Goal: Transaction & Acquisition: Purchase product/service

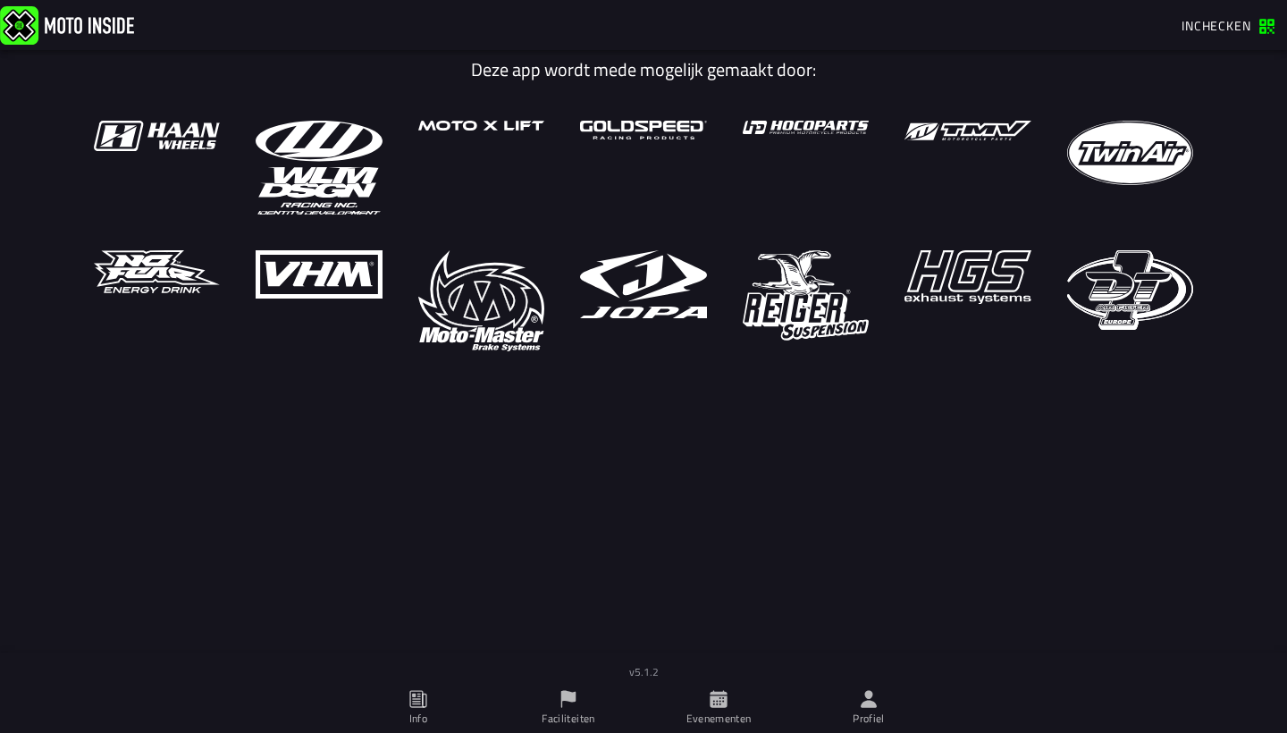
click at [722, 707] on icon at bounding box center [718, 698] width 17 height 17
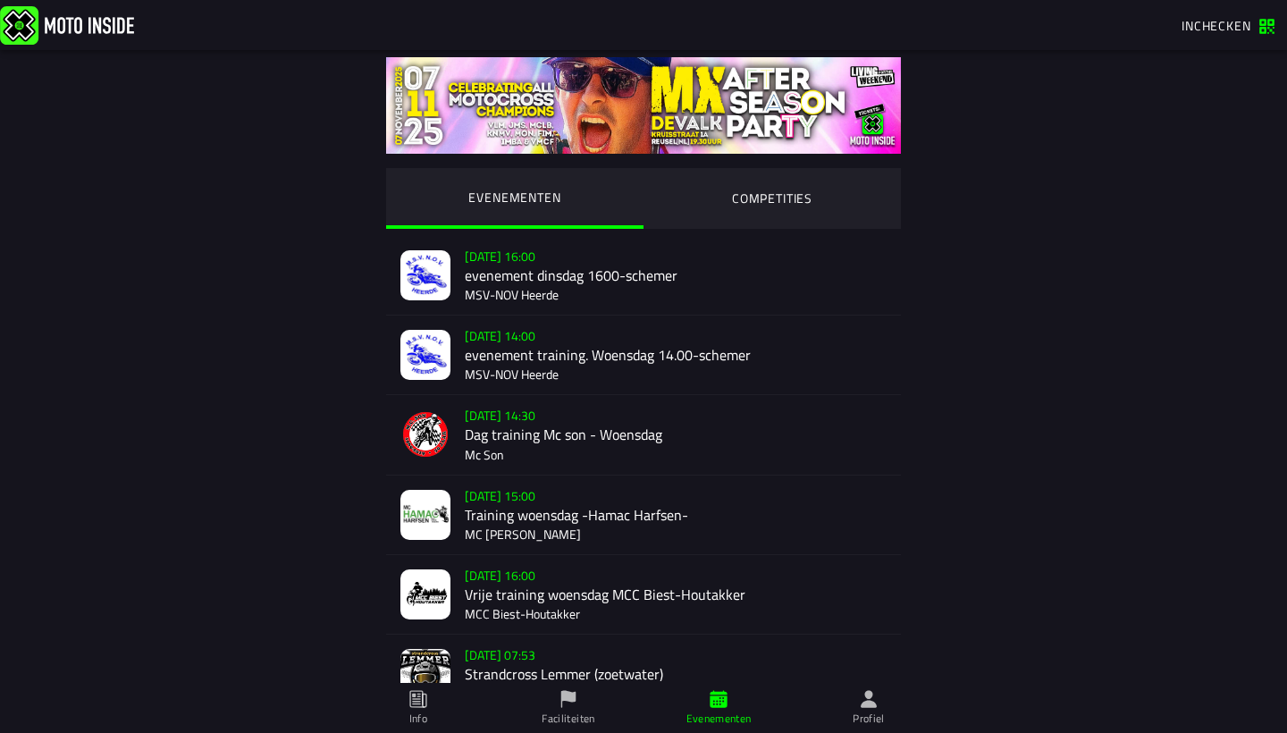
click at [810, 183] on ion-segment-button "COMPETITIES" at bounding box center [772, 198] width 257 height 61
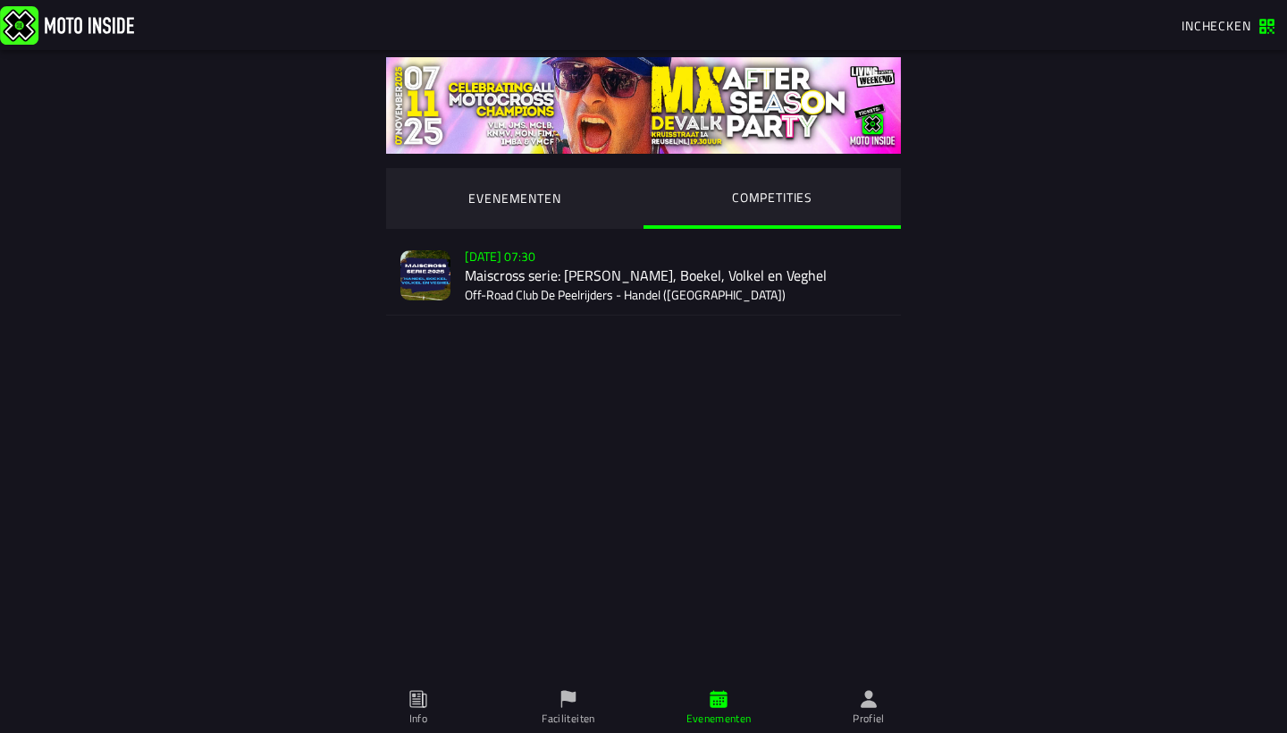
click at [634, 259] on div "Verkoop nog niet gestart Su 2 Nov - 07:30 Maiscross serie: Handel, Boekel, Volk…" at bounding box center [676, 275] width 422 height 79
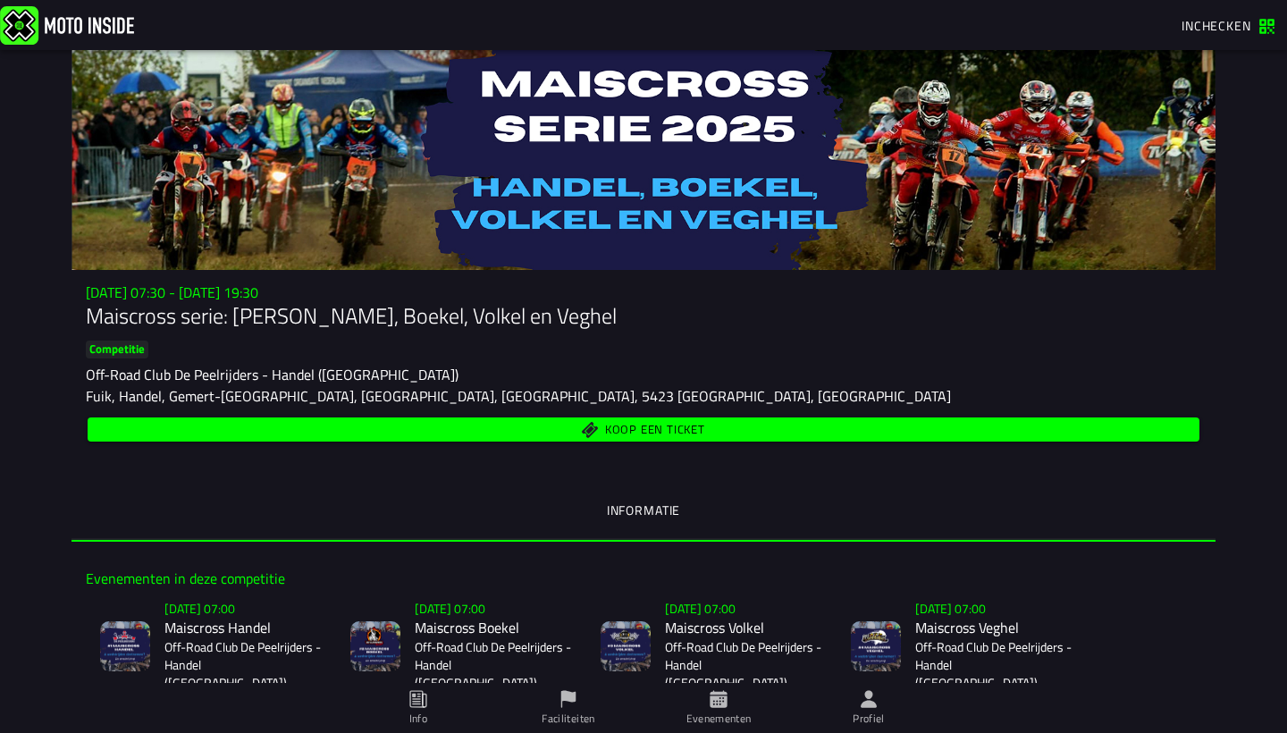
scroll to position [203, 0]
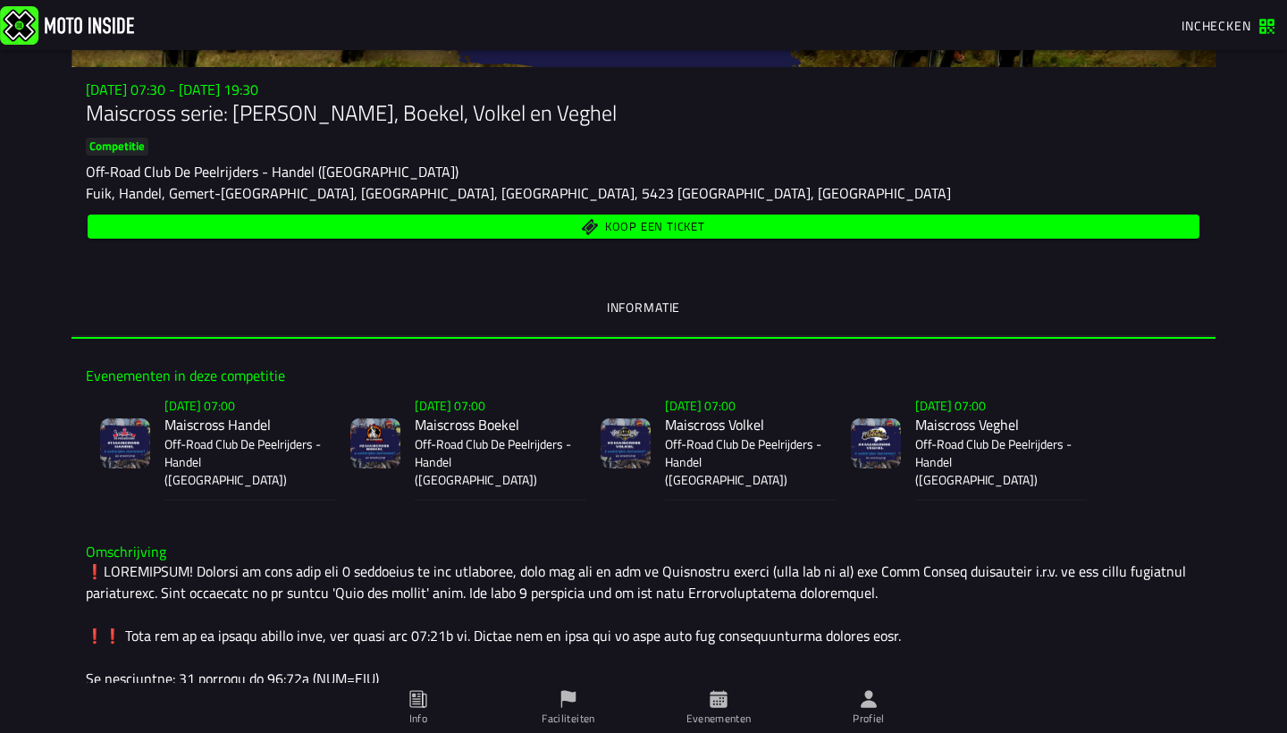
click at [674, 216] on button "Koop een ticket" at bounding box center [644, 227] width 1112 height 24
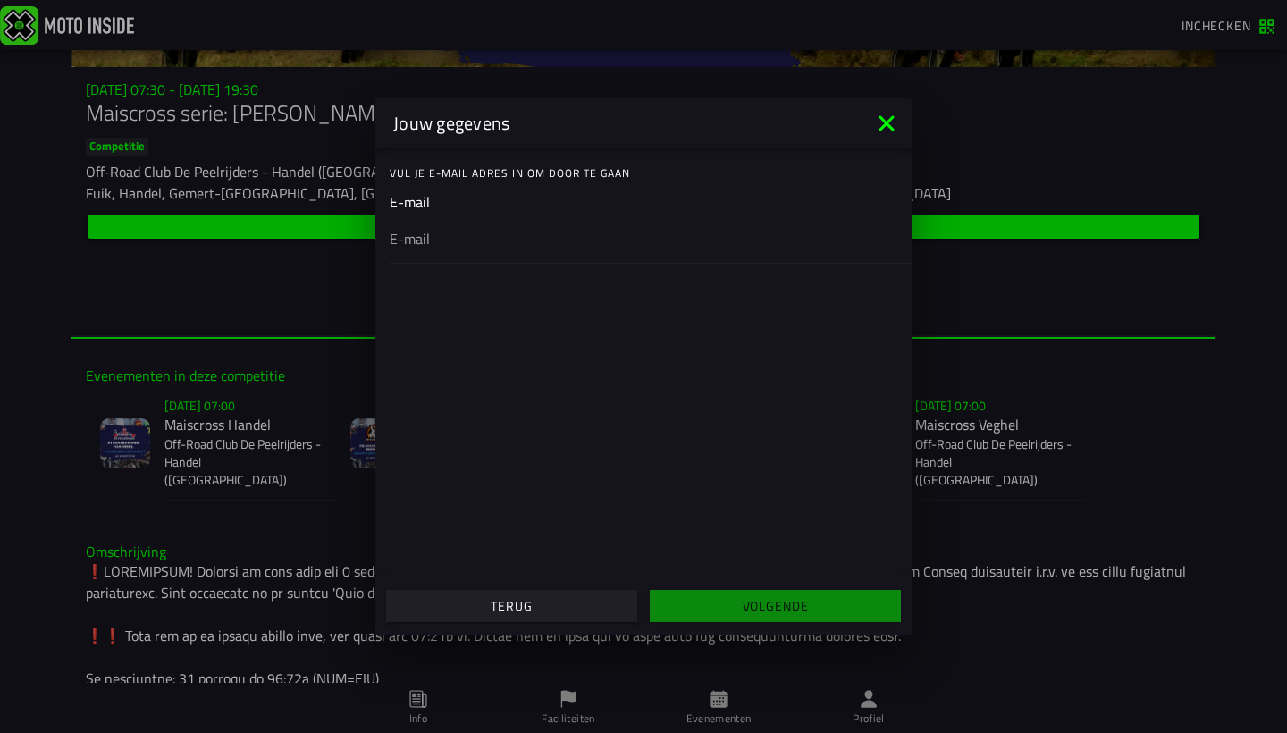
click at [755, 255] on div at bounding box center [644, 238] width 508 height 50
click at [755, 249] on input "email" at bounding box center [644, 238] width 508 height 21
type input "vaneerdkarel@gmail.com"
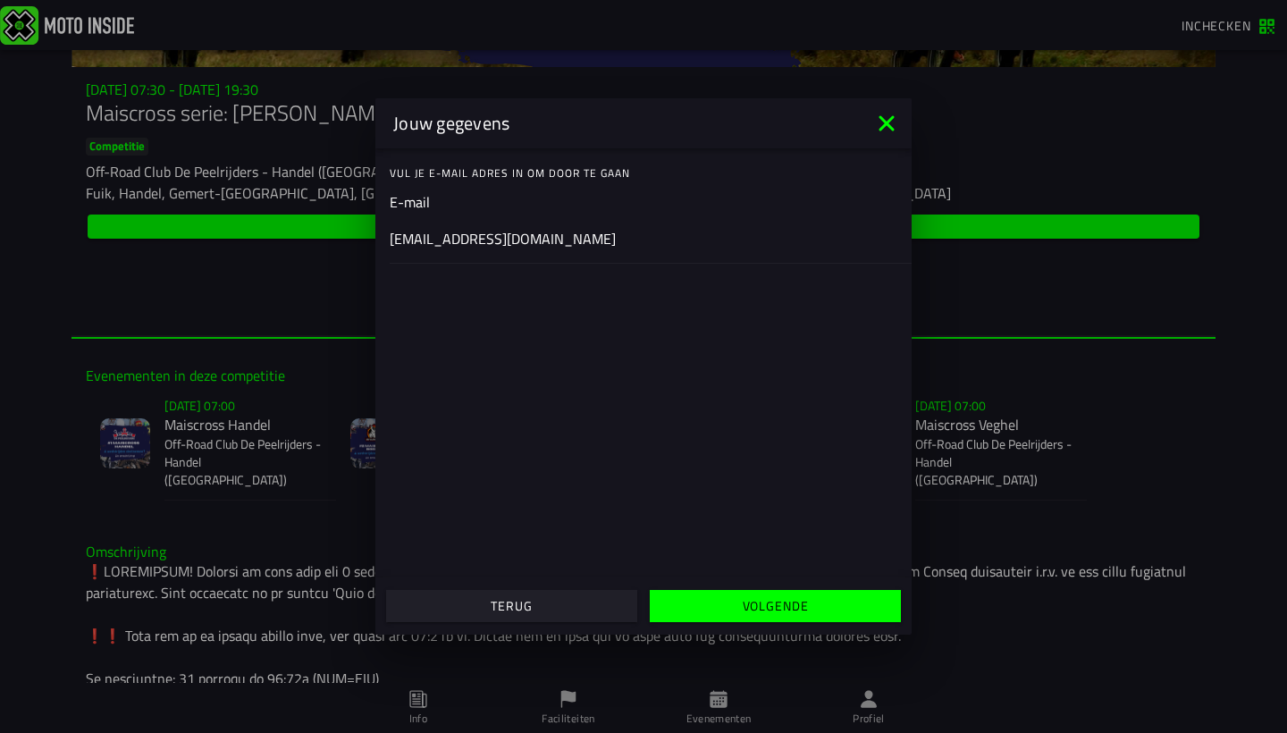
click at [781, 585] on ion-col "Volgende" at bounding box center [776, 606] width 264 height 48
click at [781, 595] on button "Volgende" at bounding box center [775, 606] width 251 height 32
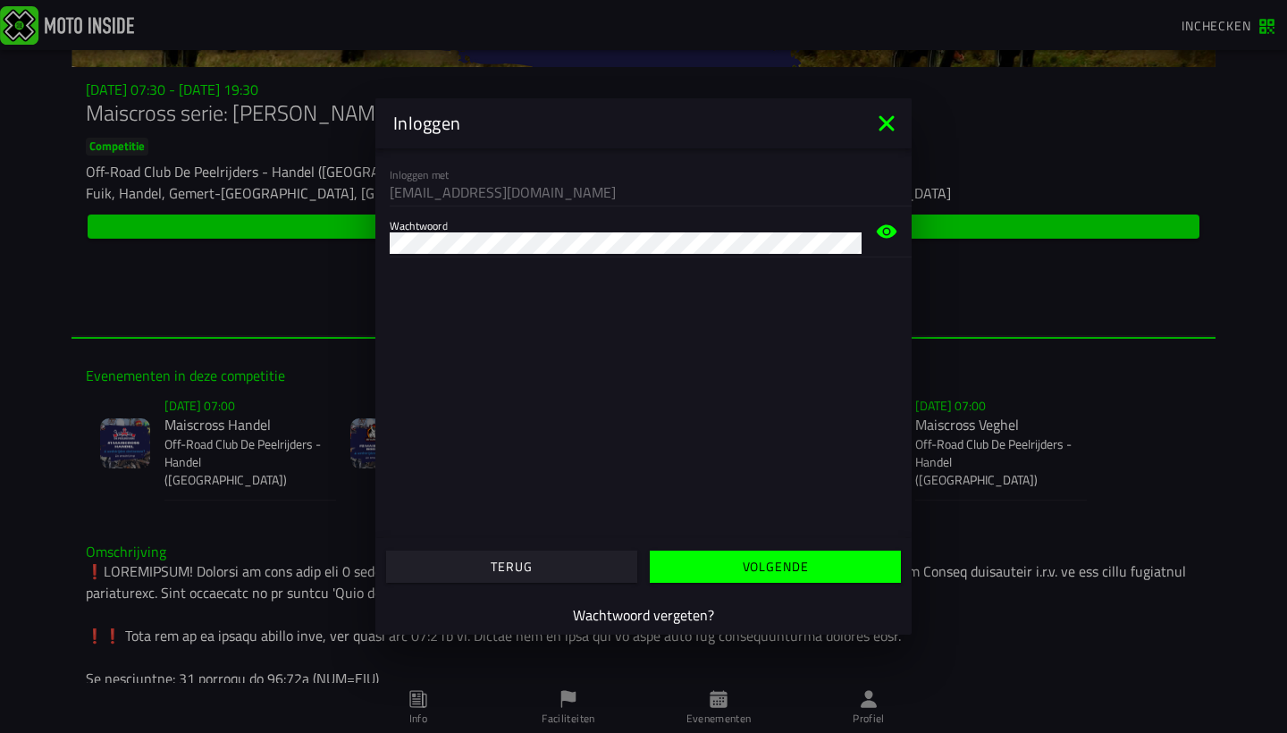
click at [0, 0] on slot "Volgende" at bounding box center [0, 0] width 0 height 0
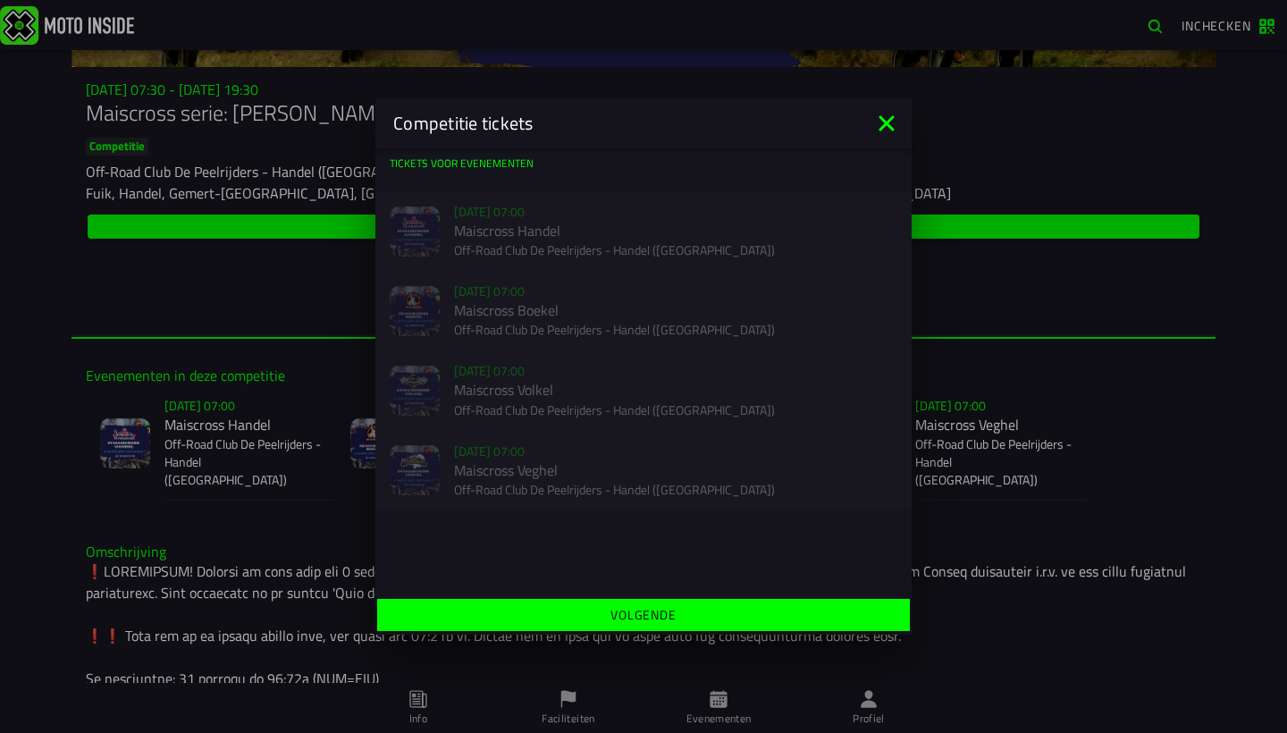
click at [667, 249] on div "Verkoop nog niet gestart Su 2 Nov - 07:00 Maiscross Handel Off-Road Club De Pee…" at bounding box center [644, 231] width 536 height 80
click at [0, 0] on slot "Volgende" at bounding box center [0, 0] width 0 height 0
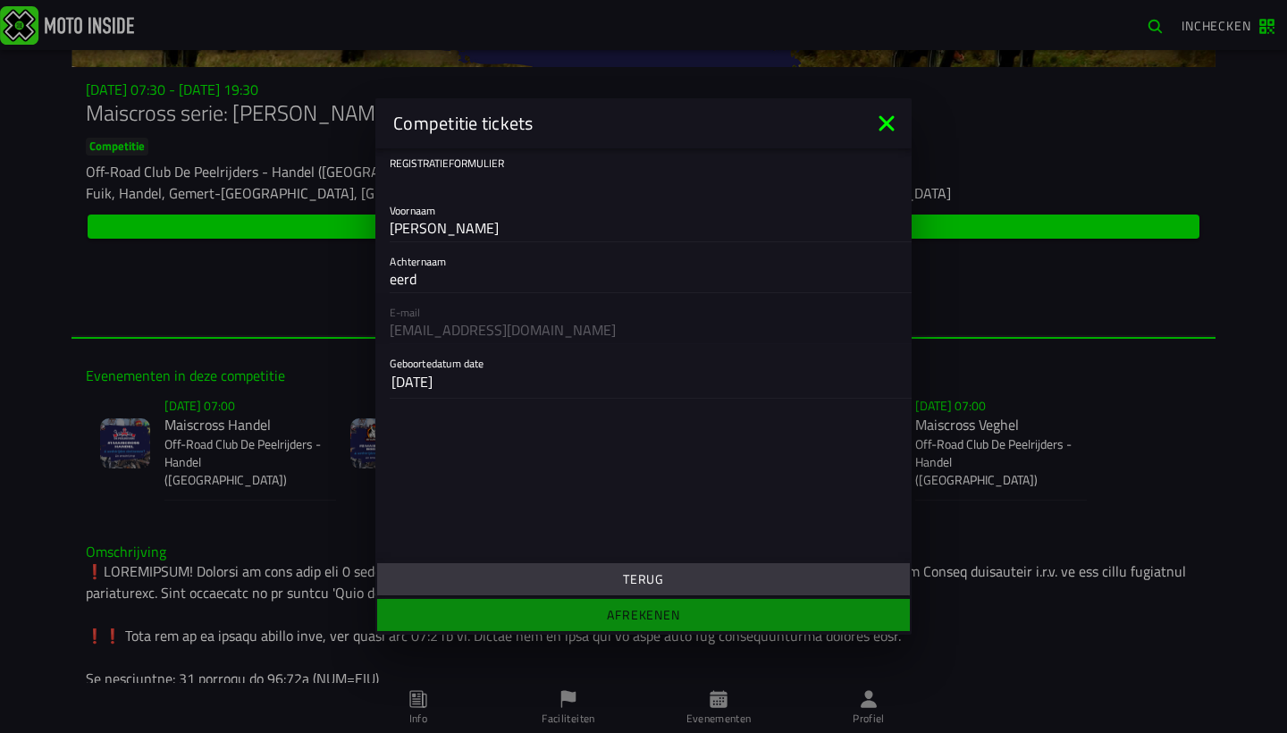
click at [886, 124] on icon at bounding box center [886, 122] width 15 height 15
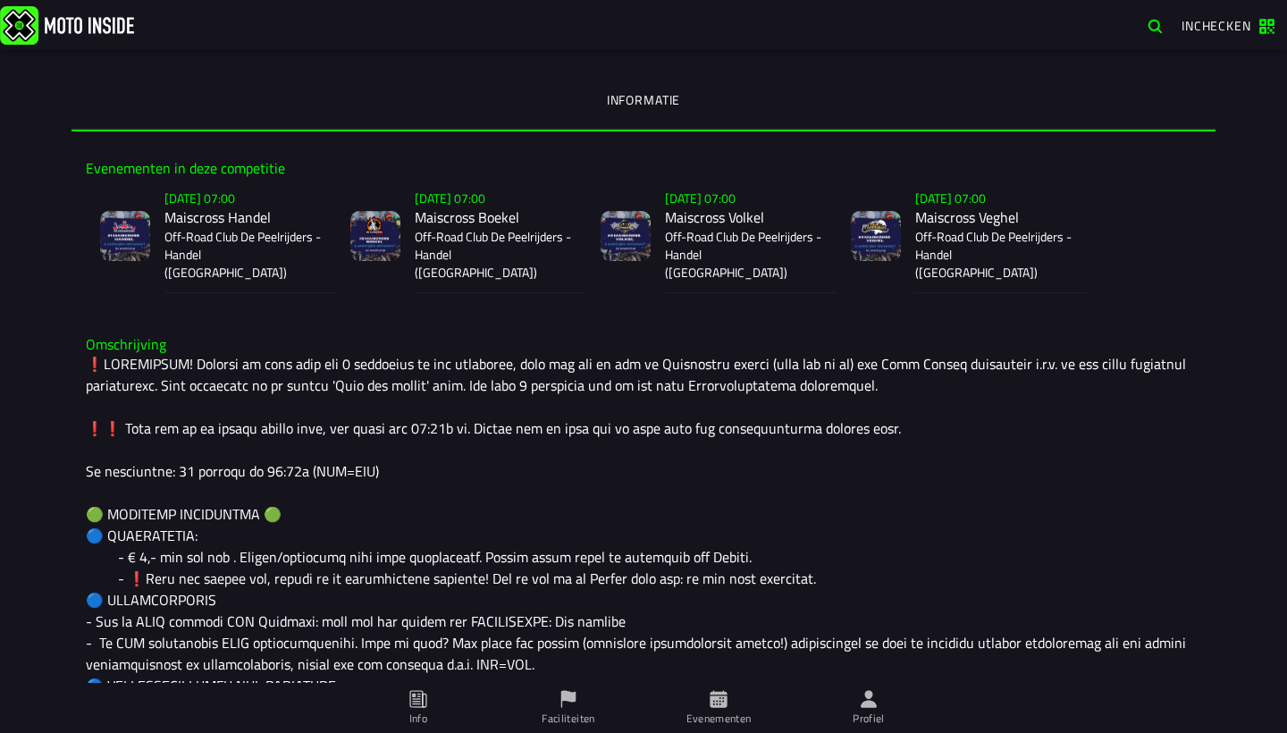
scroll to position [409, 0]
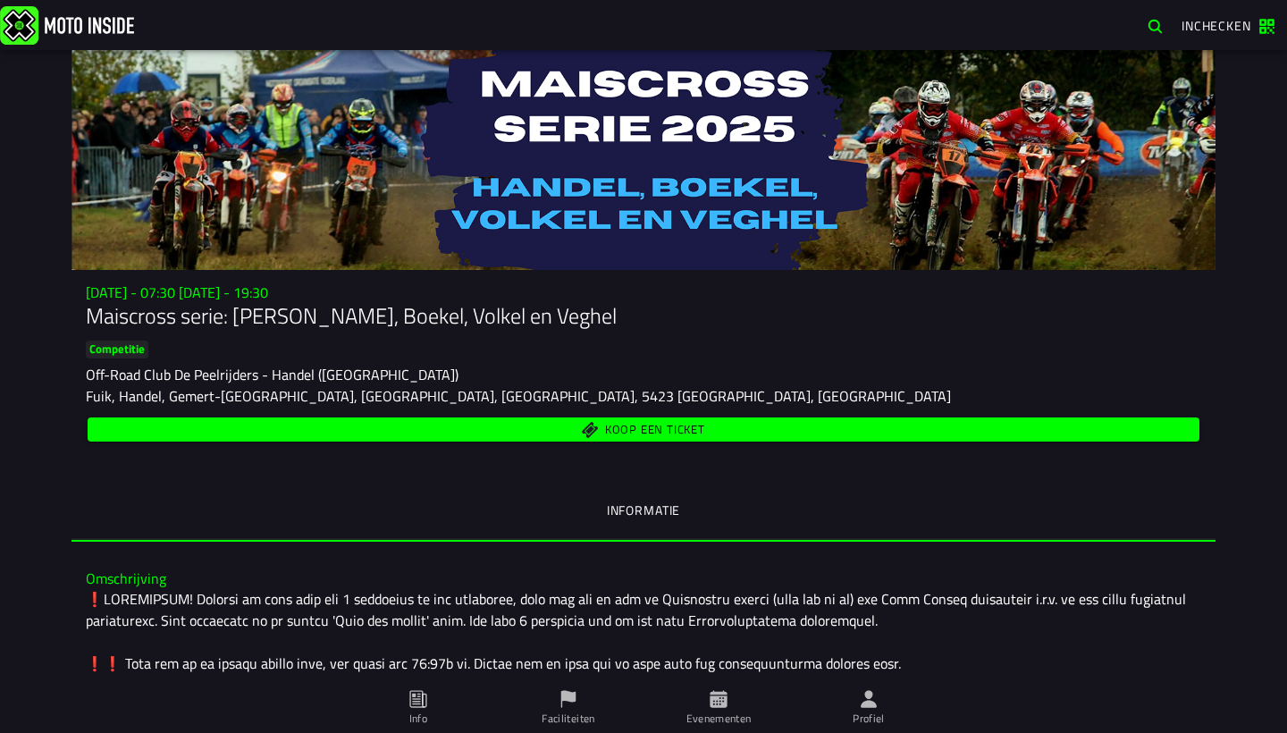
click at [731, 402] on div "Fuik, Handel, Gemert-[GEOGRAPHIC_DATA], [GEOGRAPHIC_DATA], [GEOGRAPHIC_DATA], 5…" at bounding box center [644, 395] width 1116 height 21
click at [728, 439] on button "Koop een ticket" at bounding box center [644, 430] width 1112 height 24
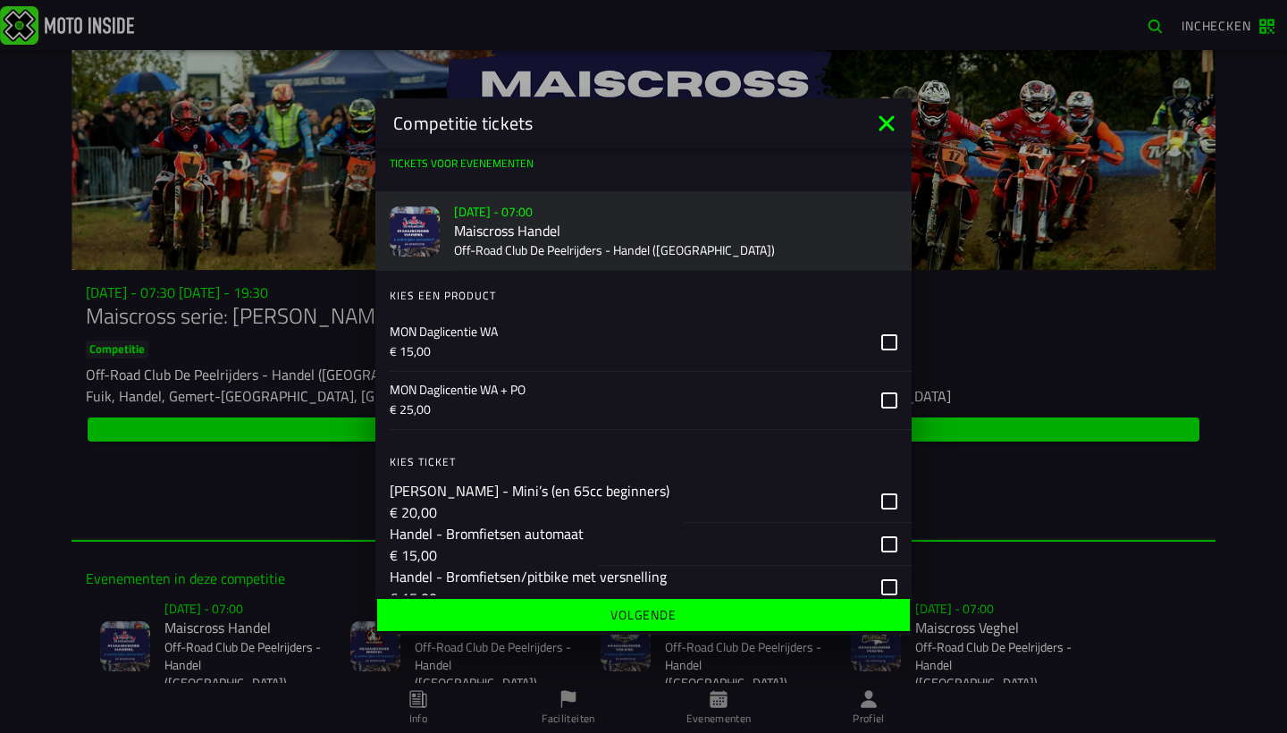
click at [560, 345] on p "€ 15,00" at bounding box center [628, 351] width 477 height 18
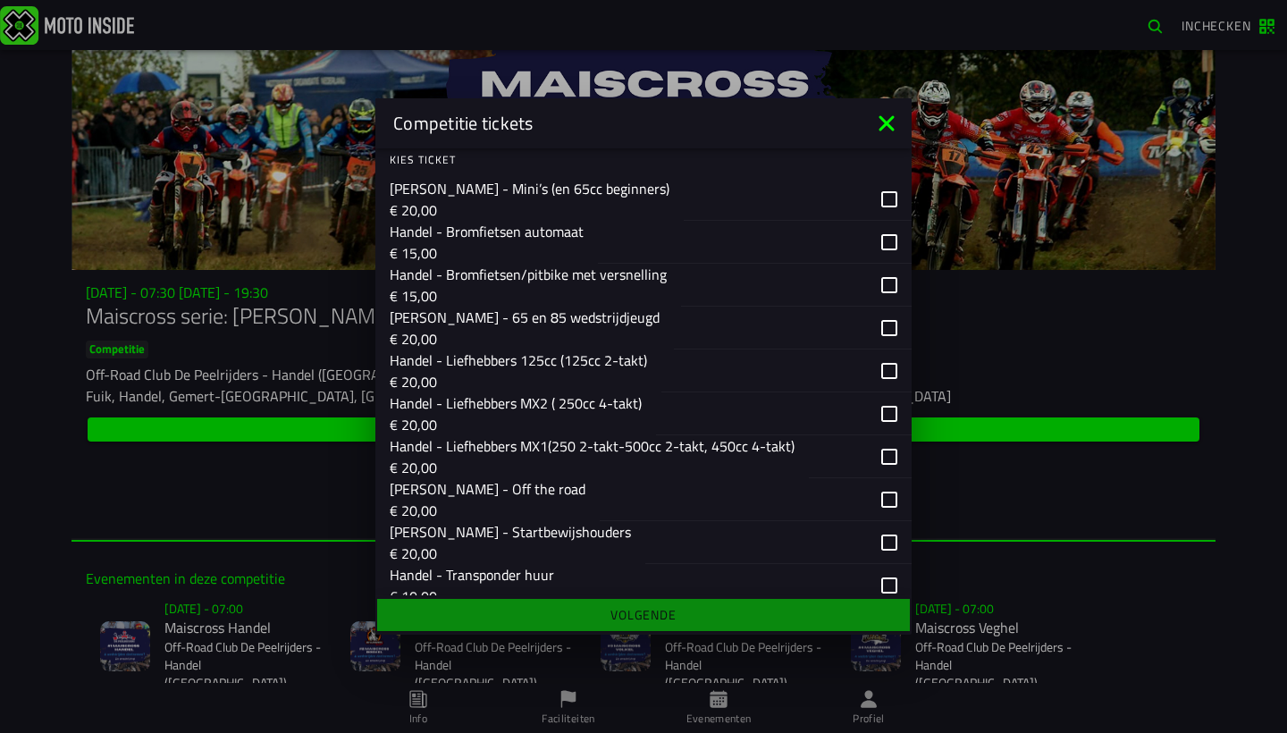
scroll to position [303, 0]
click at [504, 416] on p "€ 20,00" at bounding box center [516, 423] width 252 height 21
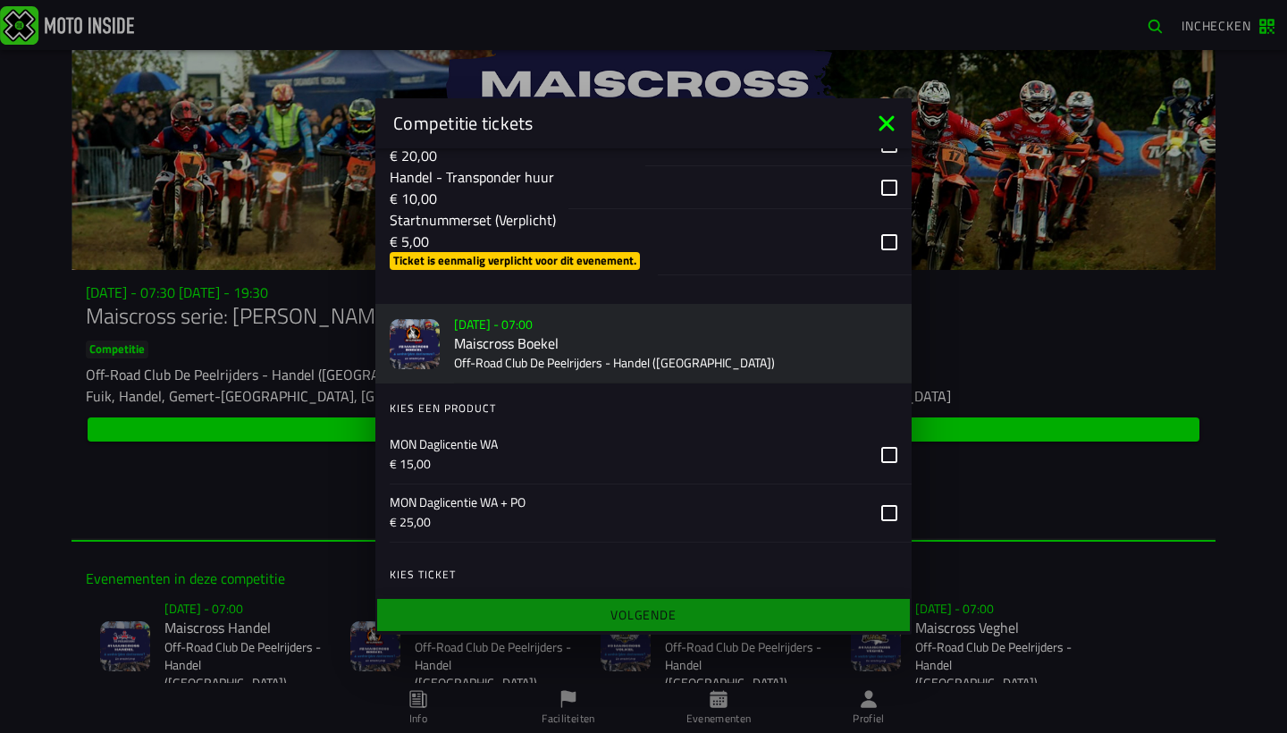
scroll to position [705, 0]
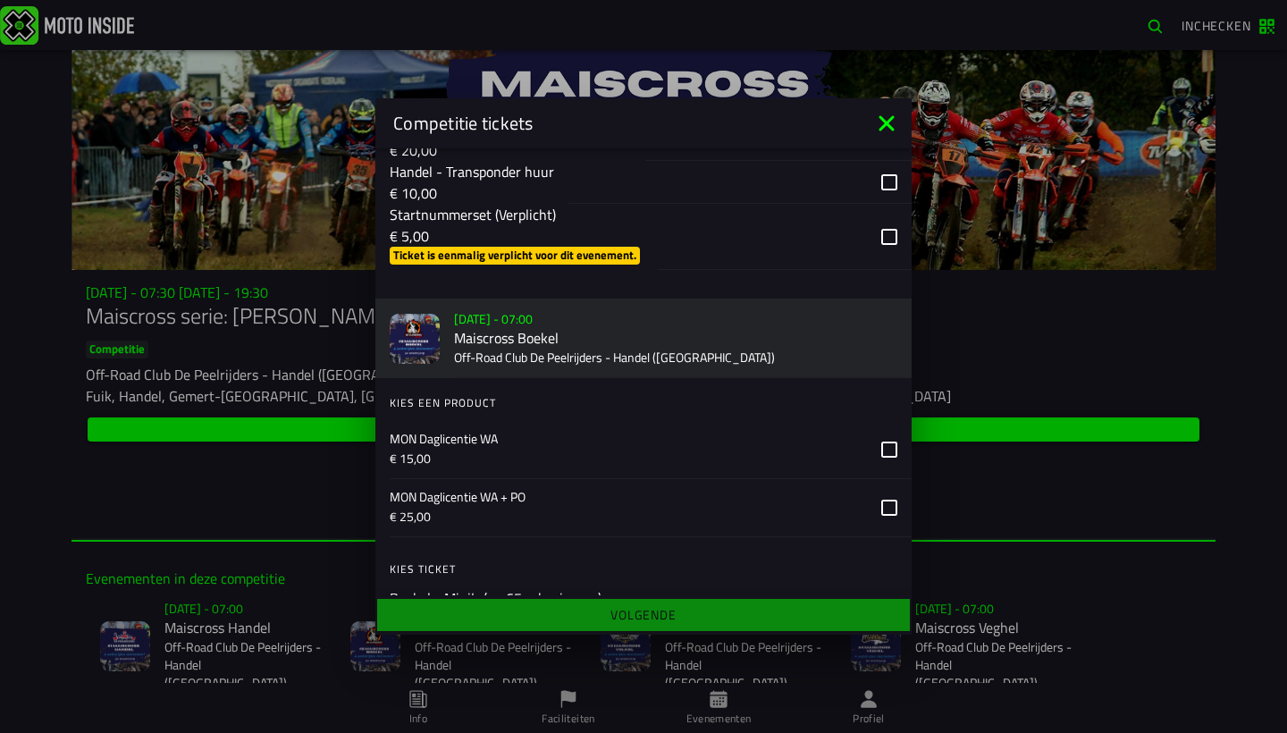
click at [579, 225] on p "€ 5,00" at bounding box center [517, 235] width 254 height 21
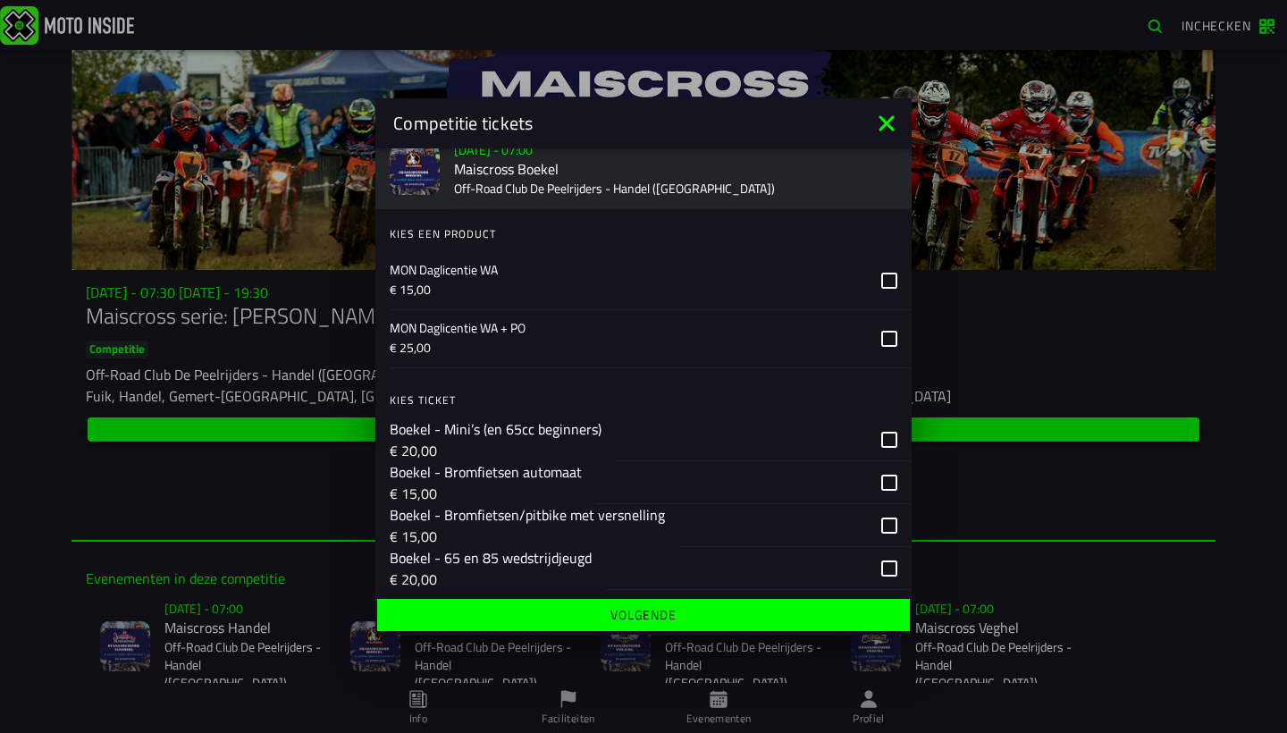
scroll to position [937, 0]
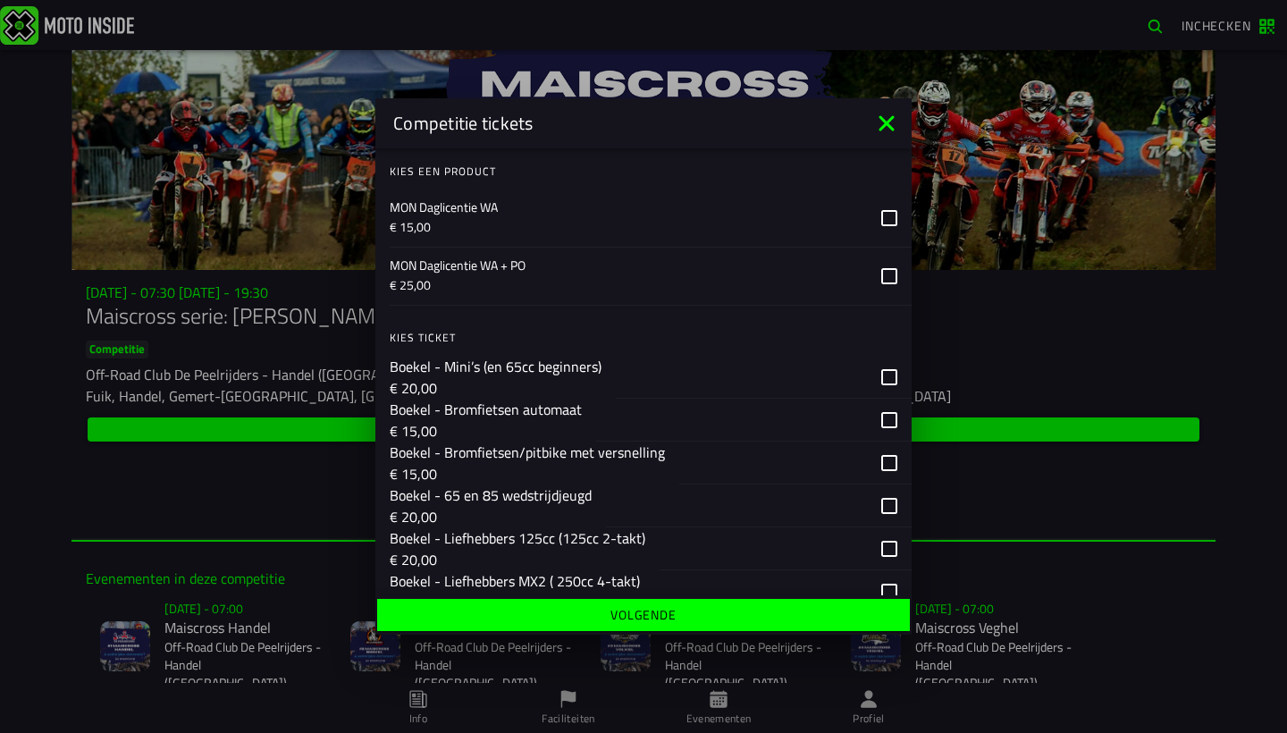
click at [578, 236] on ion-label "MON Daglicentie WA € 15,00" at bounding box center [628, 217] width 477 height 39
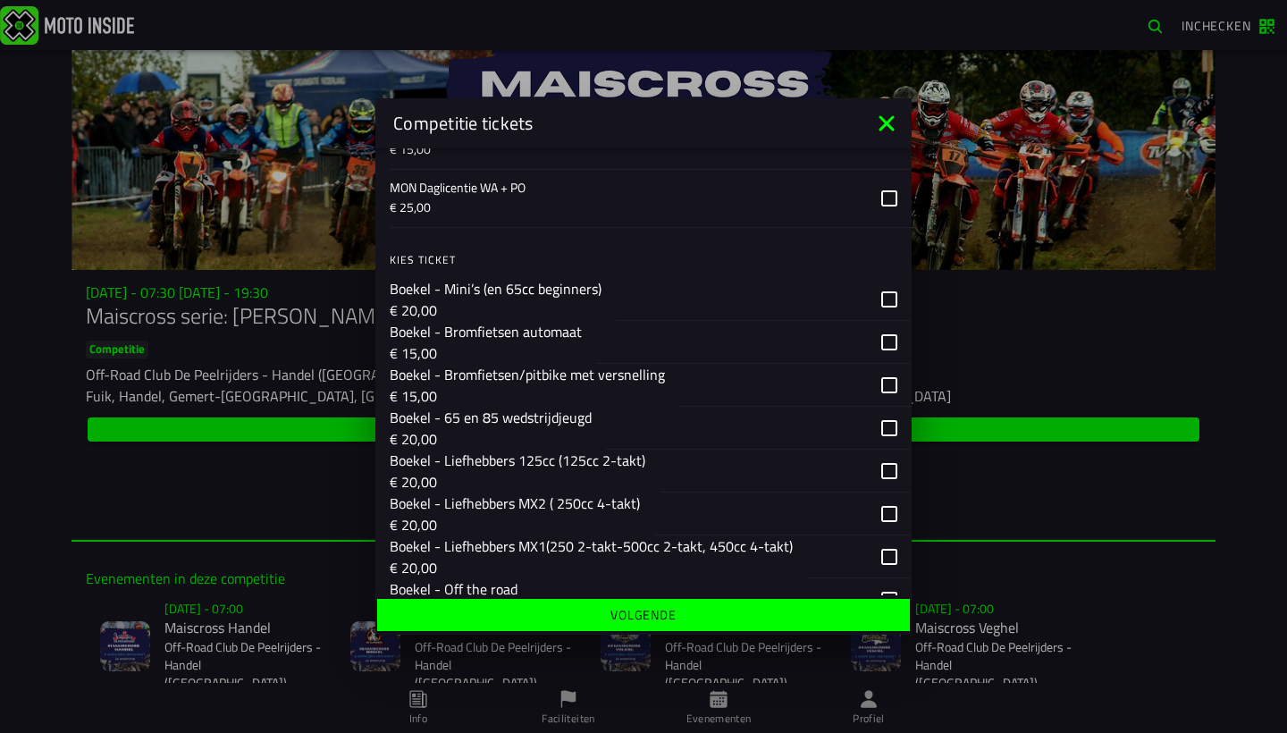
scroll to position [1091, 0]
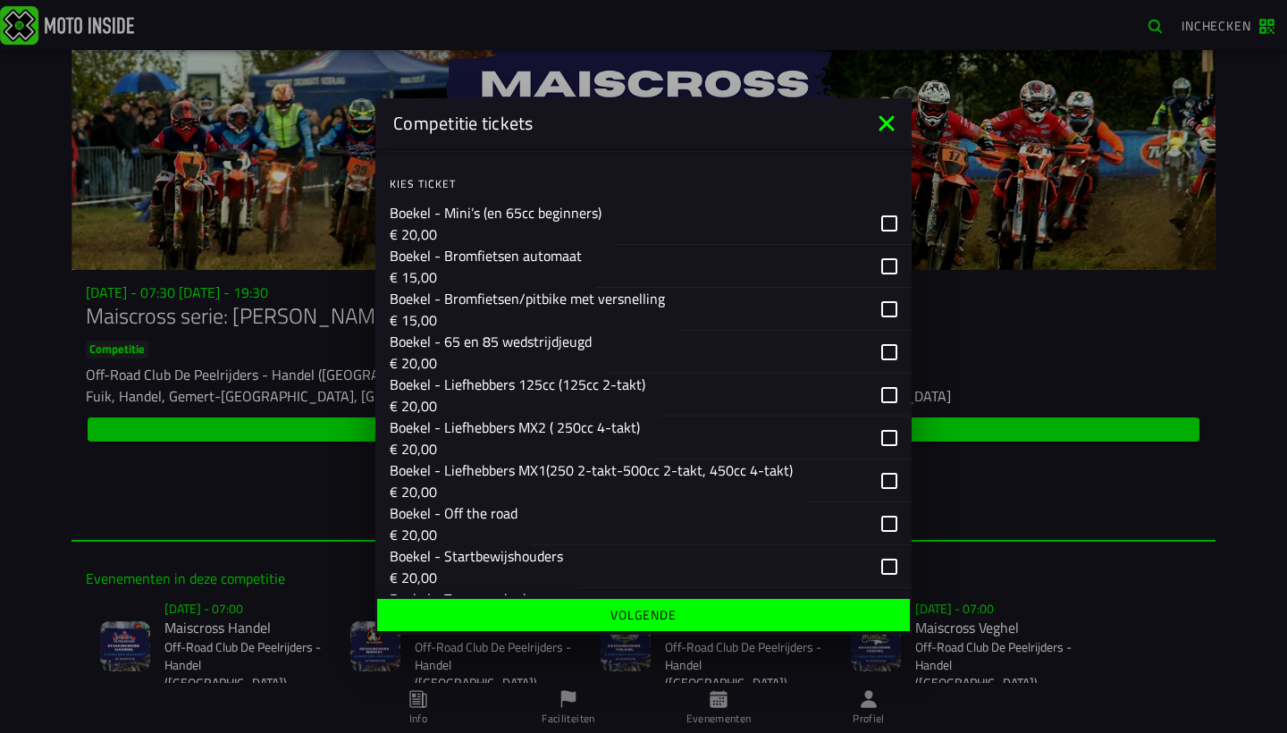
click at [556, 442] on p "€ 20,00" at bounding box center [515, 448] width 250 height 21
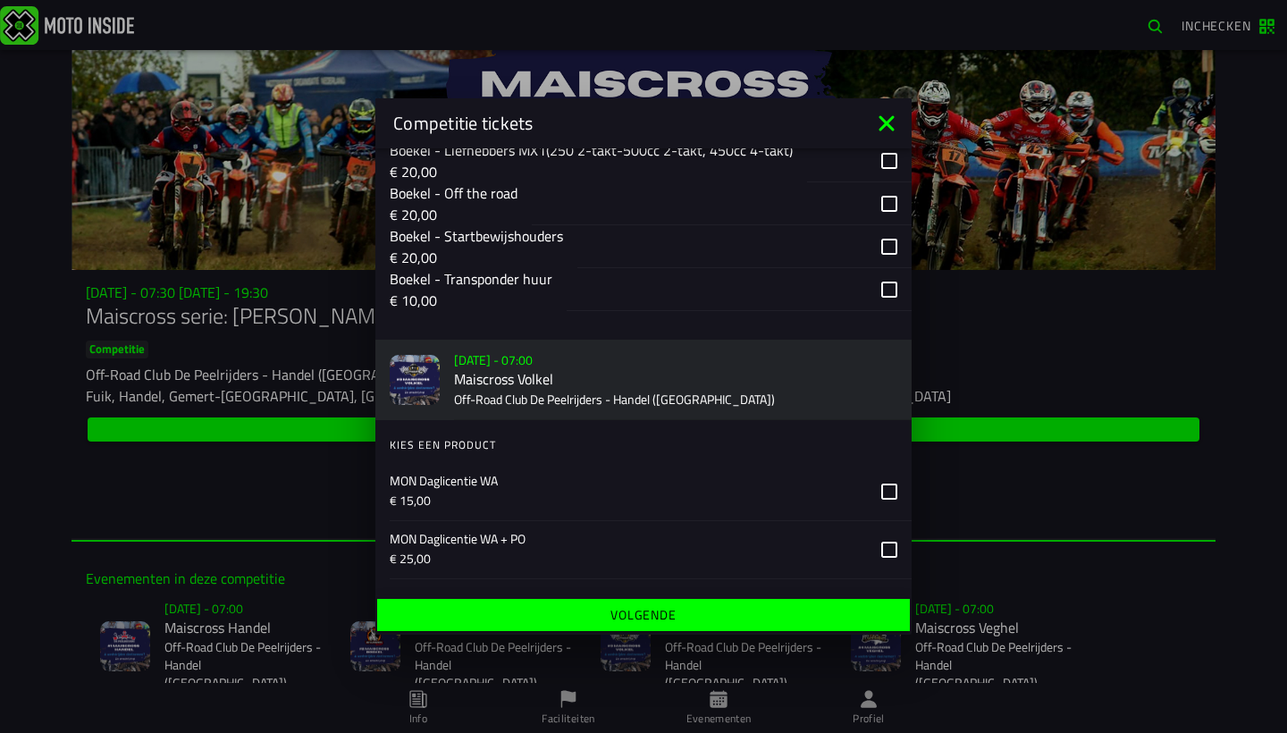
scroll to position [1418, 0]
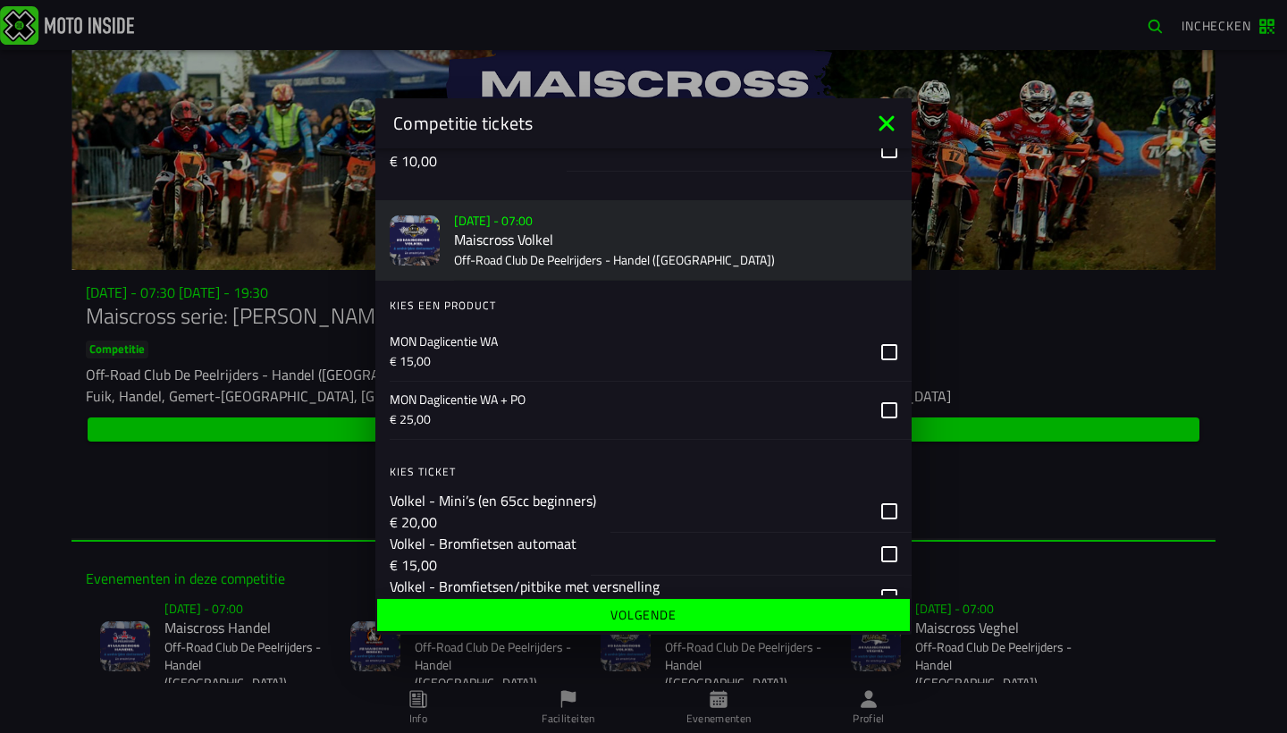
click at [565, 361] on p "€ 15,00" at bounding box center [628, 361] width 477 height 18
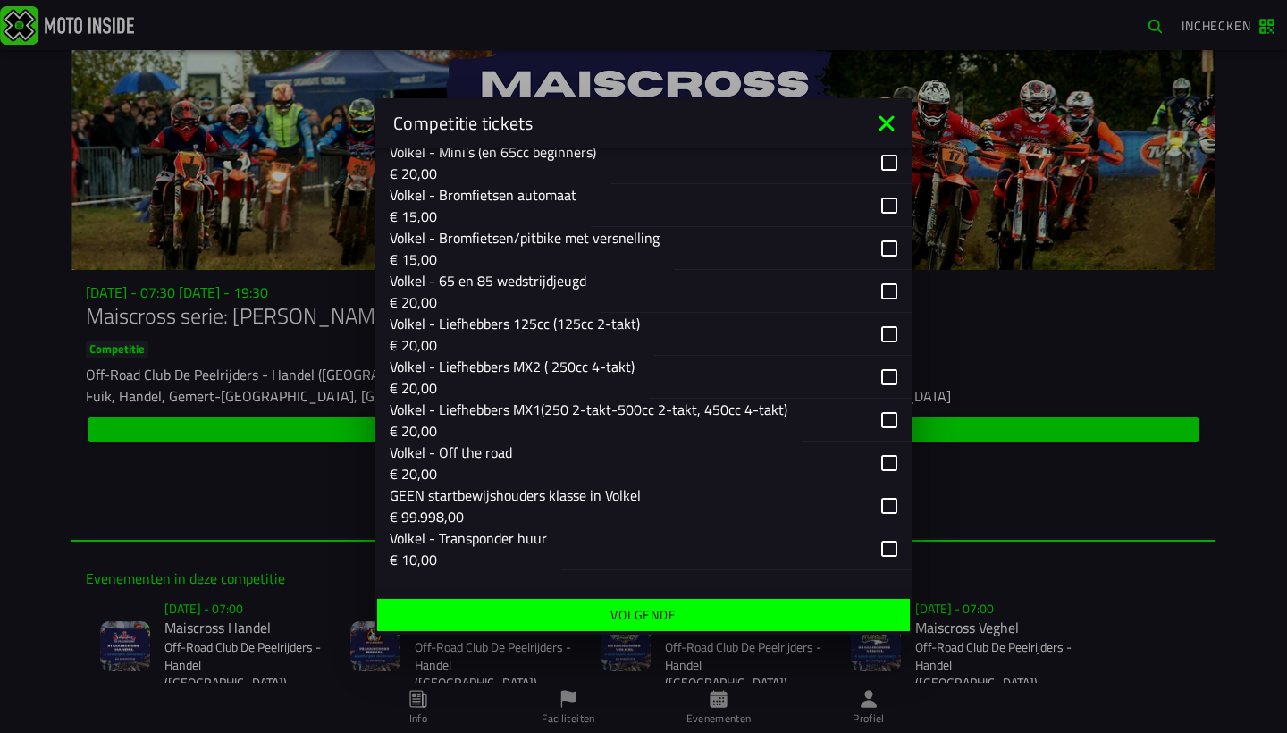
scroll to position [1910, 0]
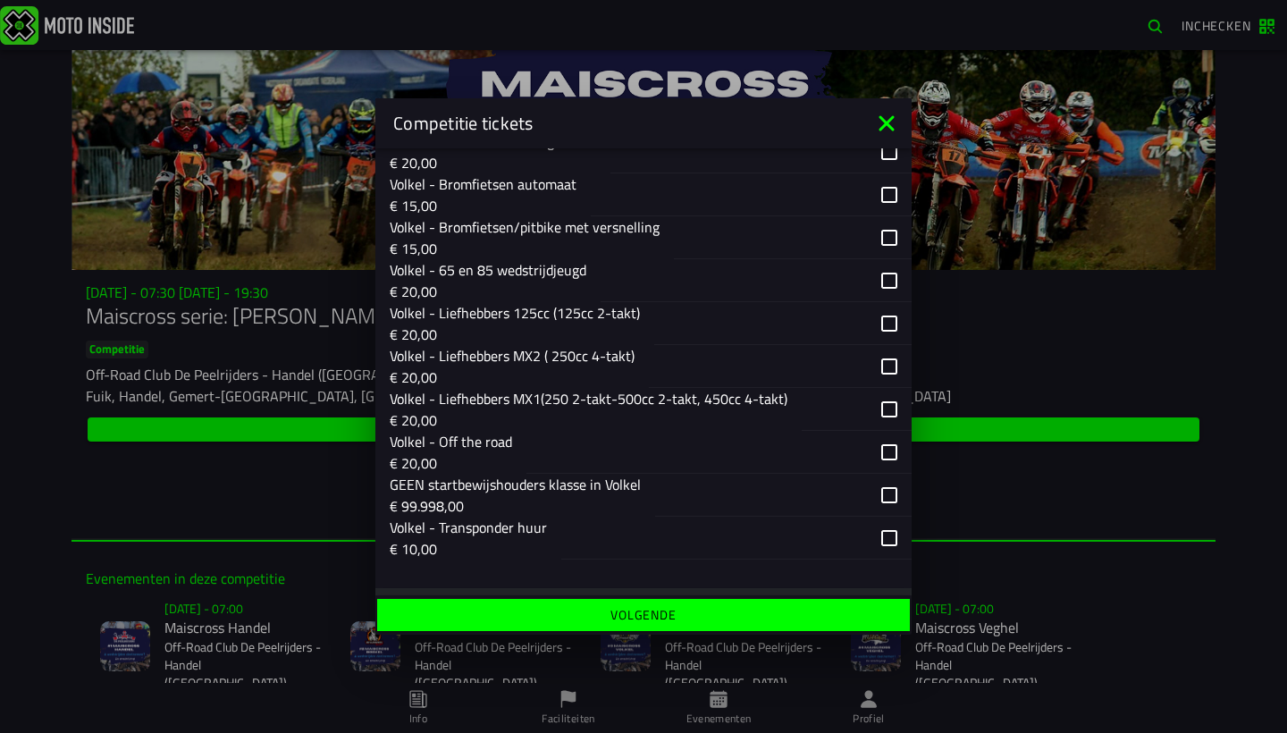
click at [565, 361] on p "Volkel - Liefhebbers MX2 ( 250cc 4-takt)" at bounding box center [512, 355] width 245 height 21
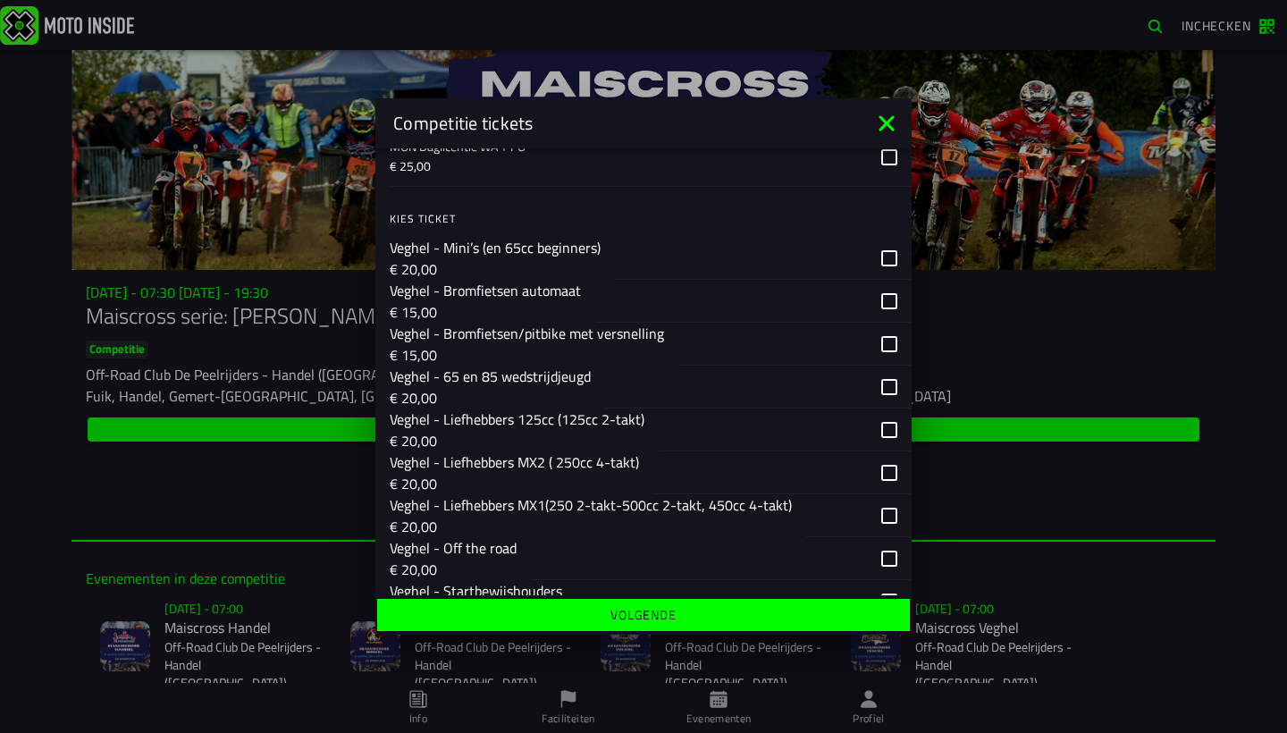
scroll to position [2586, 0]
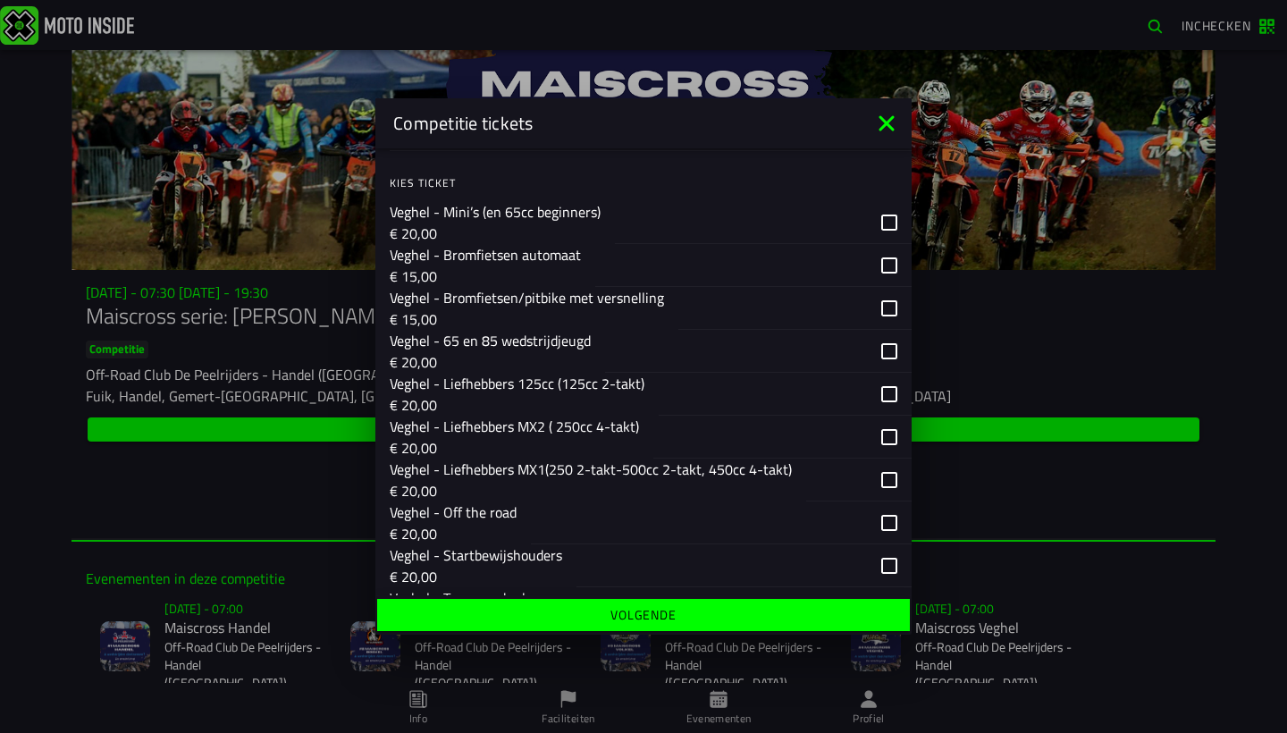
click at [605, 407] on p "€ 20,00" at bounding box center [517, 404] width 255 height 21
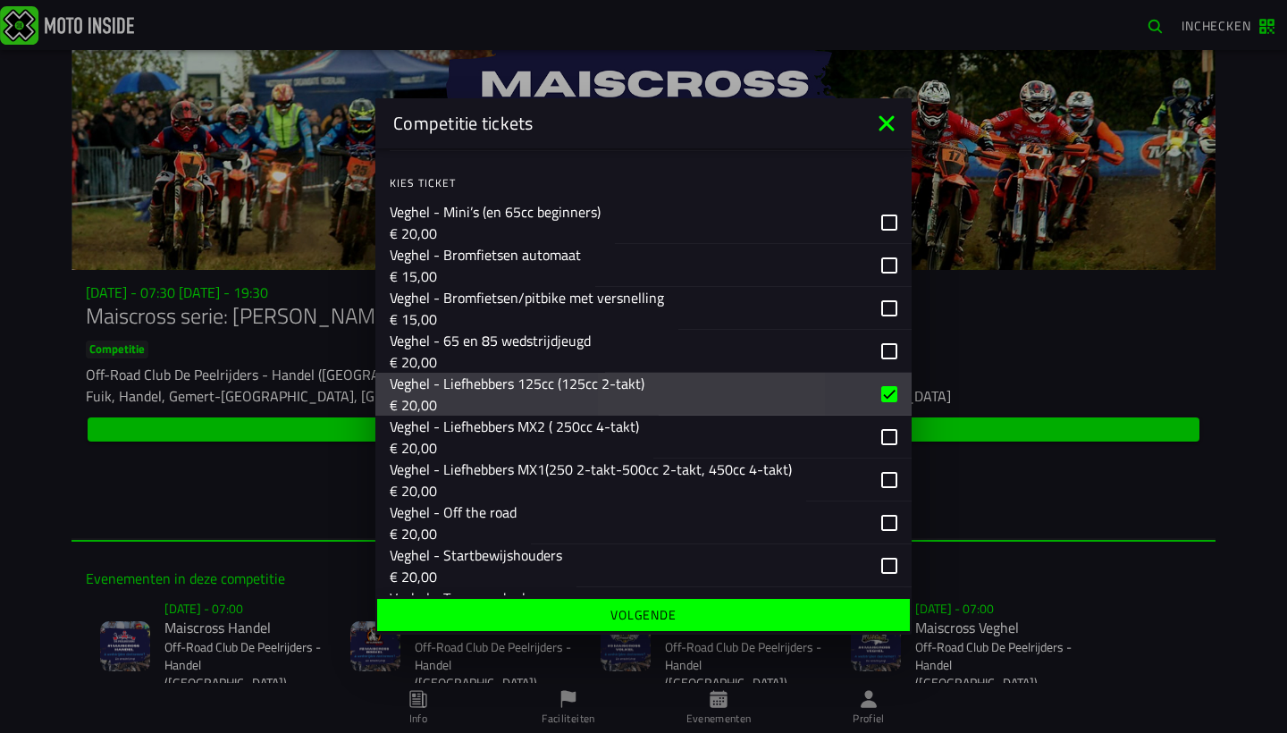
click at [605, 418] on p "Veghel - Liefhebbers MX2 ( 250cc 4-takt)" at bounding box center [514, 426] width 249 height 21
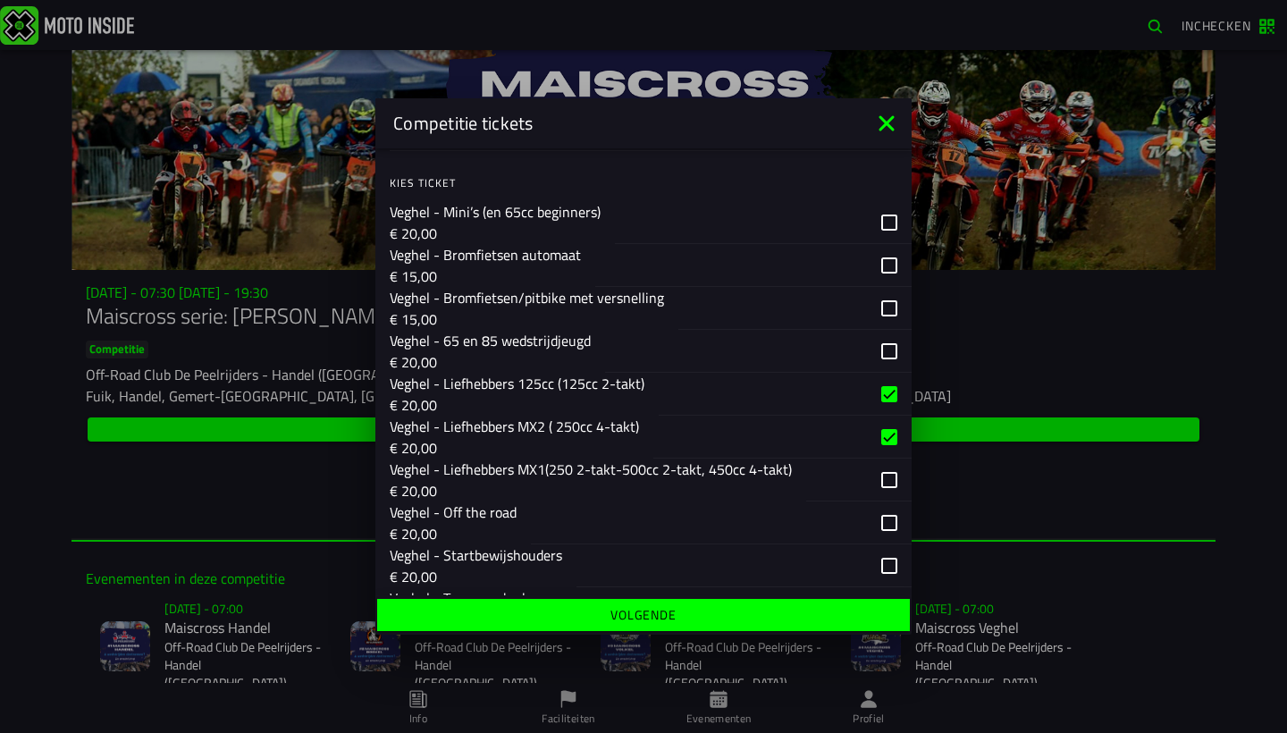
click at [613, 380] on p "Veghel - Liefhebbers 125cc (125cc 2-takt)" at bounding box center [517, 383] width 255 height 21
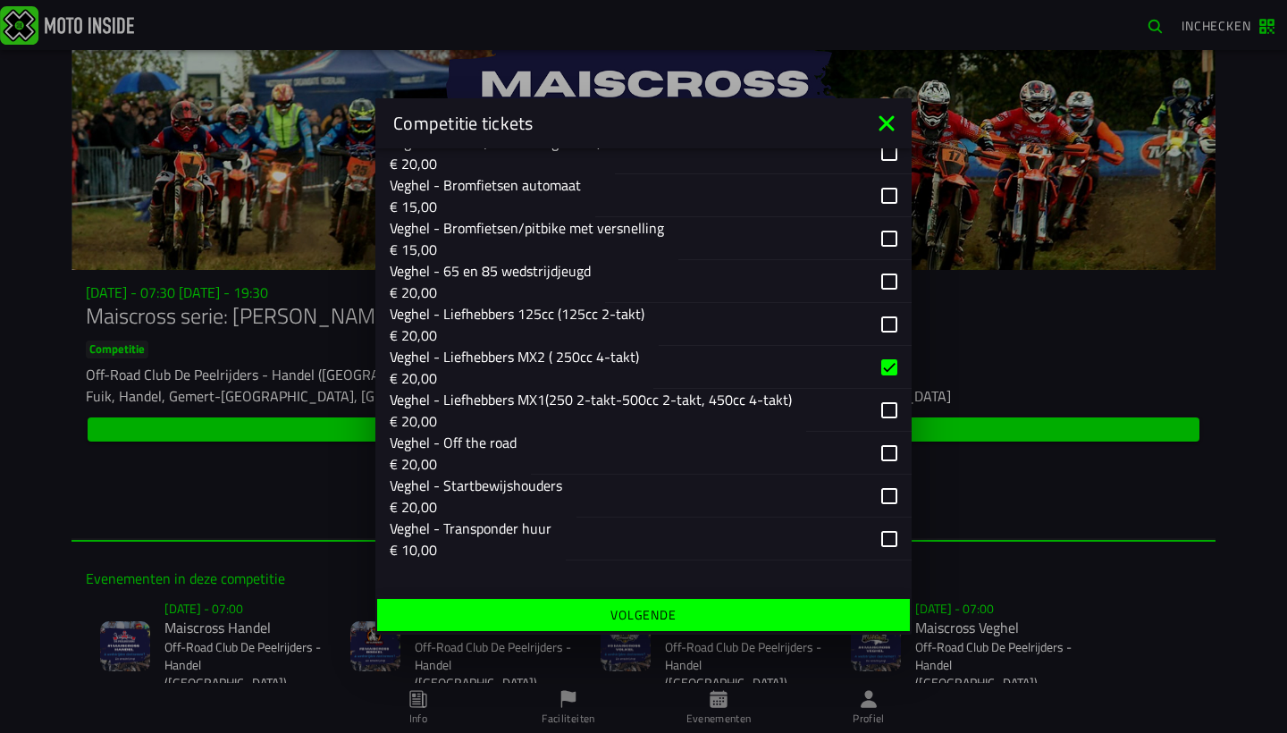
click at [578, 604] on button "Volgende" at bounding box center [643, 615] width 533 height 32
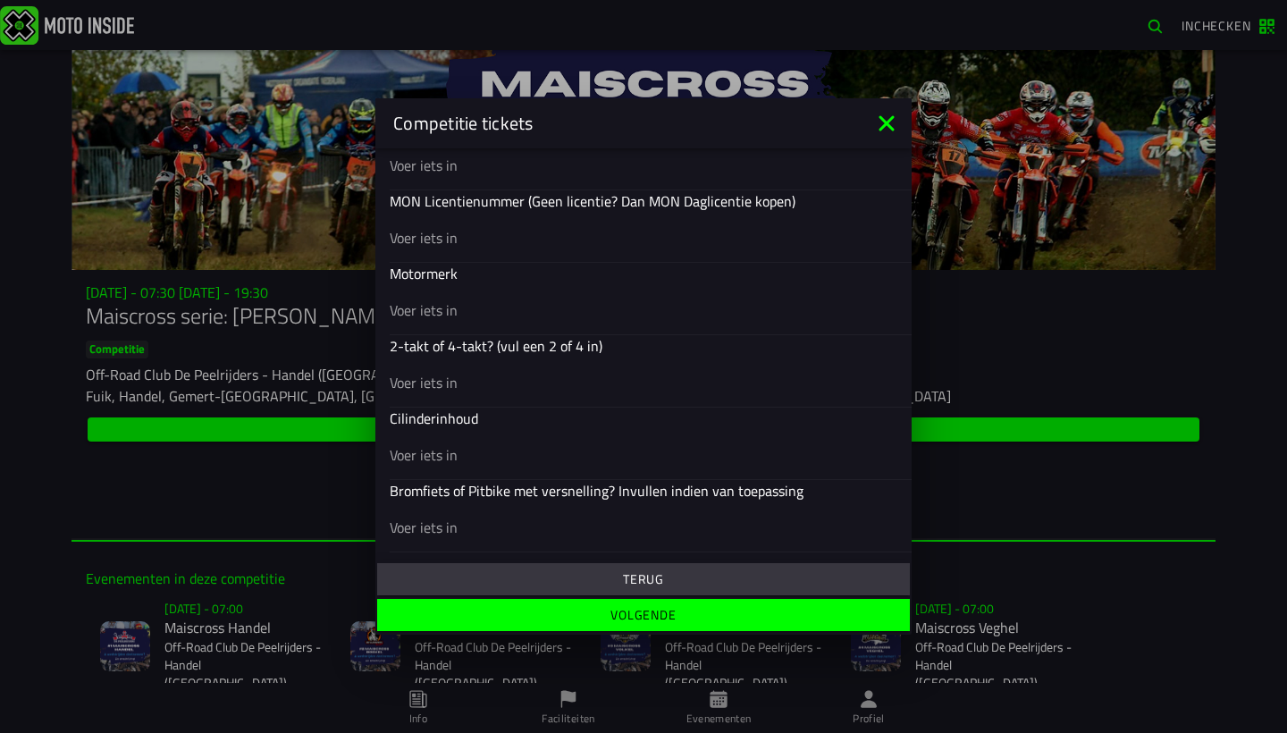
scroll to position [706, 0]
click at [471, 315] on input "text" at bounding box center [644, 310] width 508 height 21
type input "husky"
click at [465, 383] on input "text" at bounding box center [644, 382] width 508 height 21
type input "4 takt"
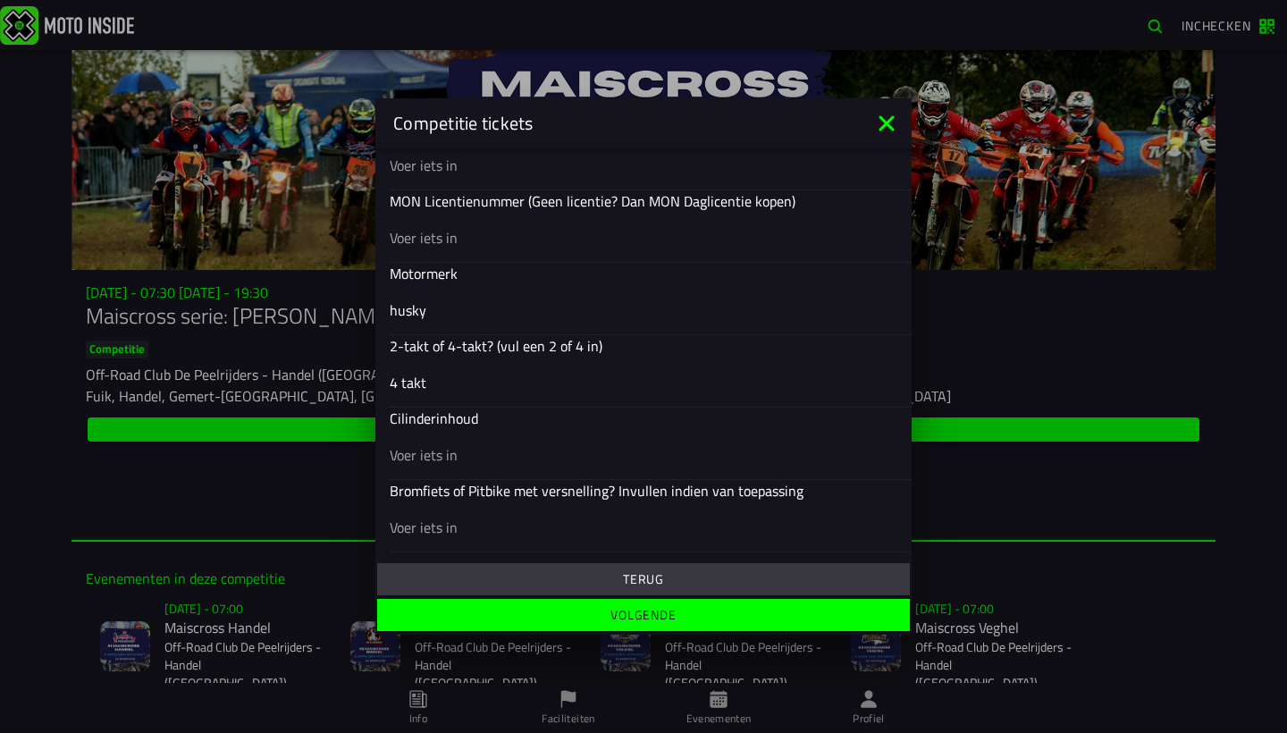
click at [475, 458] on input "text" at bounding box center [644, 454] width 508 height 21
type input "250"
click at [493, 539] on div at bounding box center [644, 527] width 508 height 50
click at [493, 538] on input "text" at bounding box center [644, 527] width 508 height 21
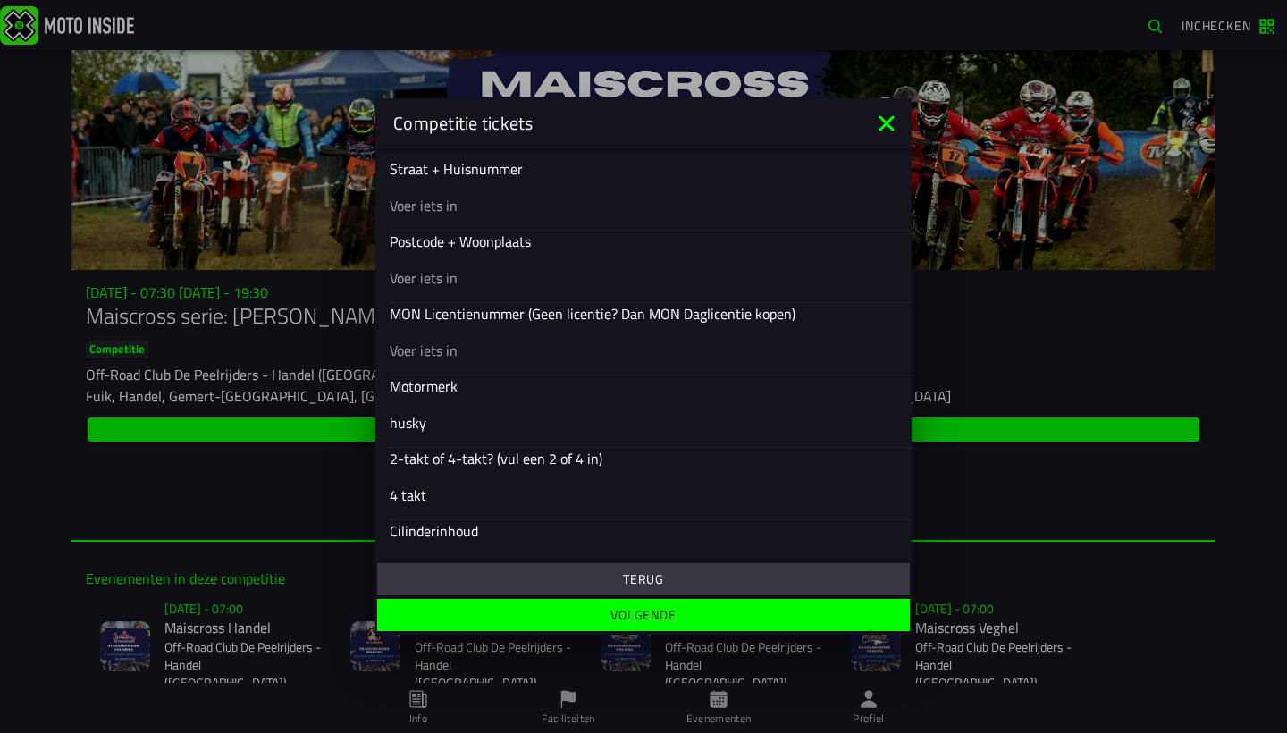
scroll to position [584, 0]
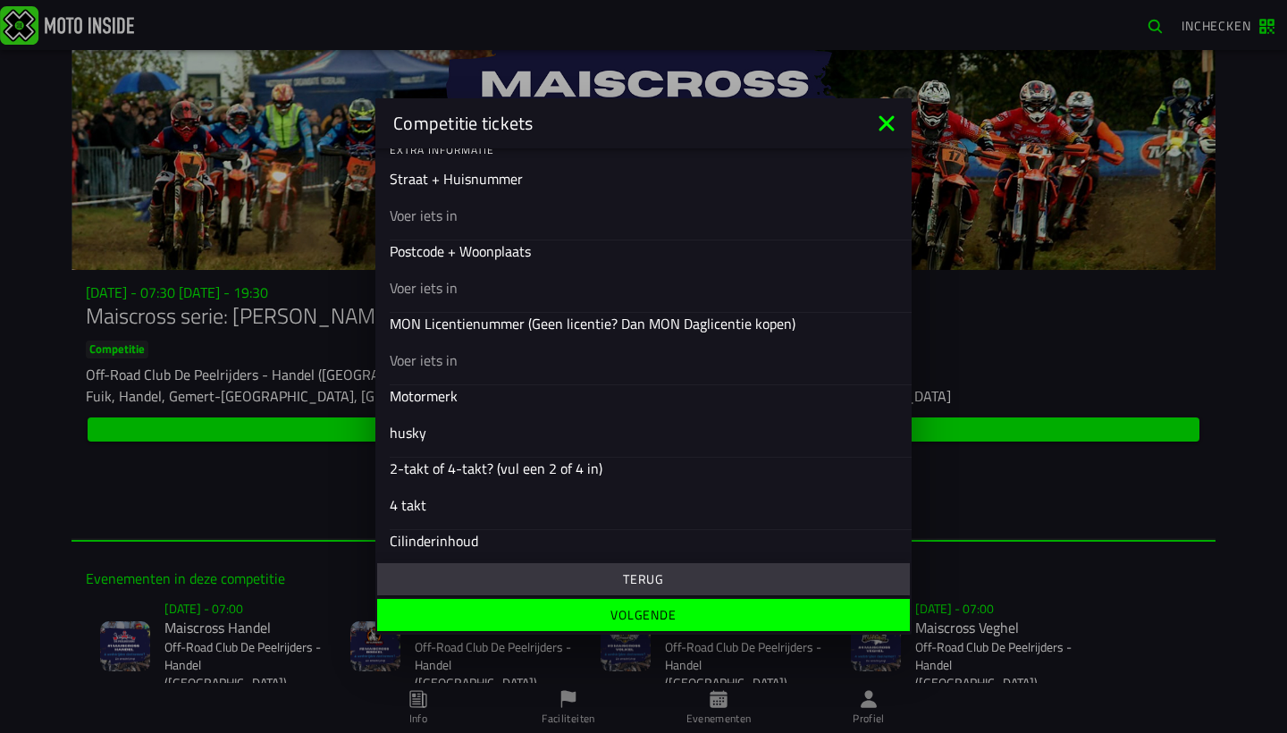
click at [571, 271] on div at bounding box center [644, 287] width 508 height 50
click at [571, 277] on input "text" at bounding box center [644, 287] width 508 height 21
type input "m"
type input "5473 vx, heeswijk dinther"
click at [543, 210] on input "text" at bounding box center [644, 215] width 508 height 21
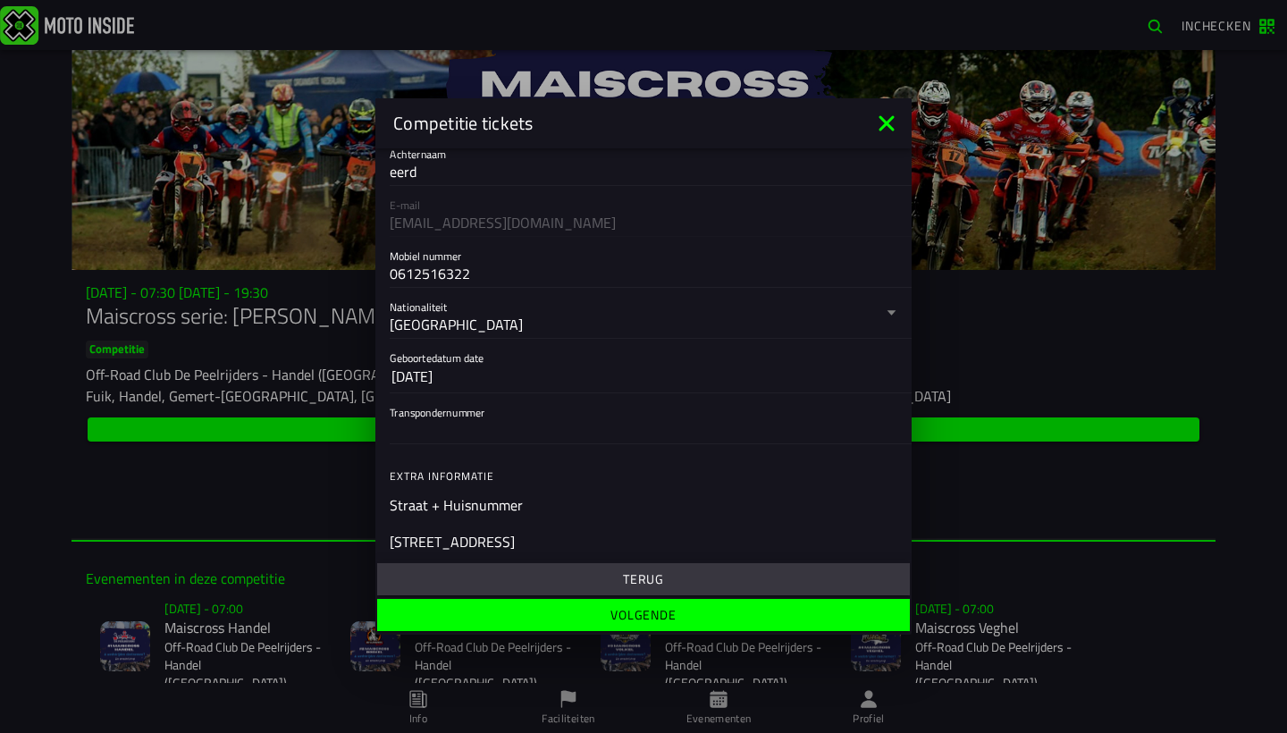
scroll to position [254, 0]
type input "meerstraat 51"
click at [559, 434] on input "Transpondernummer" at bounding box center [644, 433] width 508 height 21
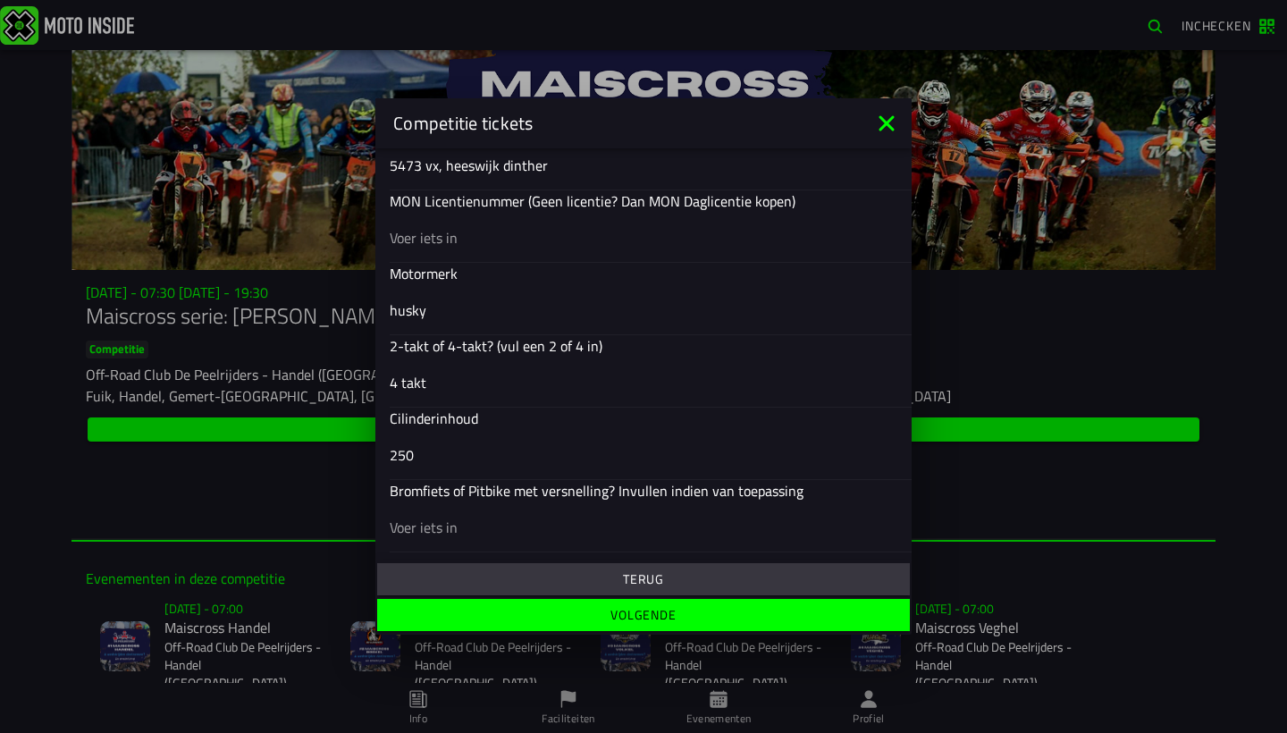
scroll to position [706, 0]
click at [602, 619] on span "Volgende" at bounding box center [643, 615] width 505 height 13
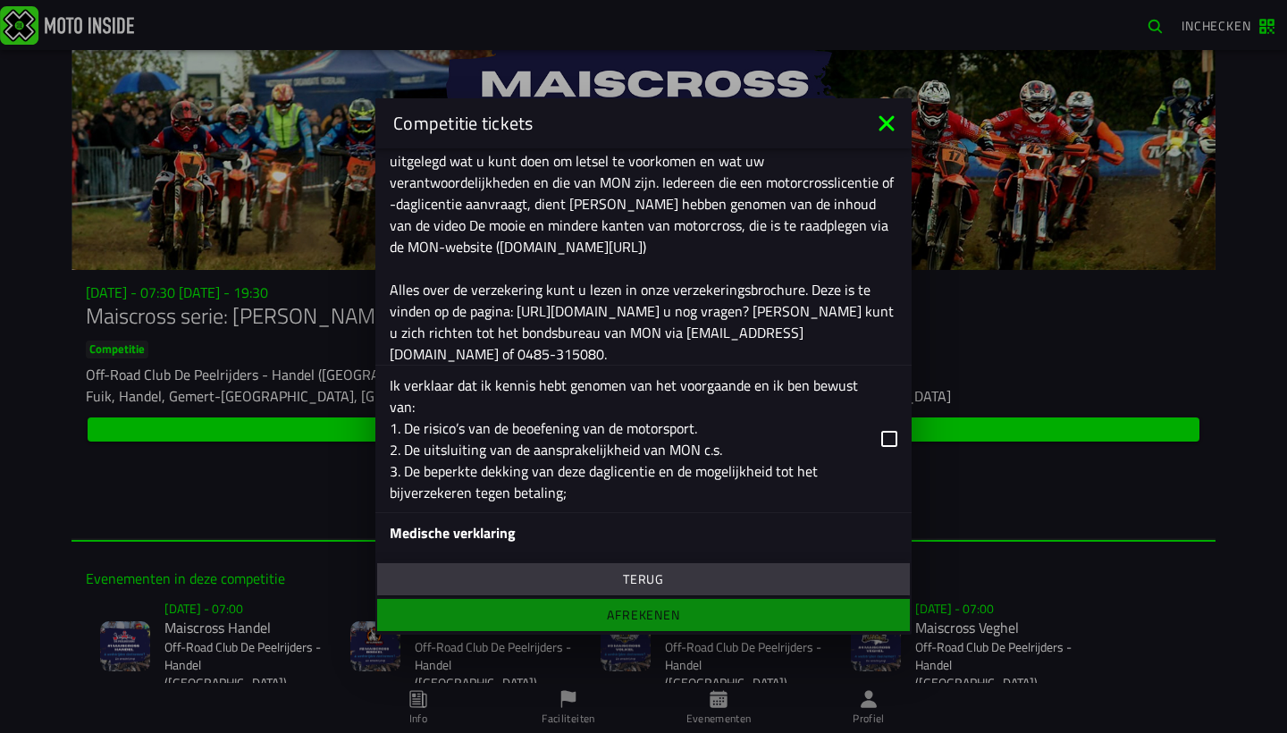
click at [806, 455] on div "Ik verklaar dat ik kennis hebt genomen van het voorgaande en ik ben bewust van:…" at bounding box center [628, 439] width 477 height 129
click at [0, 0] on input "Ik verklaar dat ik kennis hebt genomen van het voorgaande en ik ben bewust van:…" at bounding box center [0, 0] width 0 height 0
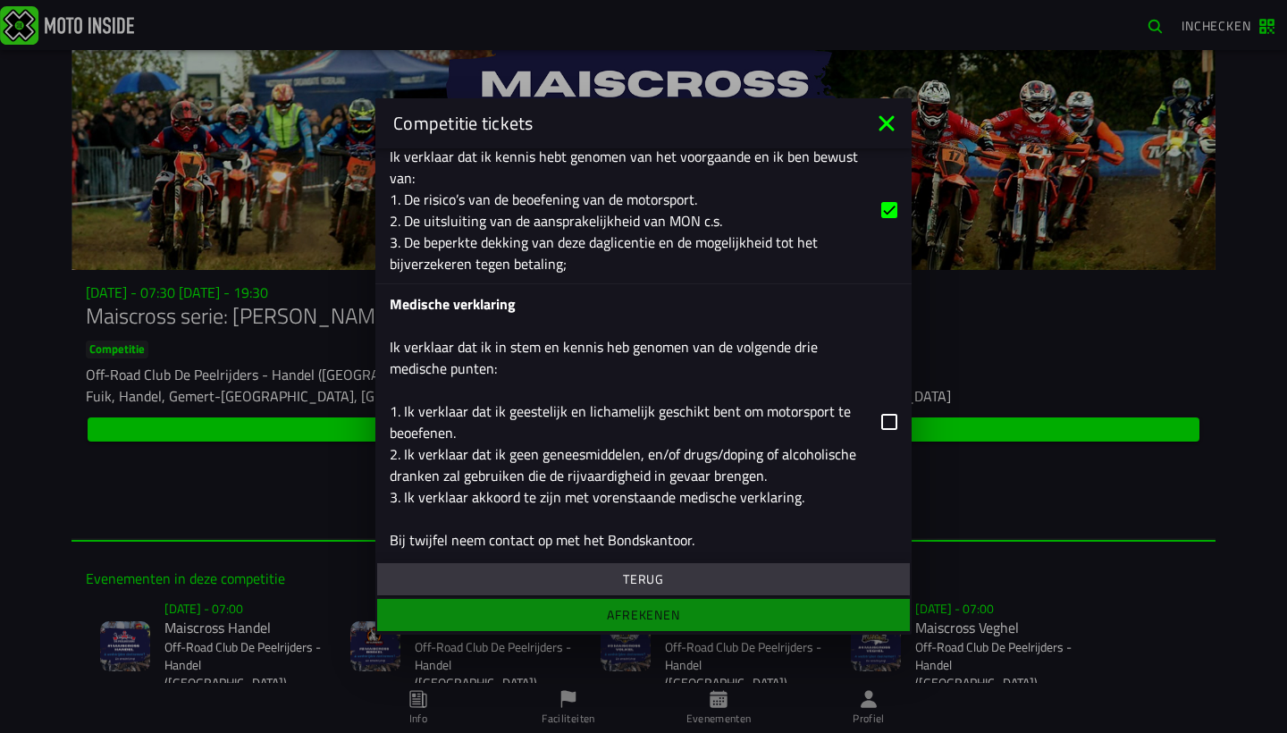
click at [813, 439] on div "Medische verklaring Ik verklaar dat ik in stem en kennis heb genomen van de vol…" at bounding box center [628, 421] width 477 height 257
click at [0, 0] on input "Medische verklaring Ik verklaar dat ik in stem en kennis heb genomen van de vol…" at bounding box center [0, 0] width 0 height 0
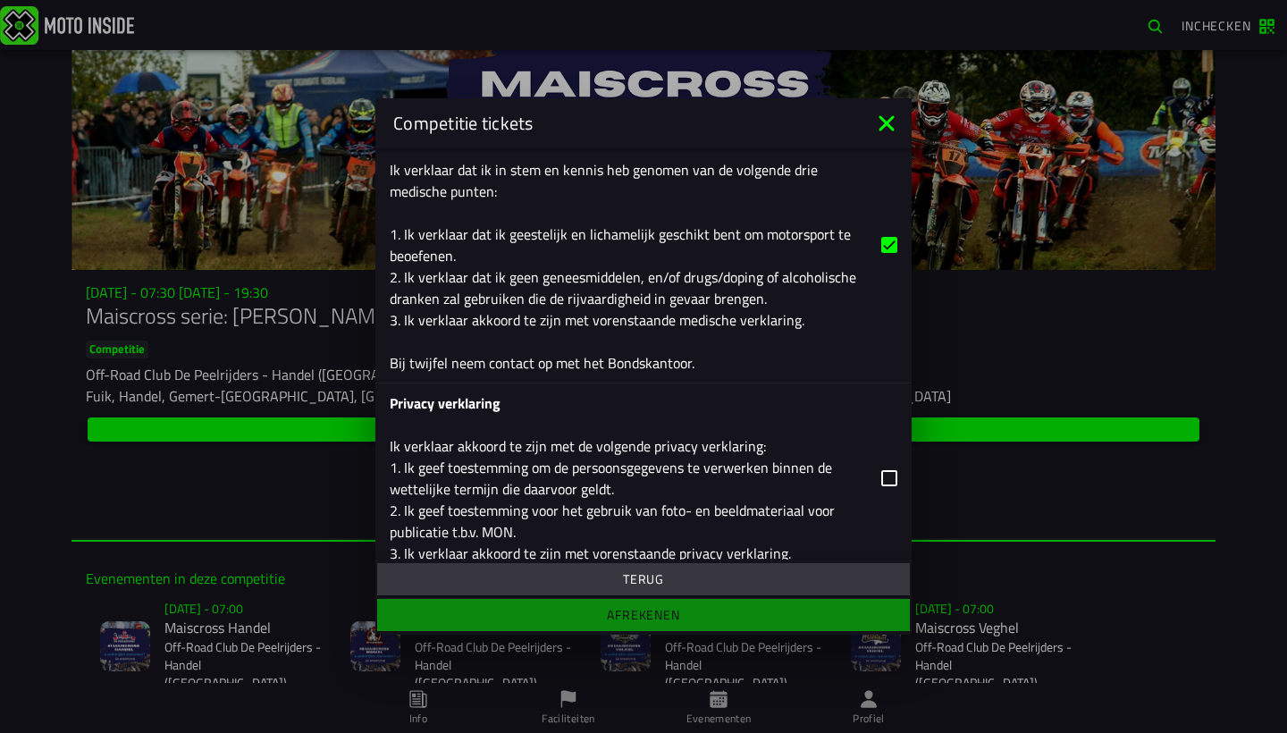
click at [813, 439] on div "Privacy verklaring Ik verklaar akkoord te zijn met de volgende privacy verklari…" at bounding box center [628, 478] width 477 height 172
click at [0, 0] on input "Privacy verklaring Ik verklaar akkoord te zijn met de volgende privacy verklari…" at bounding box center [0, 0] width 0 height 0
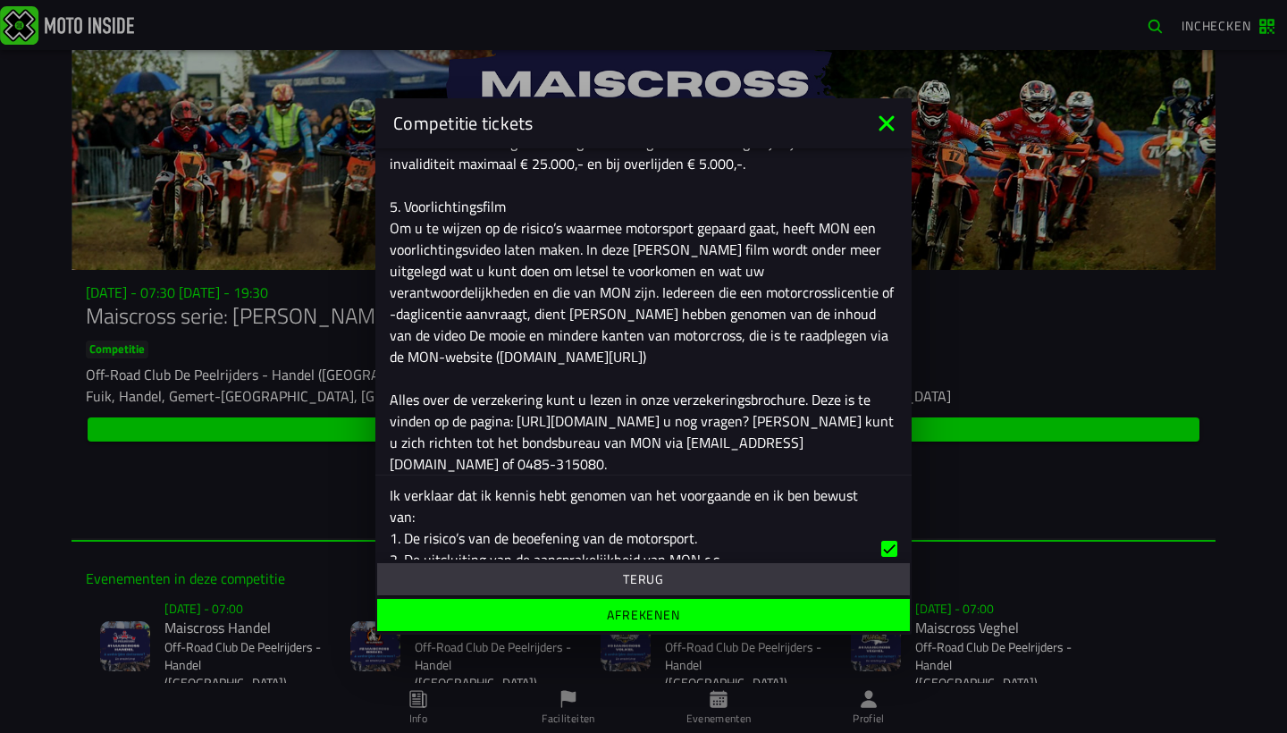
scroll to position [1068, 0]
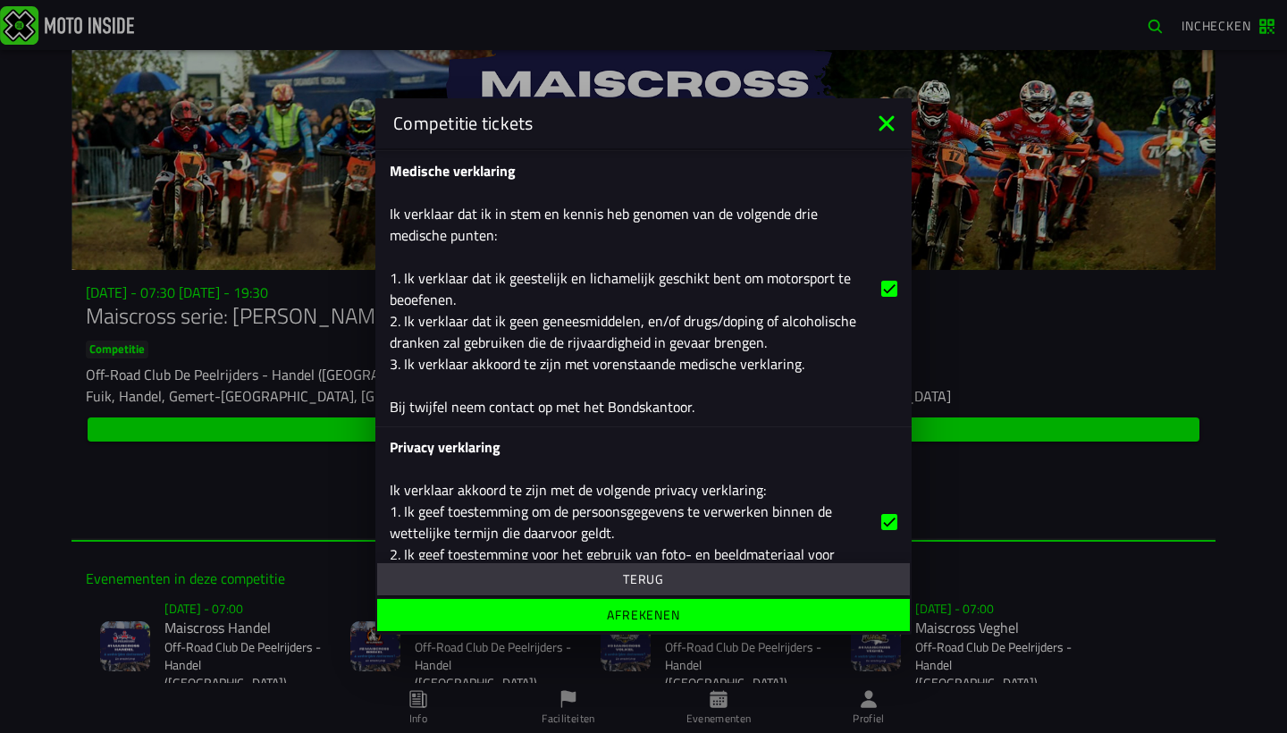
click at [767, 627] on button "Afrekenen" at bounding box center [643, 615] width 533 height 32
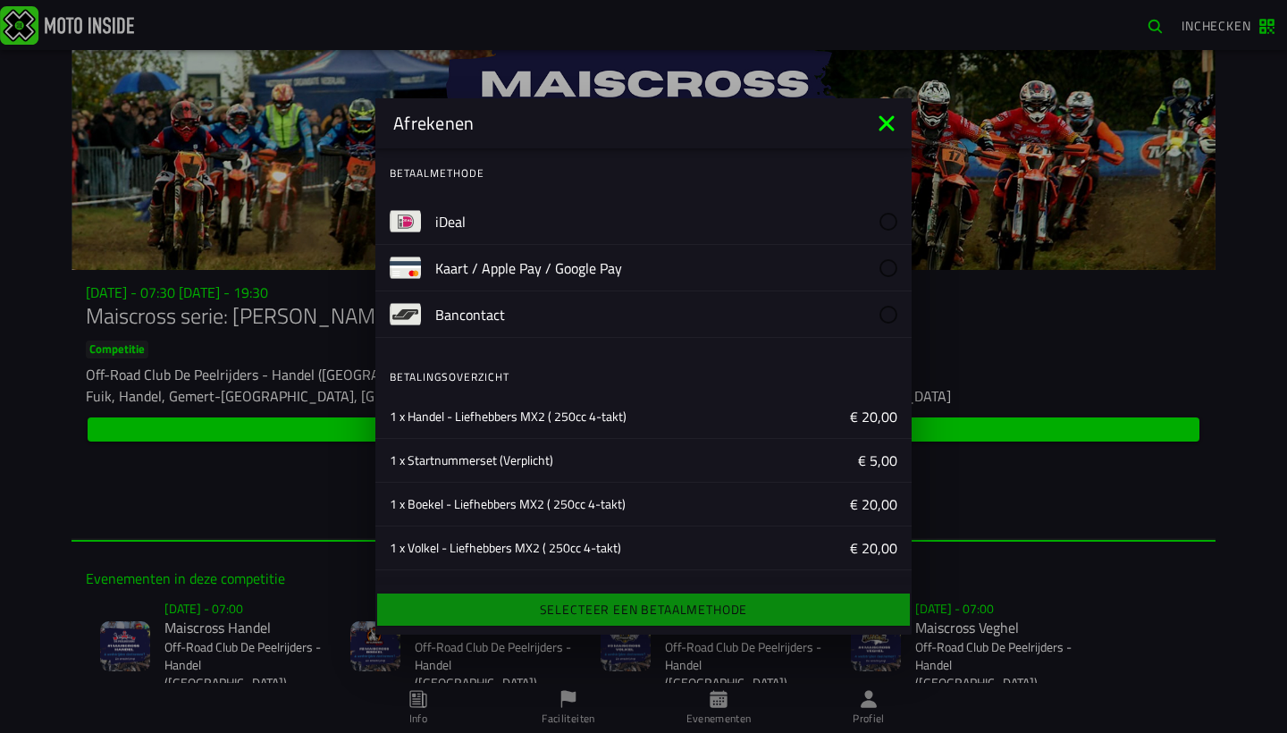
click at [575, 241] on label "iDeal" at bounding box center [666, 221] width 462 height 46
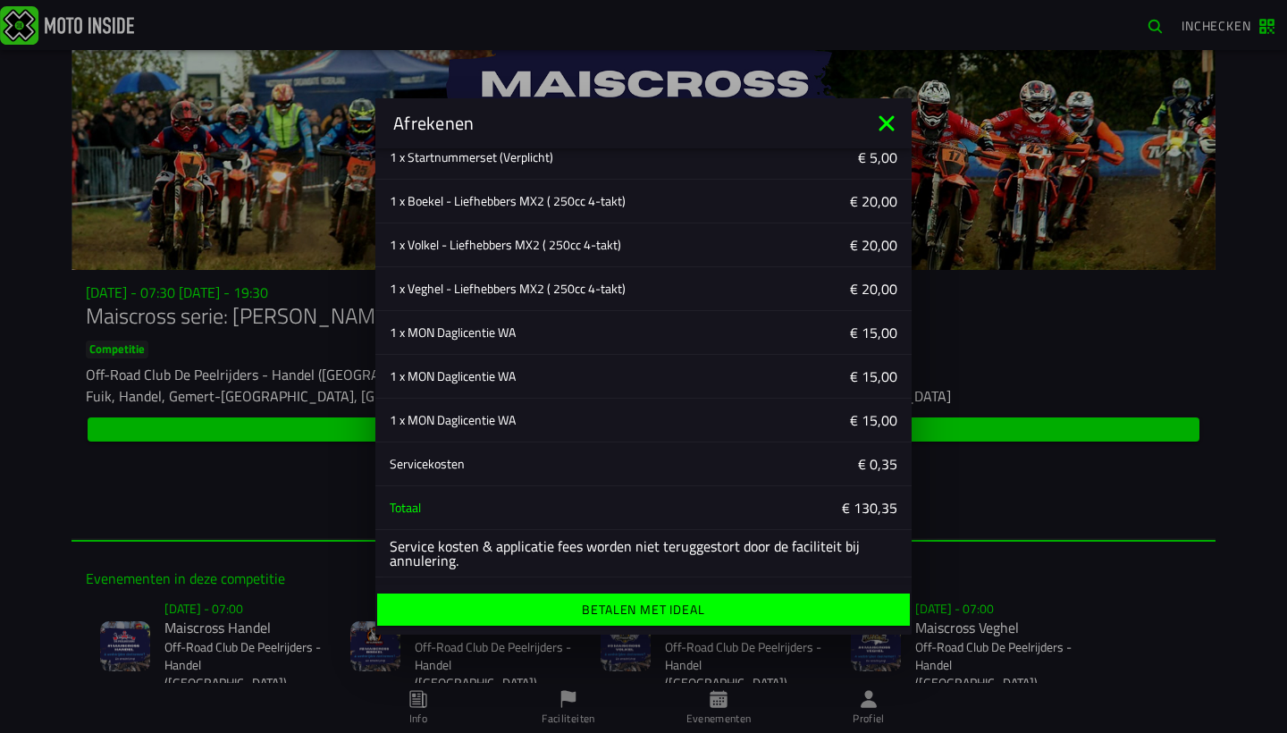
scroll to position [303, 0]
click at [0, 0] on slot "Totaal" at bounding box center [0, 0] width 0 height 0
click at [463, 557] on ion-label "Service kosten & applicatie fees worden niet teruggestort door de faciliteit bi…" at bounding box center [644, 553] width 508 height 29
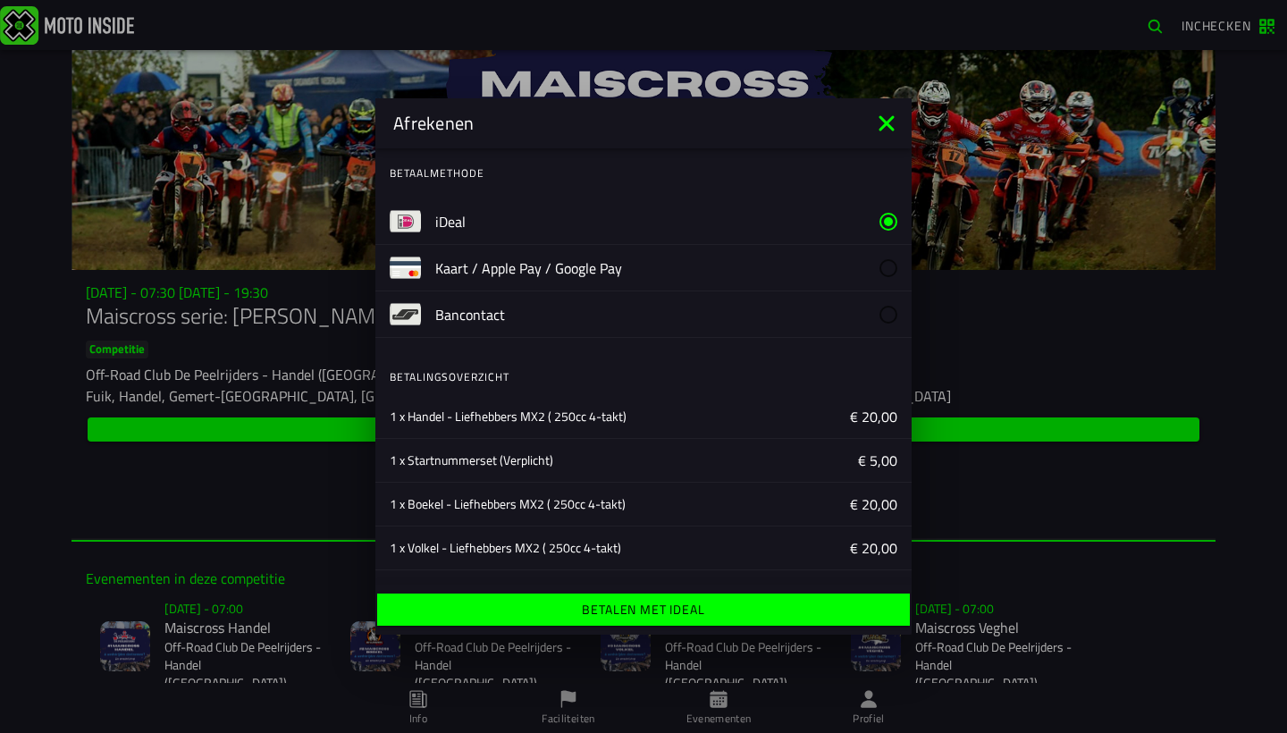
scroll to position [0, 0]
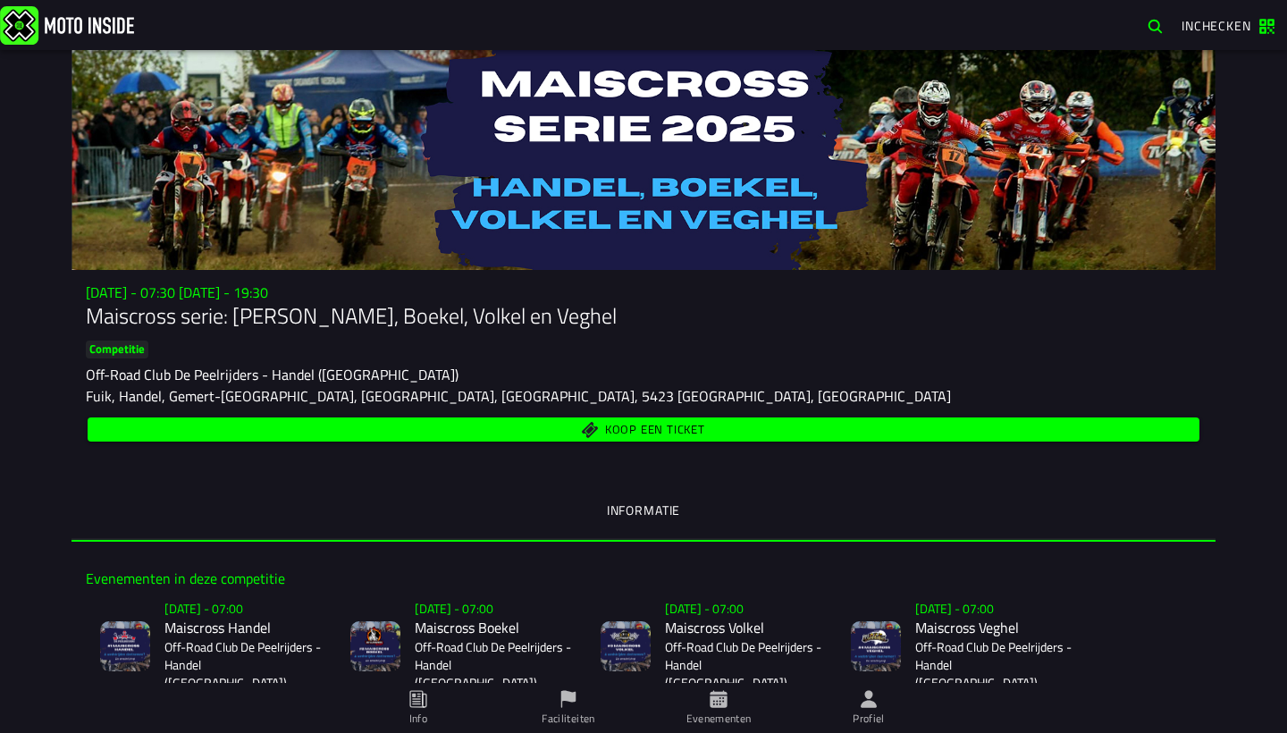
click at [567, 431] on span "Koop een ticket" at bounding box center [644, 429] width 1092 height 17
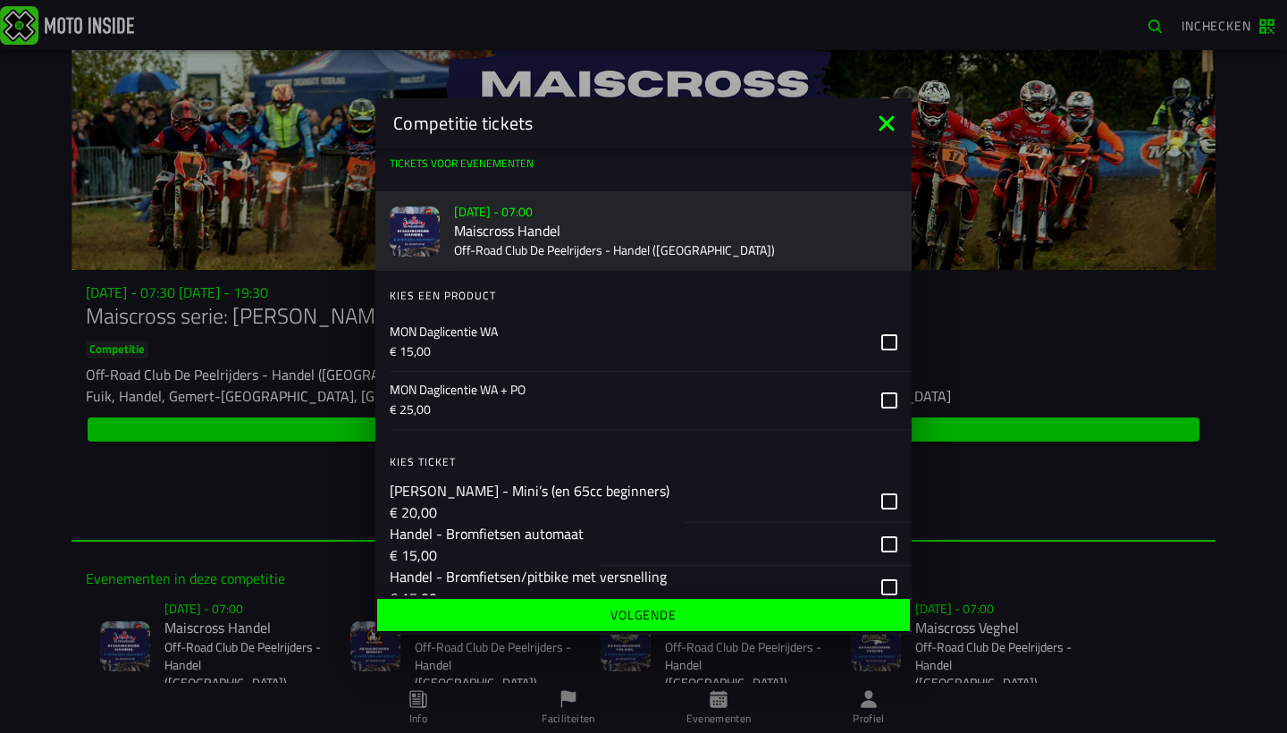
click at [527, 367] on div "MON Daglicentie WA € 15,00" at bounding box center [628, 342] width 477 height 57
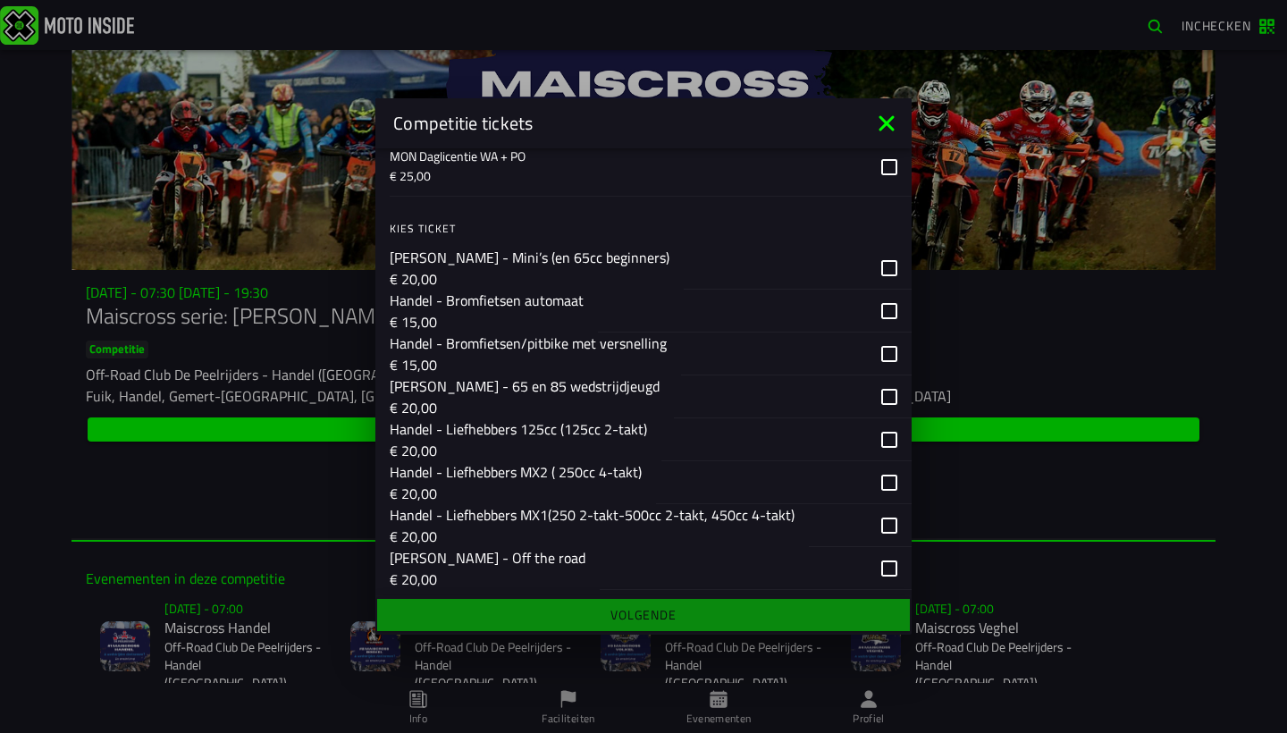
scroll to position [288, 0]
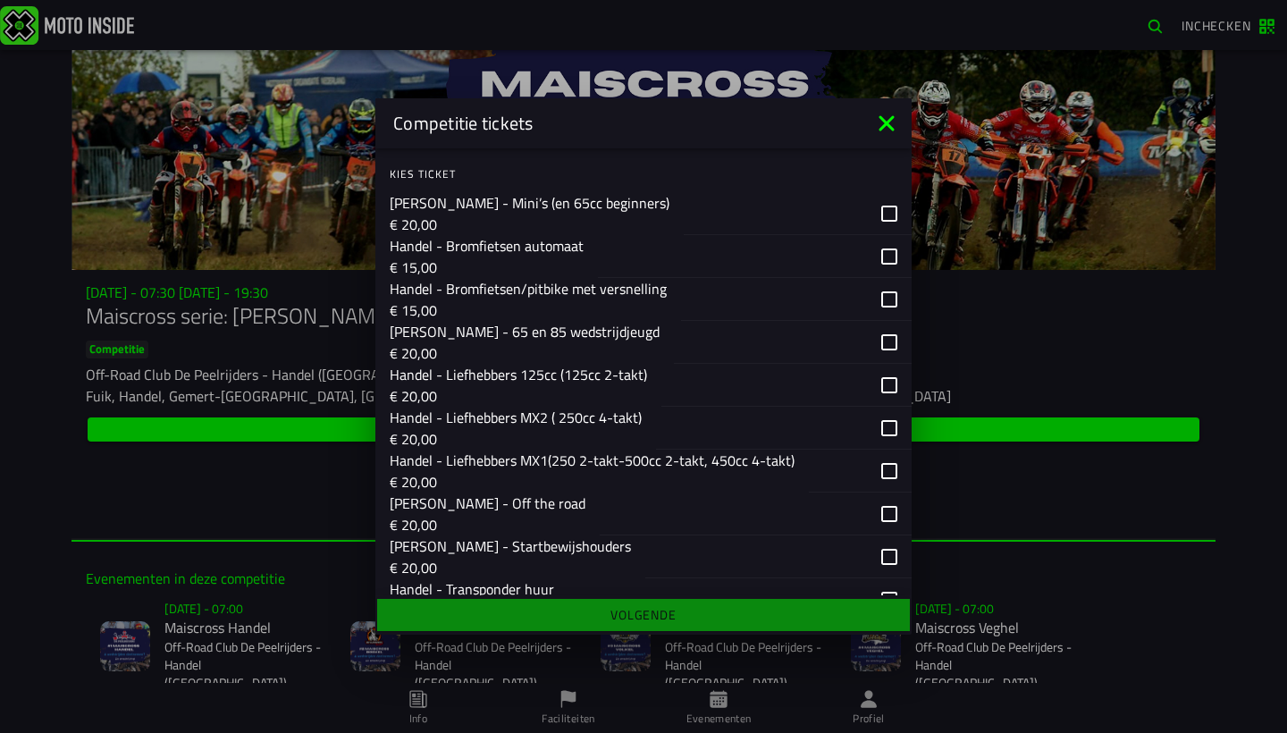
click at [538, 415] on p "Handel - Liefhebbers MX2 ( 250cc 4-takt)" at bounding box center [516, 417] width 252 height 21
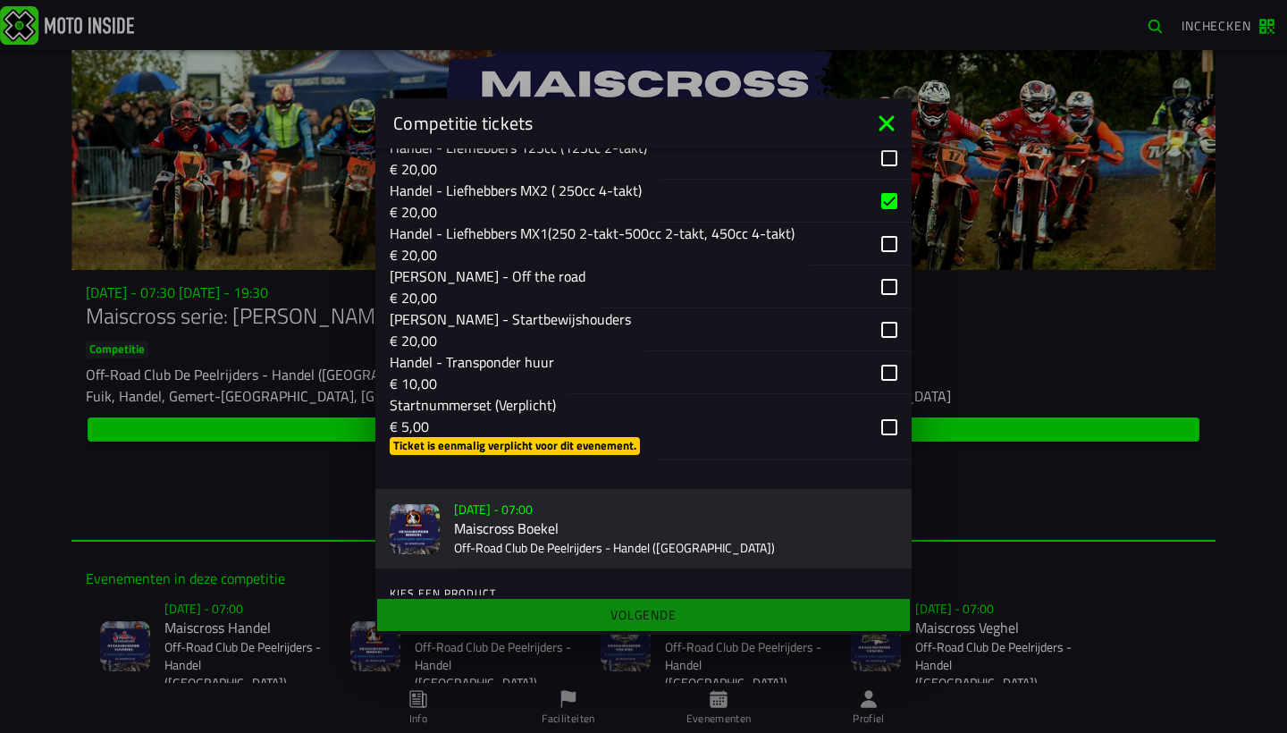
scroll to position [529, 0]
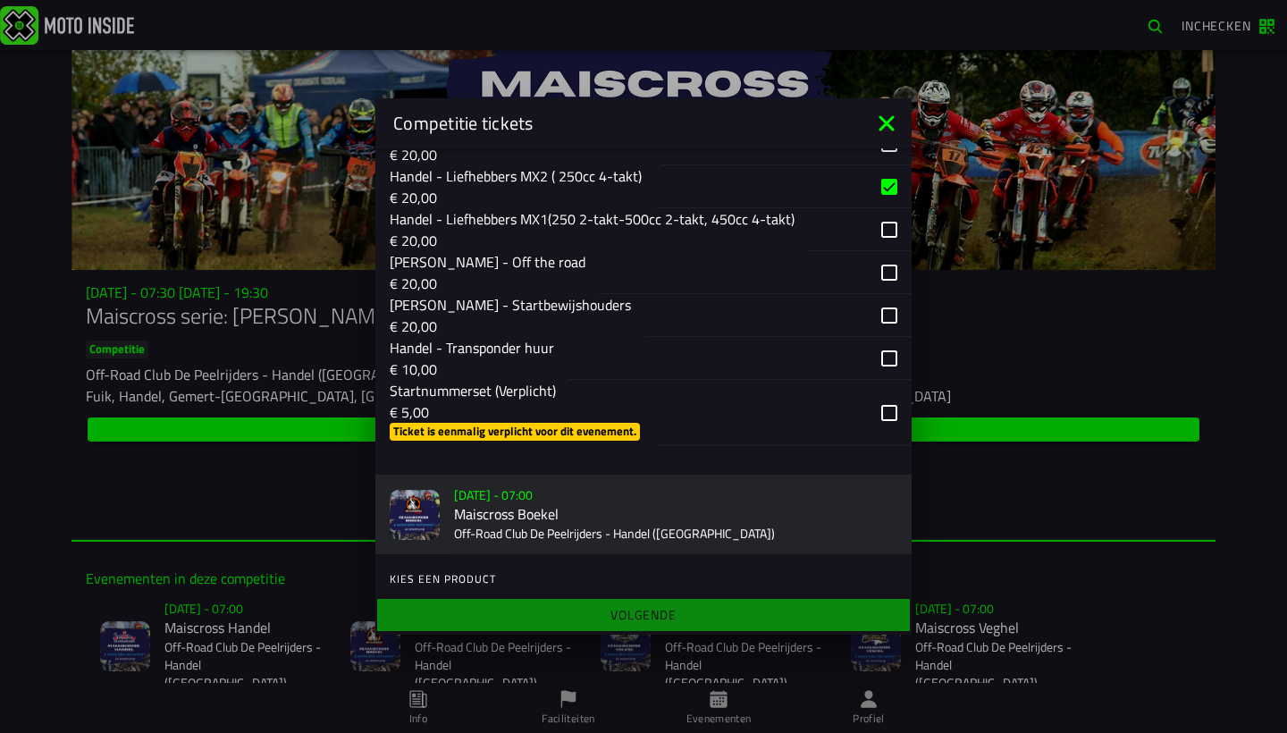
click at [0, 0] on slot "Ticket is eenmalig verplicht voor dit evenement." at bounding box center [0, 0] width 0 height 0
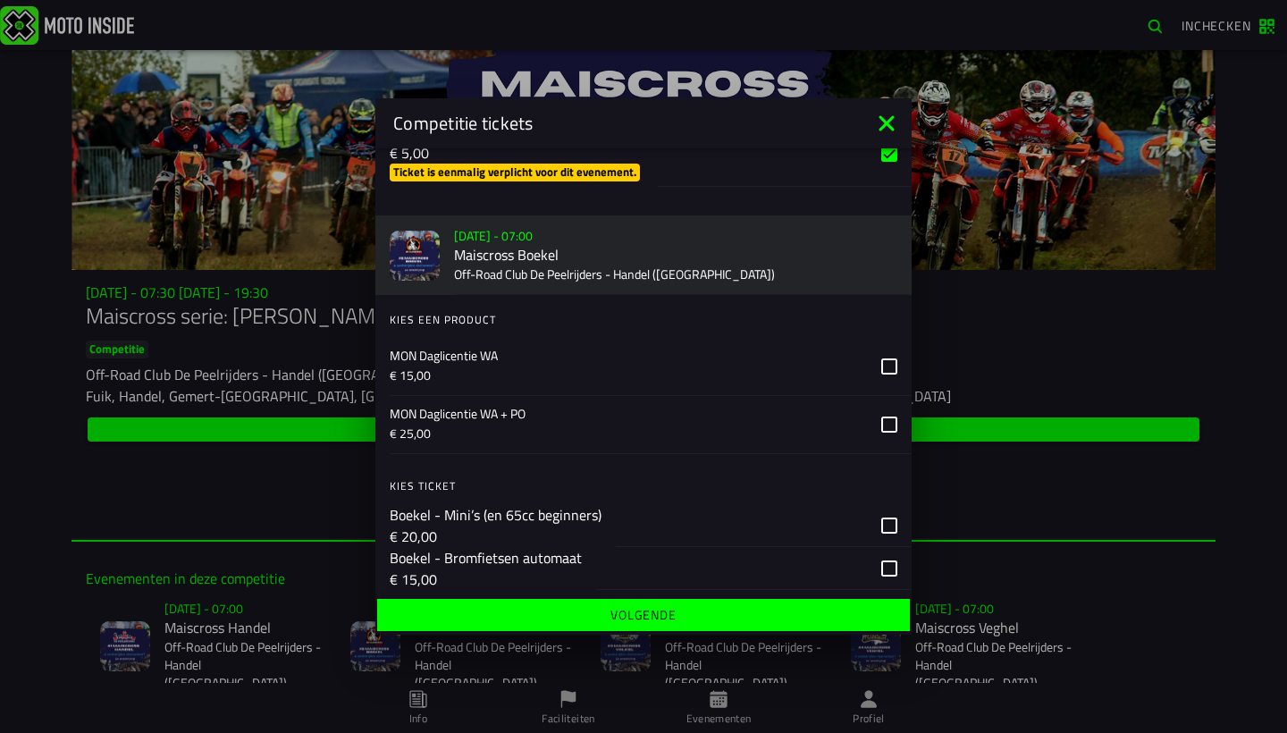
scroll to position [797, 0]
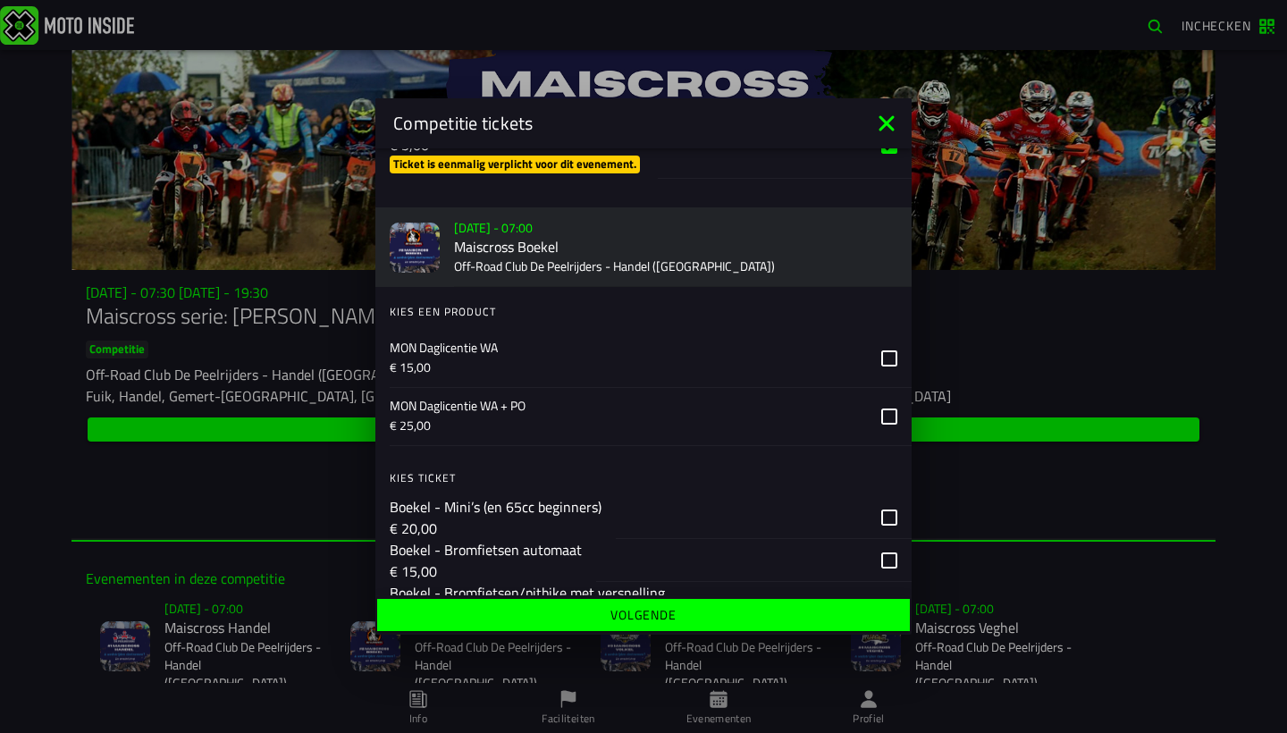
click at [528, 388] on div "MON Daglicentie WA + PO € 25,00" at bounding box center [628, 416] width 477 height 57
click at [528, 365] on p "€ 15,00" at bounding box center [628, 368] width 477 height 18
click at [536, 401] on p "MON Daglicentie WA + PO" at bounding box center [628, 406] width 477 height 18
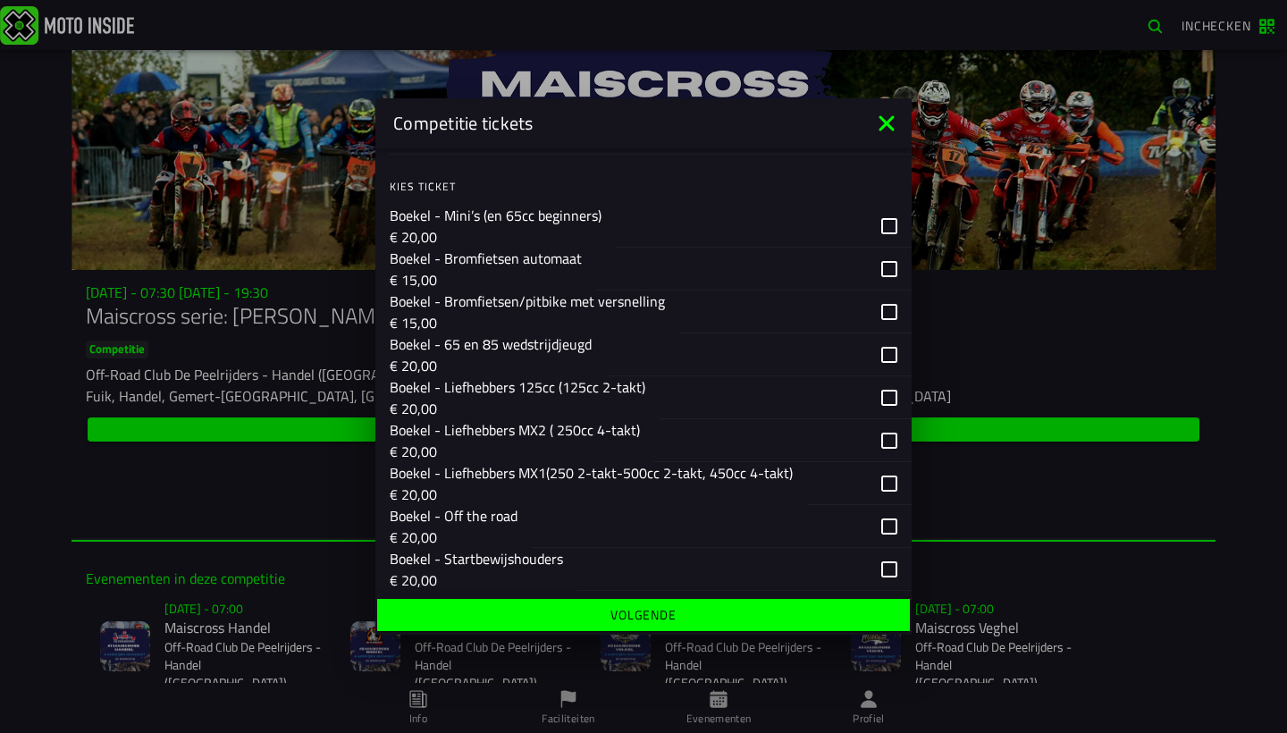
click at [540, 433] on p "Boekel - Liefhebbers MX2 ( 250cc 4-takt)" at bounding box center [515, 429] width 250 height 21
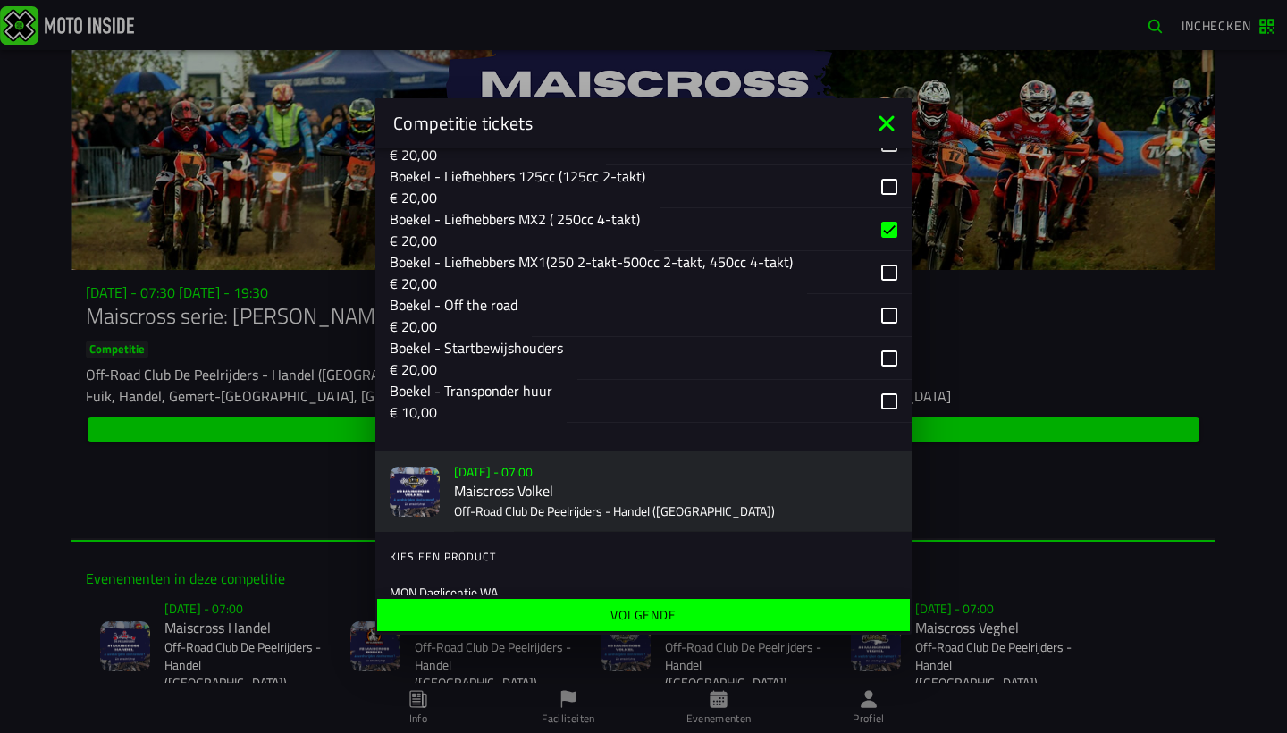
scroll to position [1308, 0]
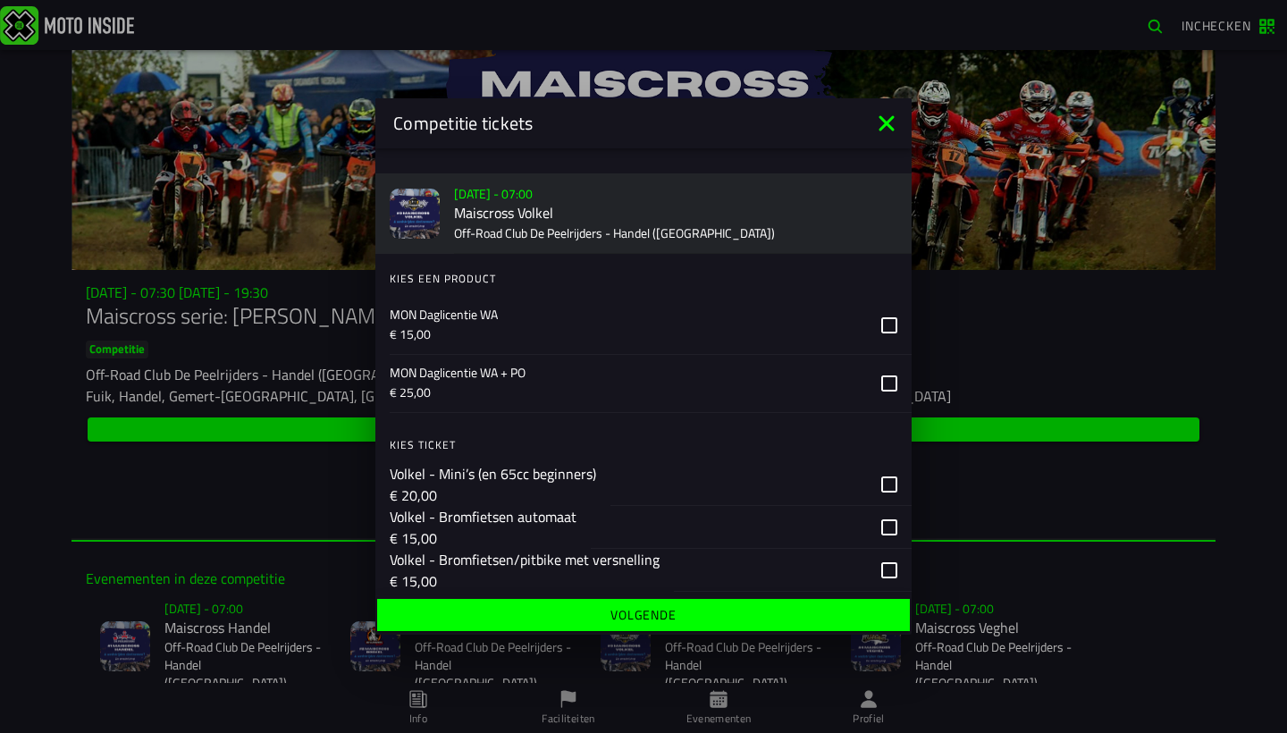
click at [572, 335] on p "€ 15,00" at bounding box center [628, 334] width 477 height 18
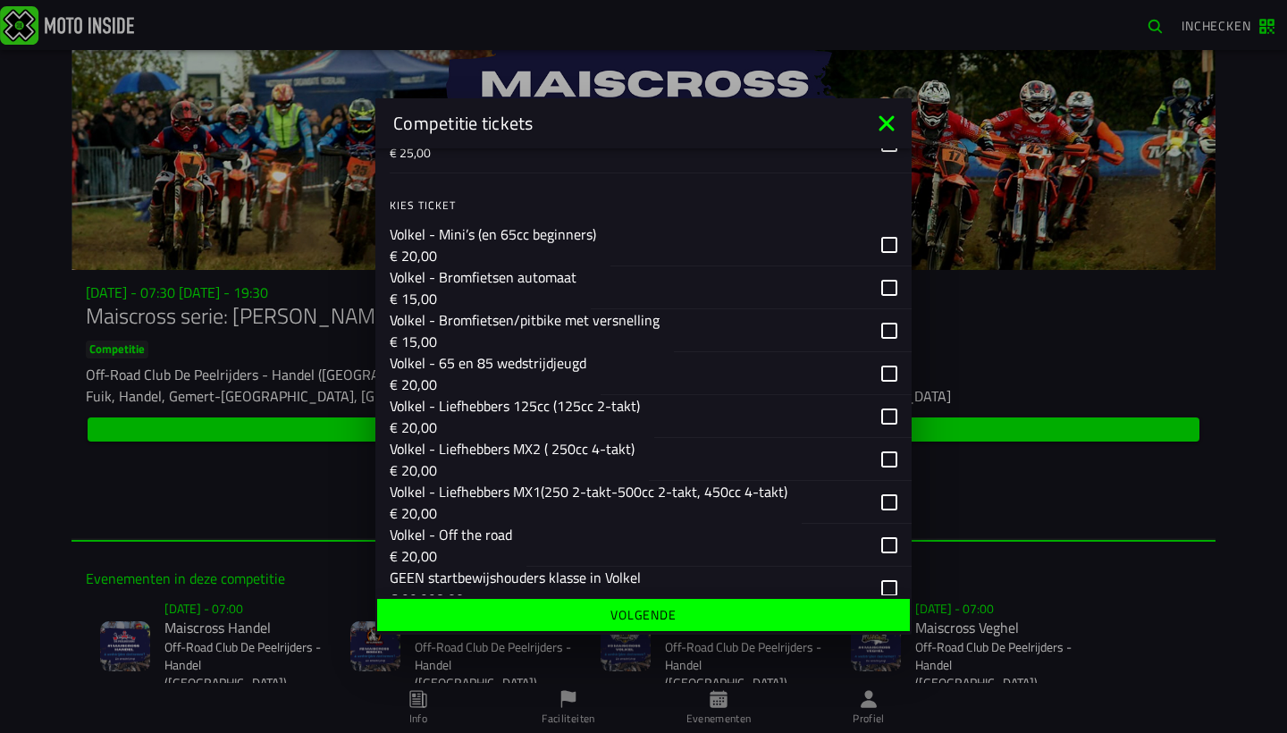
scroll to position [1819, 0]
click at [573, 451] on p "Volkel - Liefhebbers MX2 ( 250cc 4-takt)" at bounding box center [512, 446] width 245 height 21
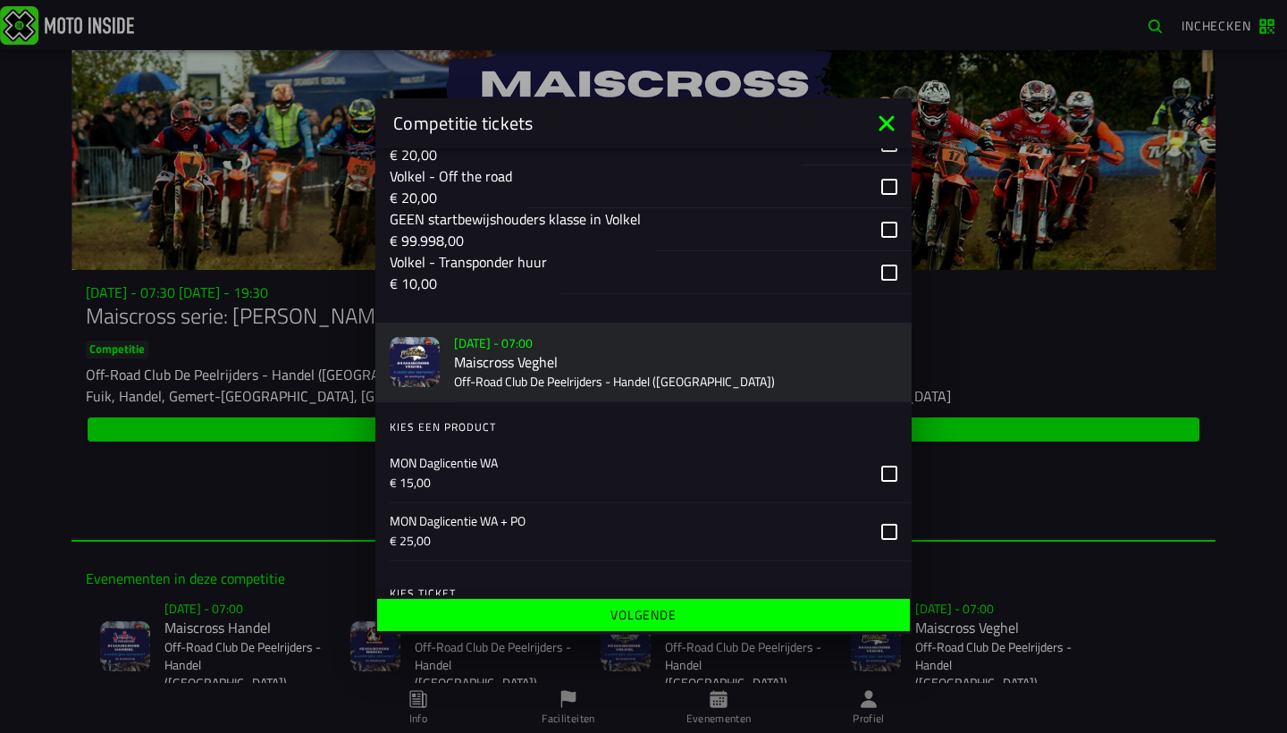
click at [575, 445] on div "MON Daglicentie WA € 15,00" at bounding box center [628, 473] width 477 height 57
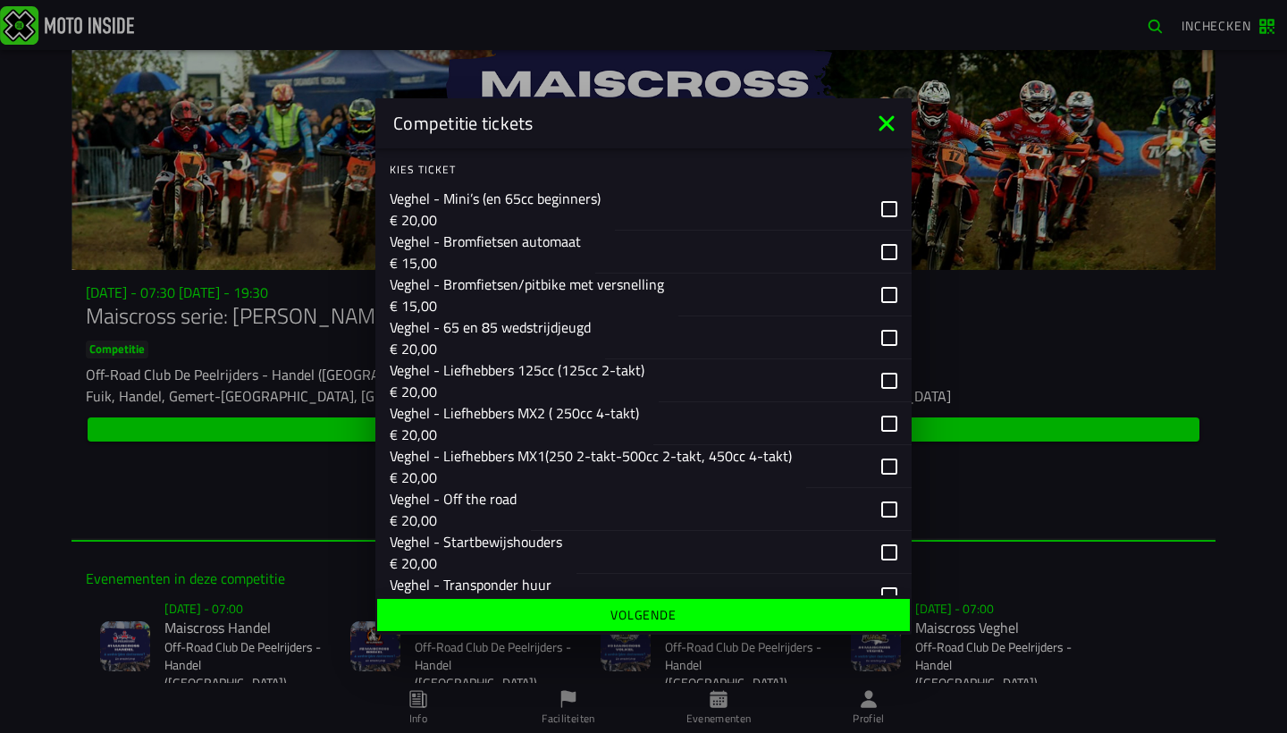
scroll to position [2614, 0]
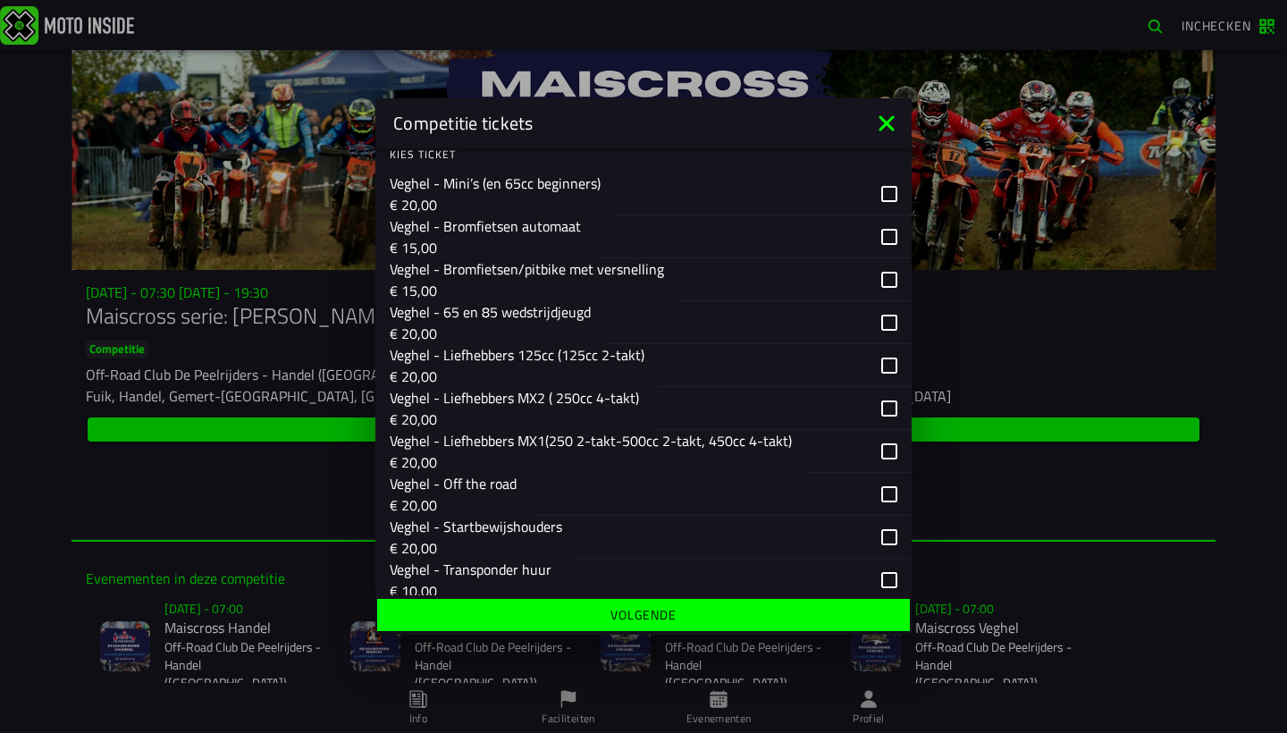
click at [584, 392] on p "Veghel - Liefhebbers MX2 ( 250cc 4-takt)" at bounding box center [514, 397] width 249 height 21
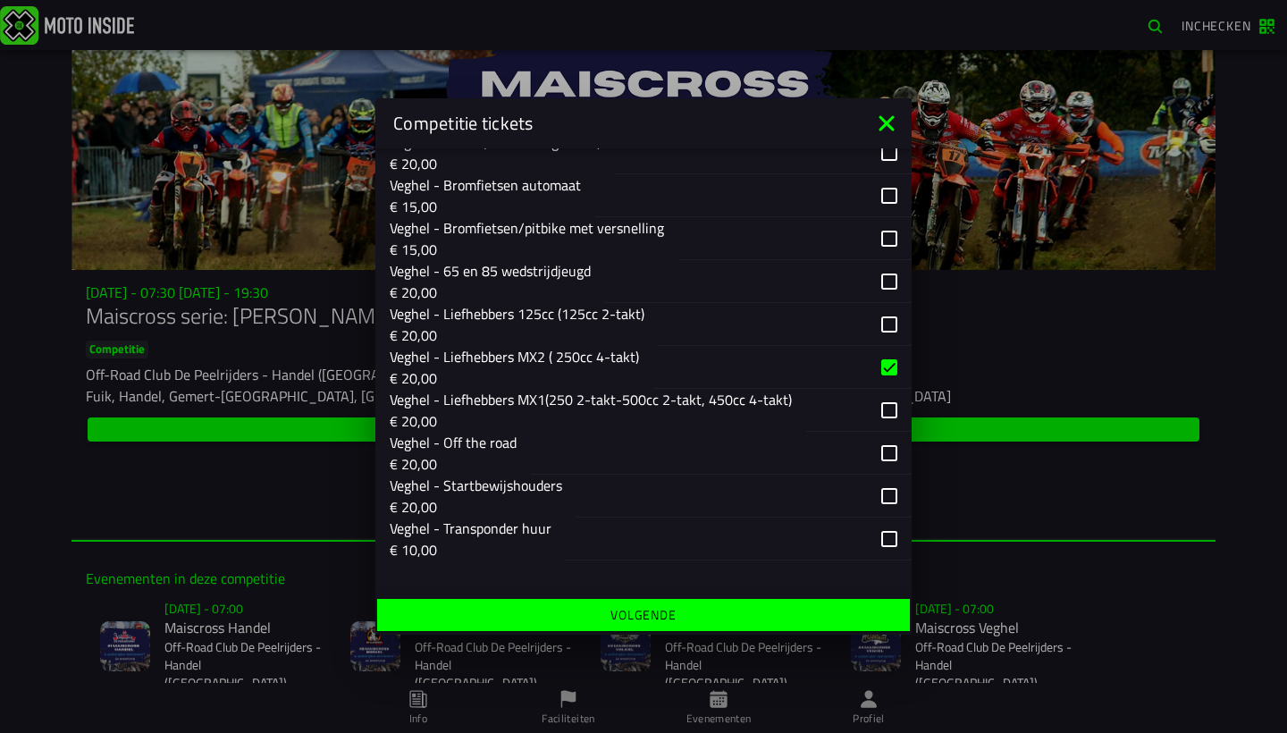
click at [560, 619] on span "Volgende" at bounding box center [643, 615] width 505 height 13
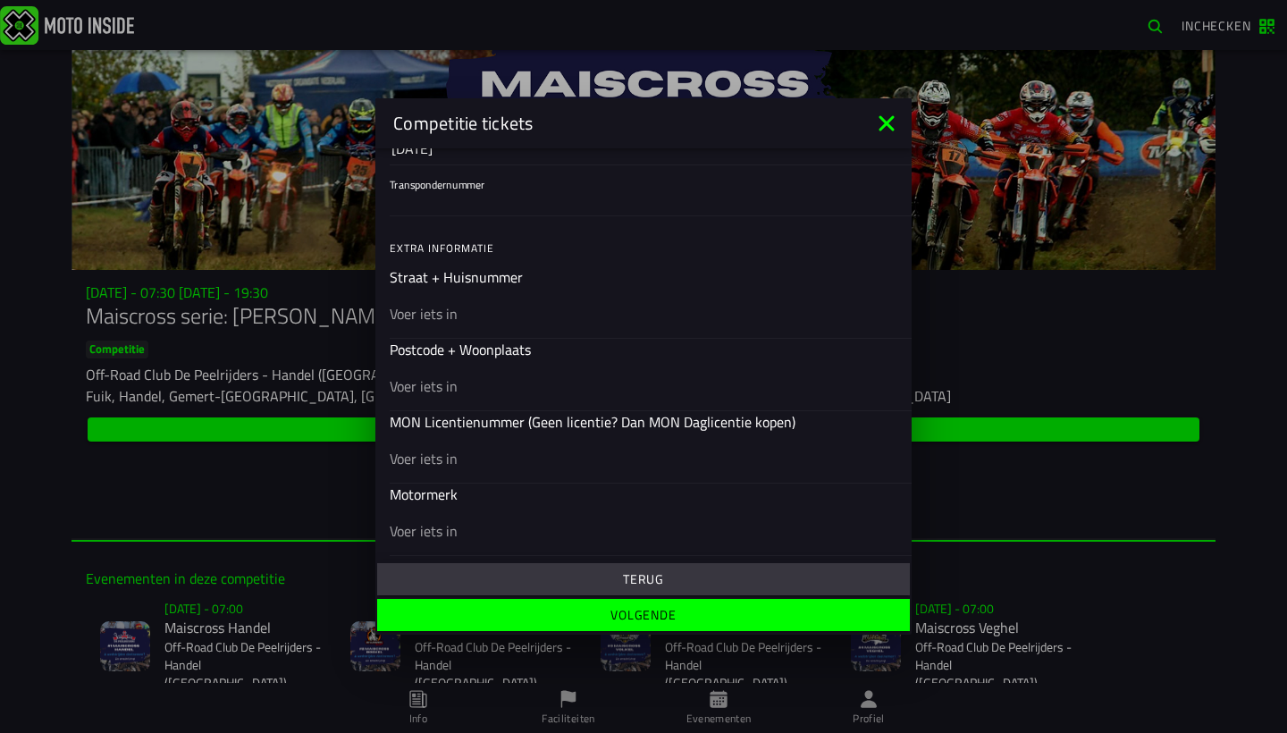
scroll to position [487, 0]
click at [621, 325] on div at bounding box center [644, 311] width 508 height 50
click at [621, 323] on input "text" at bounding box center [644, 311] width 508 height 21
type input "meerstraat 51"
click at [630, 395] on div at bounding box center [644, 384] width 508 height 50
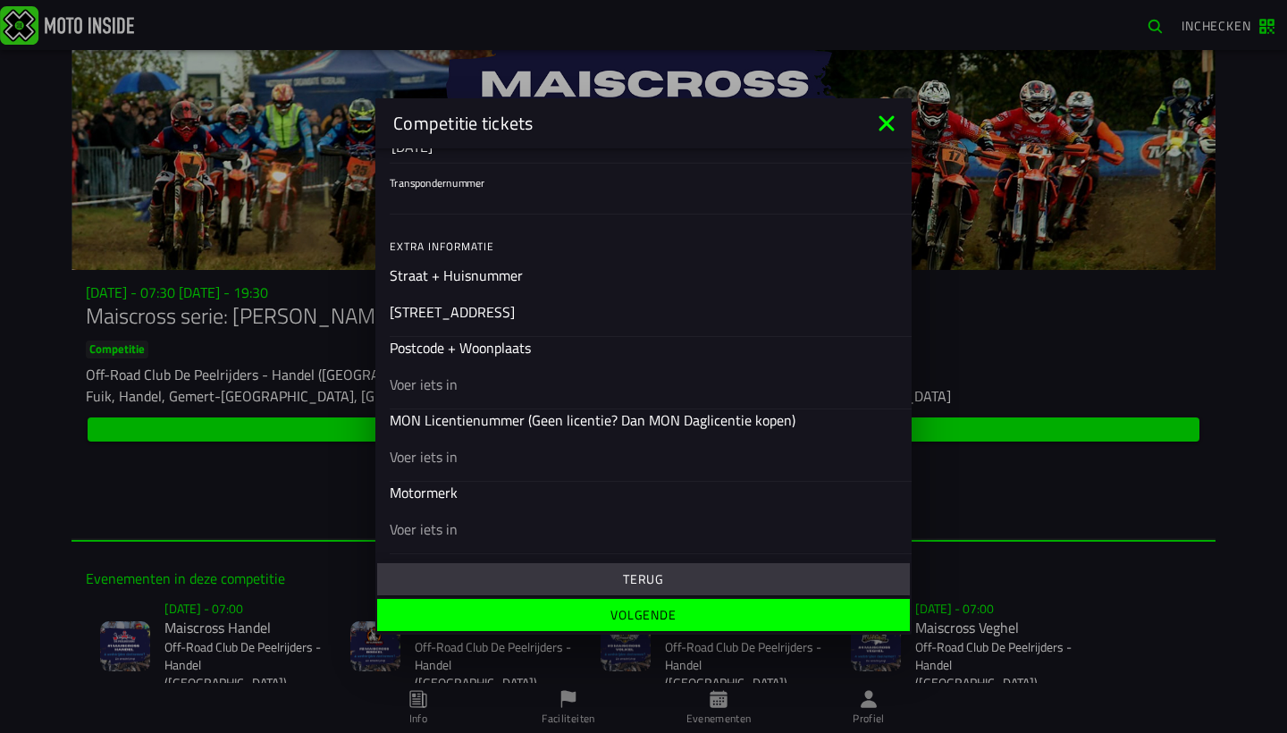
click at [630, 395] on input "text" at bounding box center [644, 384] width 508 height 21
type input "5473vx, heeswijk"
click at [608, 468] on div at bounding box center [644, 456] width 508 height 50
click at [608, 468] on input "text" at bounding box center [644, 456] width 508 height 21
click at [570, 536] on input "text" at bounding box center [644, 529] width 508 height 21
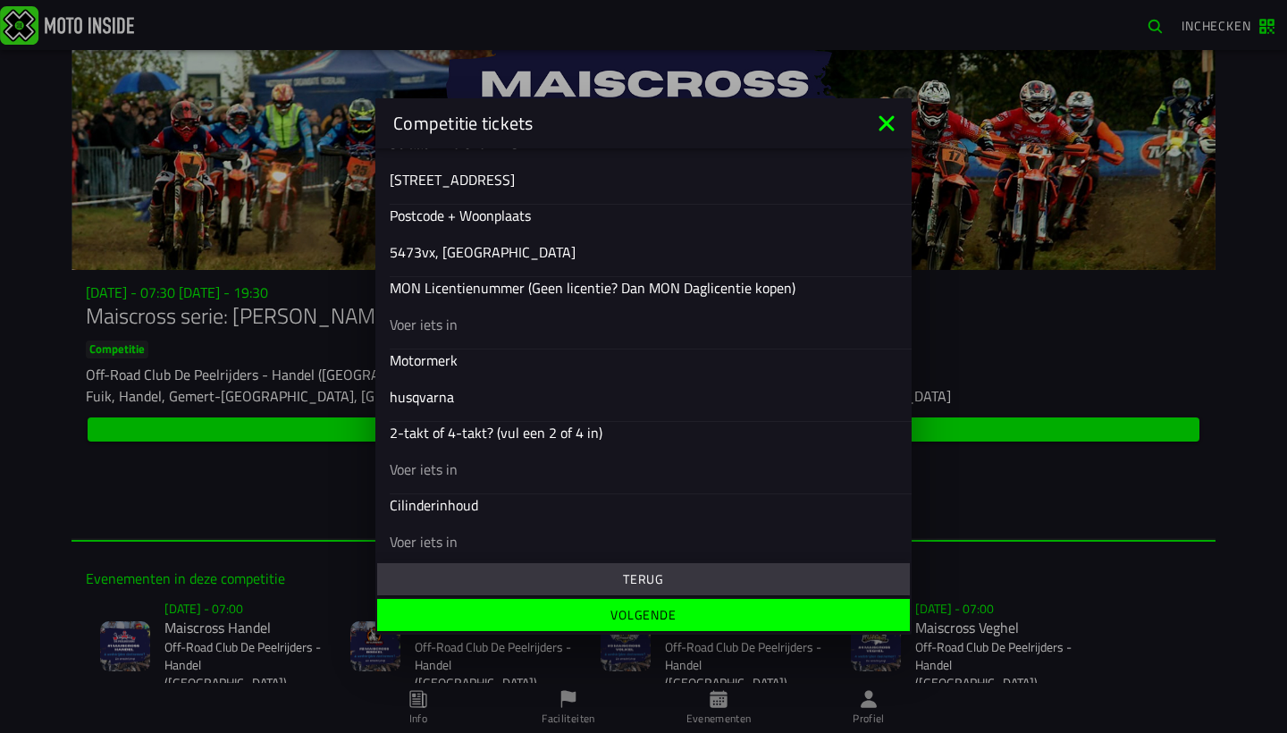
scroll to position [623, 0]
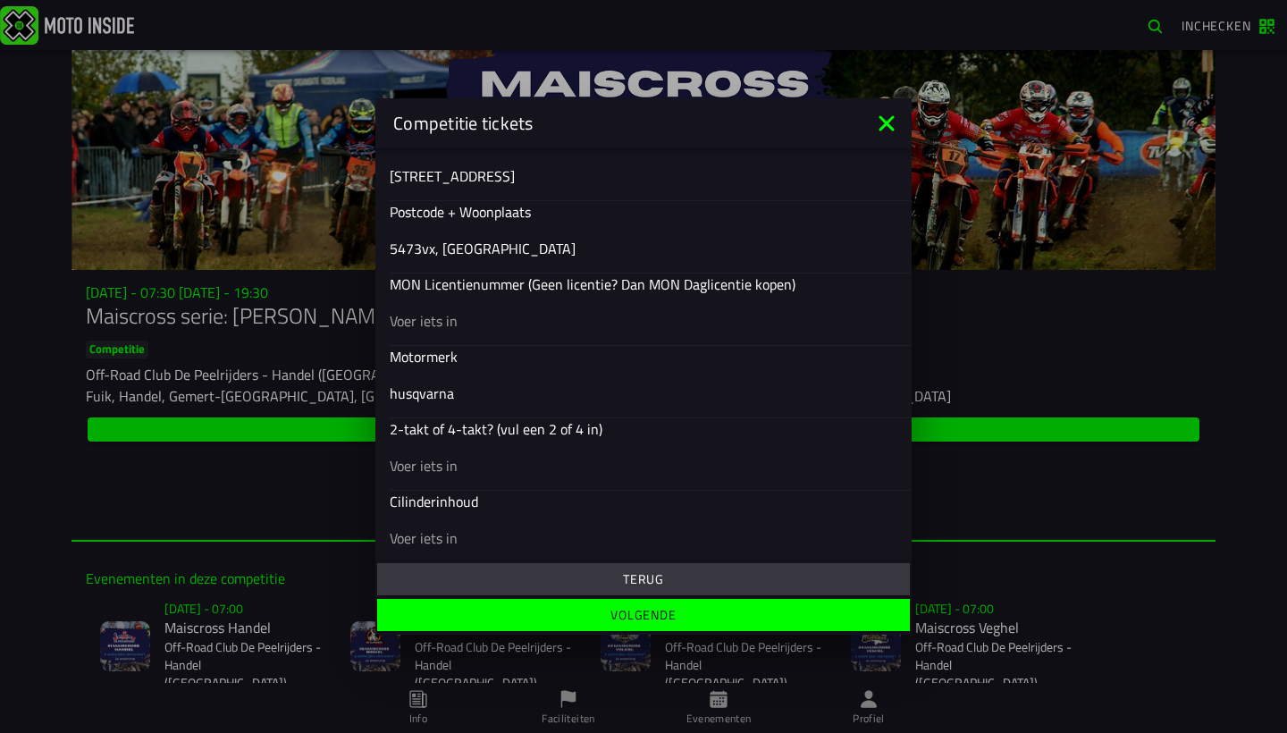
type input "husqvarna"
click at [485, 481] on div at bounding box center [644, 465] width 508 height 50
click at [485, 477] on input "text" at bounding box center [644, 465] width 508 height 21
type input "4 takt"
click at [479, 532] on input "text" at bounding box center [644, 538] width 508 height 21
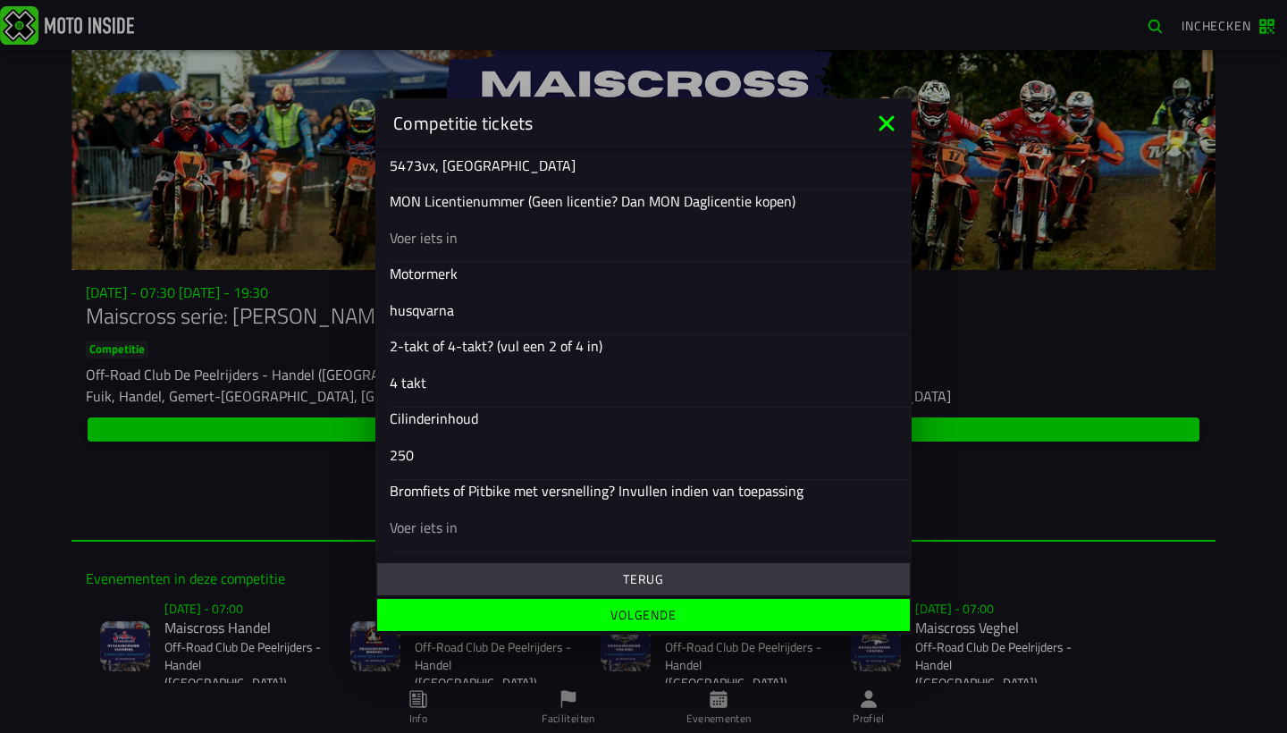
scroll to position [706, 0]
type input "250"
click at [579, 610] on span "Volgende" at bounding box center [643, 615] width 505 height 13
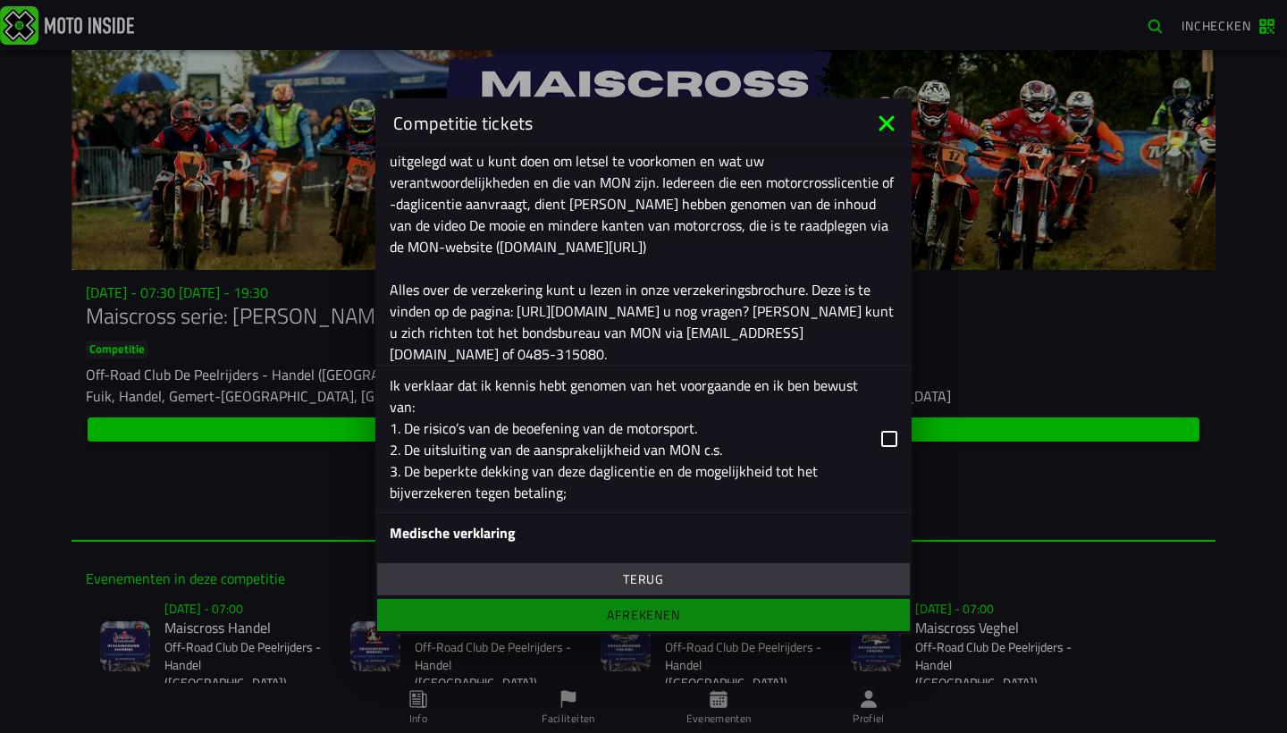
click at [679, 451] on div "Ik verklaar dat ik kennis hebt genomen van het voorgaande en ik ben bewust van:…" at bounding box center [628, 439] width 477 height 129
click at [0, 0] on input "Ik verklaar dat ik kennis hebt genomen van het voorgaande en ik ben bewust van:…" at bounding box center [0, 0] width 0 height 0
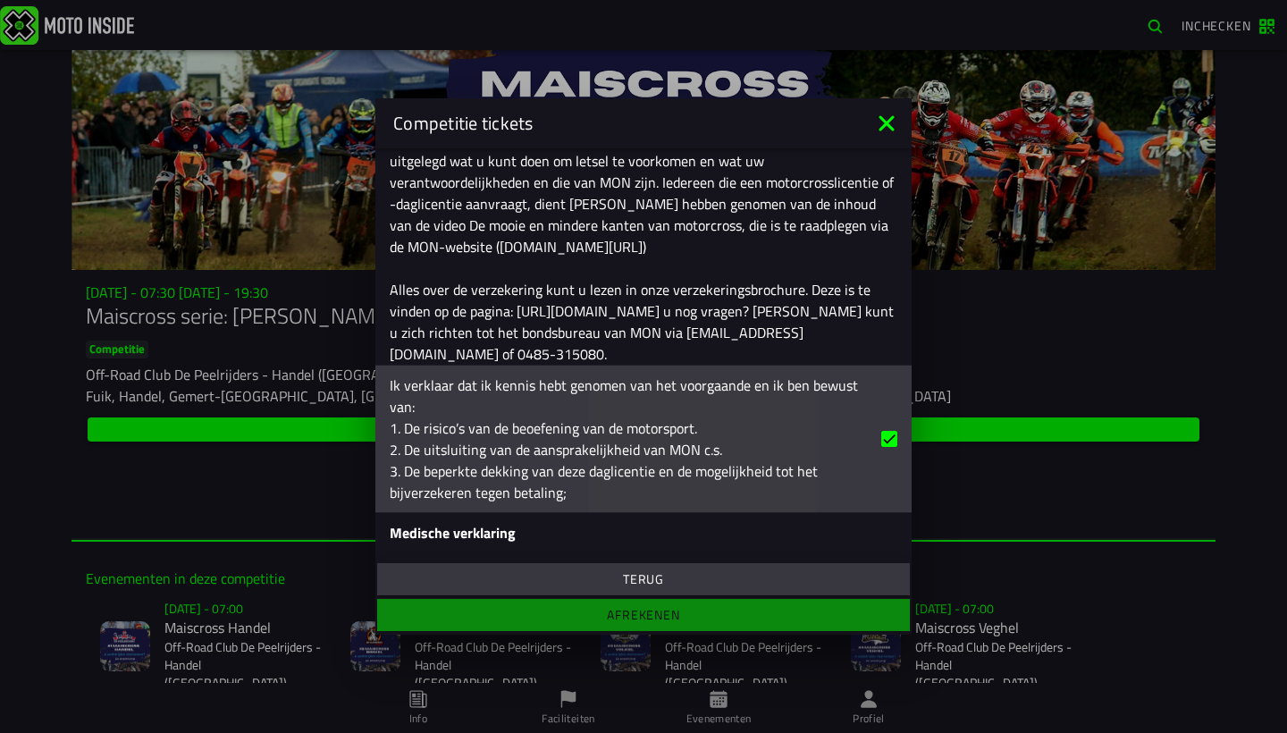
click at [684, 513] on label "Medische verklaring Ik verklaar dat ik in stem en kennis heb genomen van de vol…" at bounding box center [644, 650] width 508 height 275
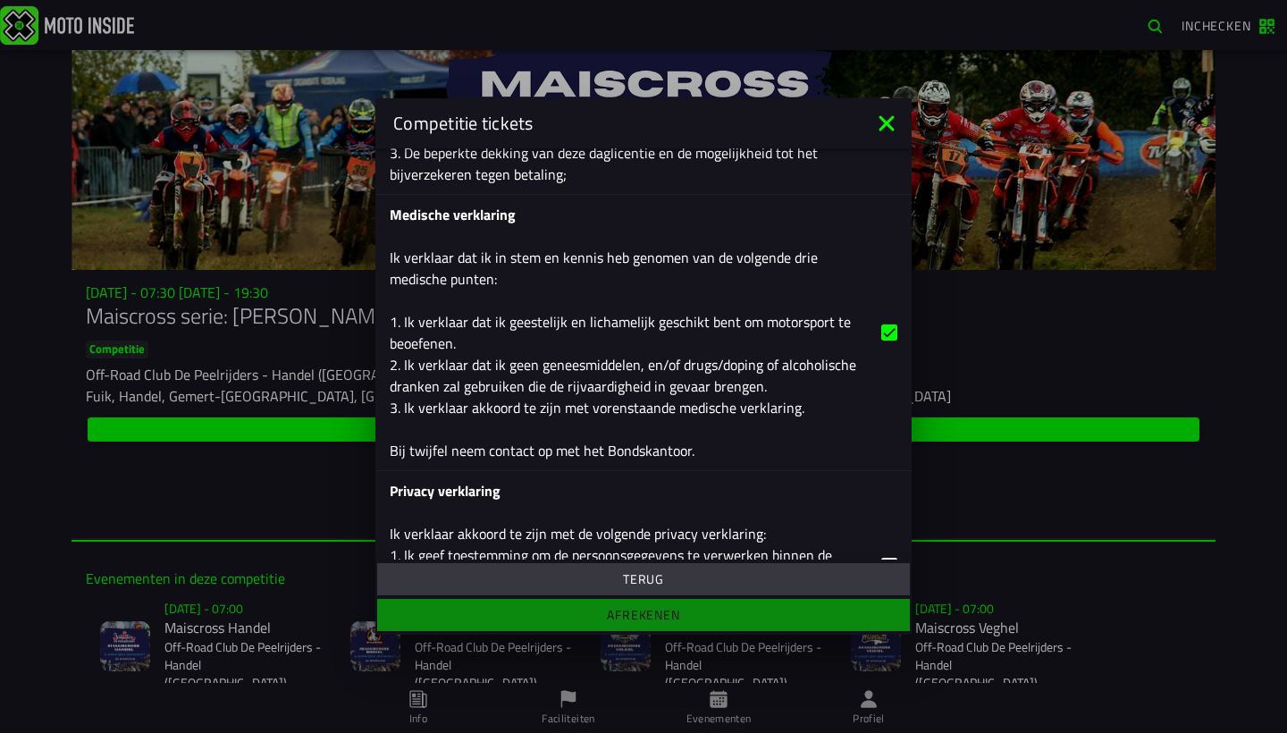
click at [684, 492] on div "Privacy verklaring Ik verklaar akkoord te zijn met de volgende privacy verklari…" at bounding box center [628, 566] width 477 height 172
click at [0, 0] on input "Privacy verklaring Ik verklaar akkoord te zijn met de volgende privacy verklari…" at bounding box center [0, 0] width 0 height 0
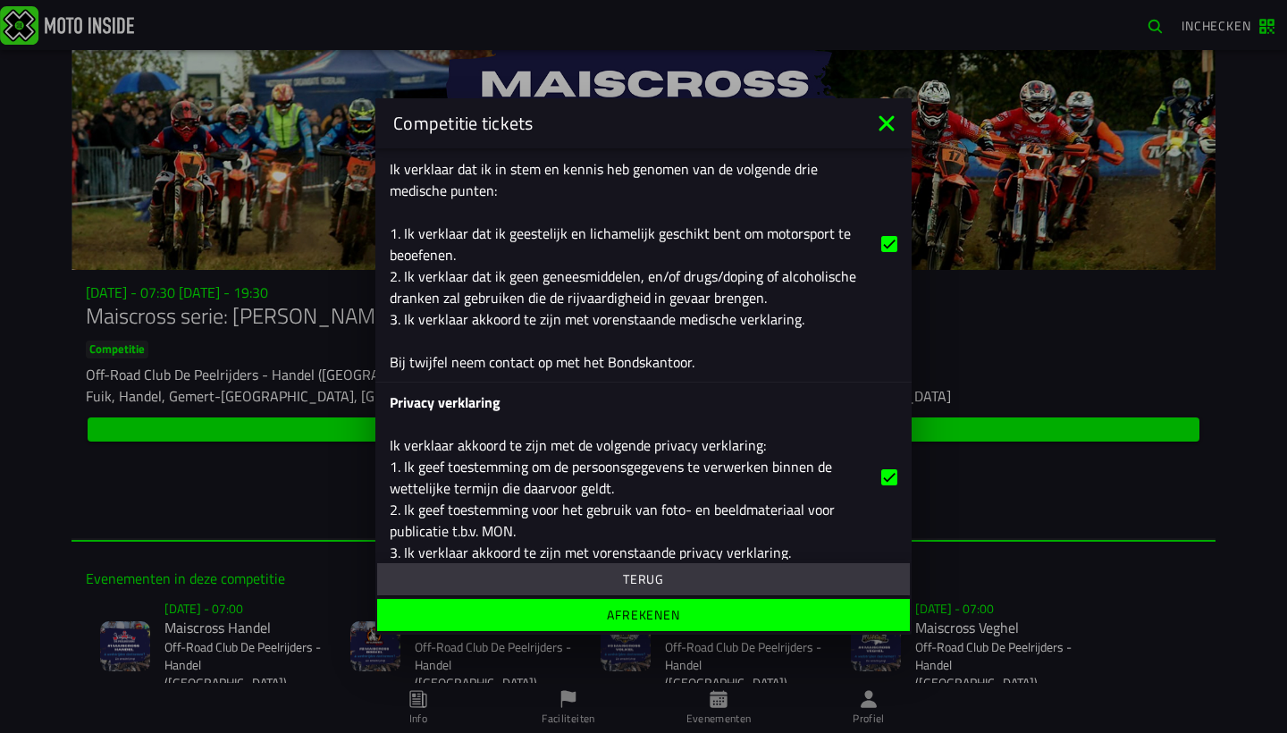
scroll to position [1112, 0]
click at [703, 613] on span "Afrekenen" at bounding box center [643, 615] width 505 height 13
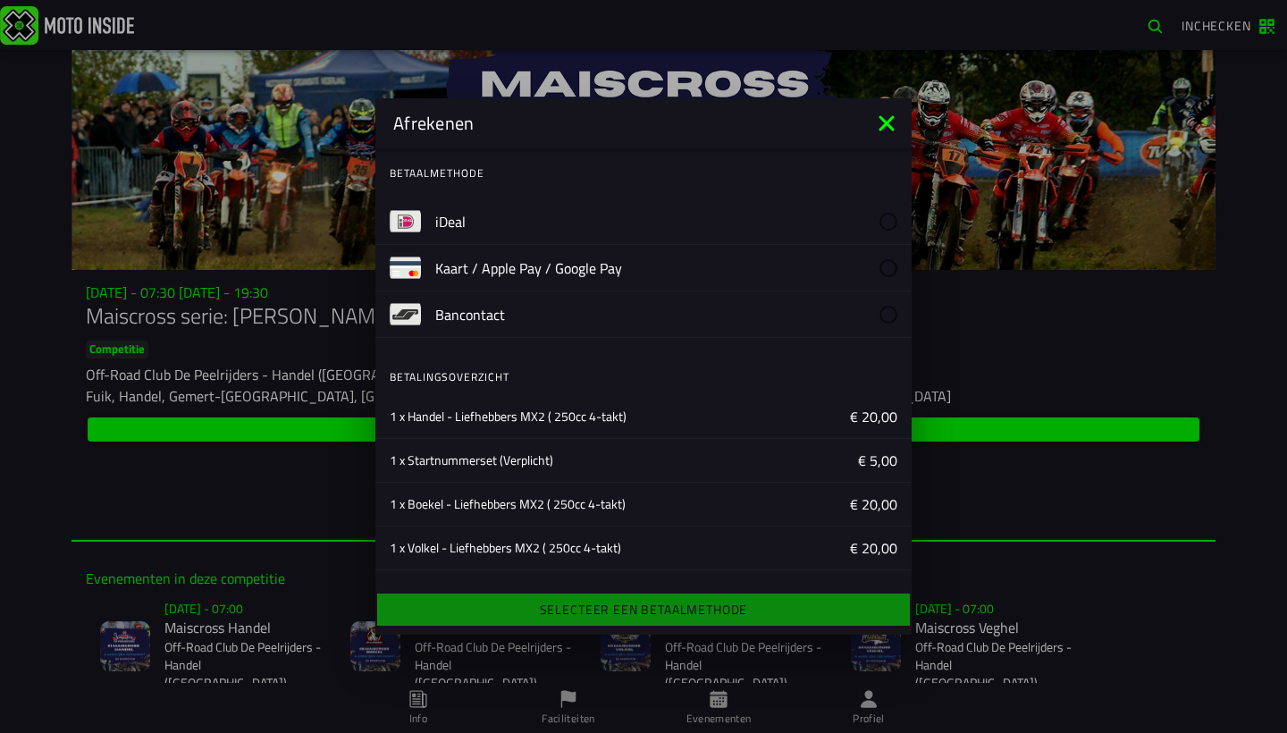
scroll to position [0, 0]
click at [663, 225] on label "iDeal" at bounding box center [666, 221] width 462 height 46
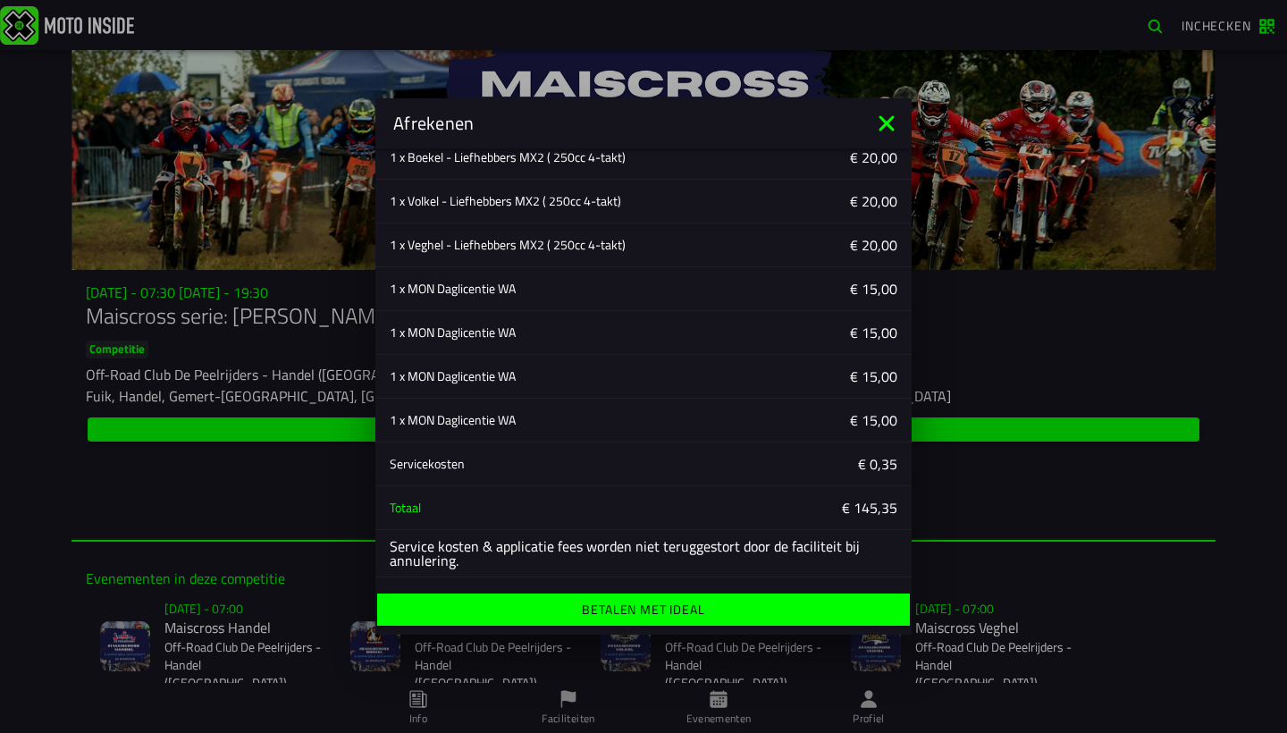
scroll to position [347, 0]
click at [563, 621] on button "Betalen met iDeal" at bounding box center [643, 610] width 533 height 32
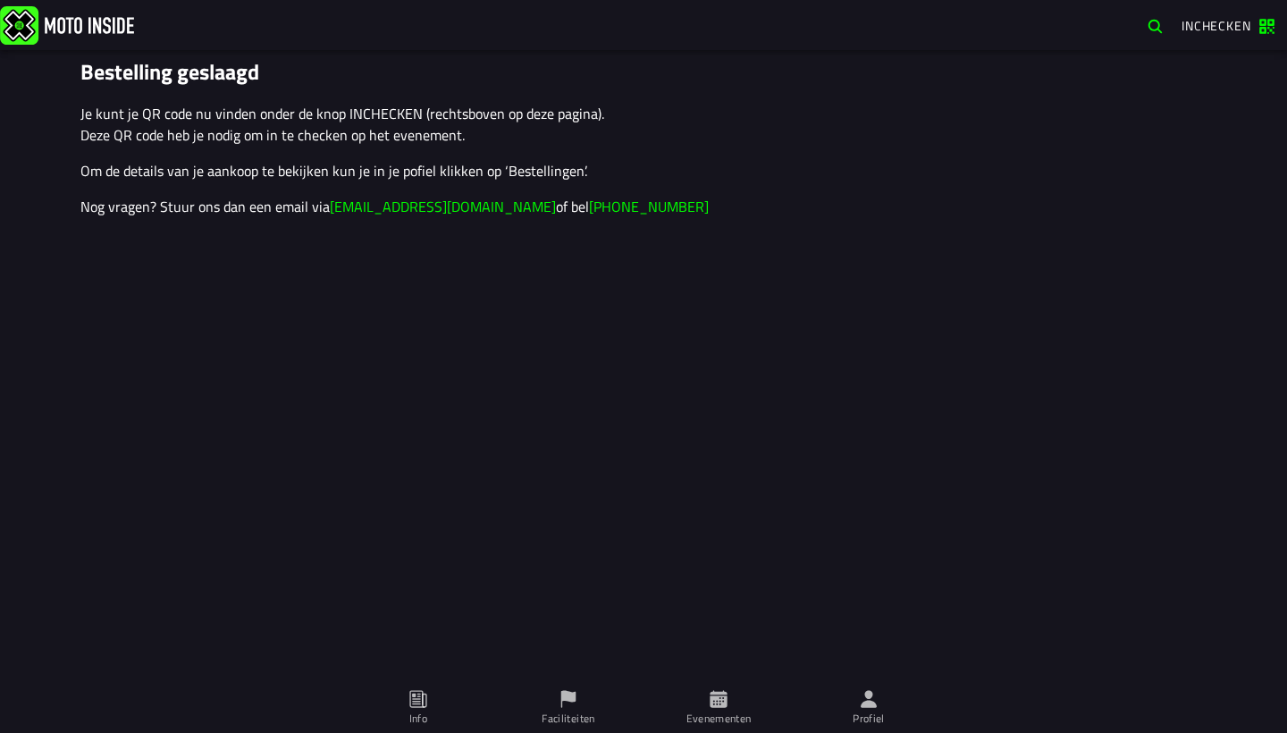
click at [541, 174] on p "Om de details van je aankoop te bekijken kun je in je pofiel klikken op ‘Bestel…" at bounding box center [643, 170] width 1127 height 21
click at [113, 32] on img at bounding box center [67, 24] width 134 height 38
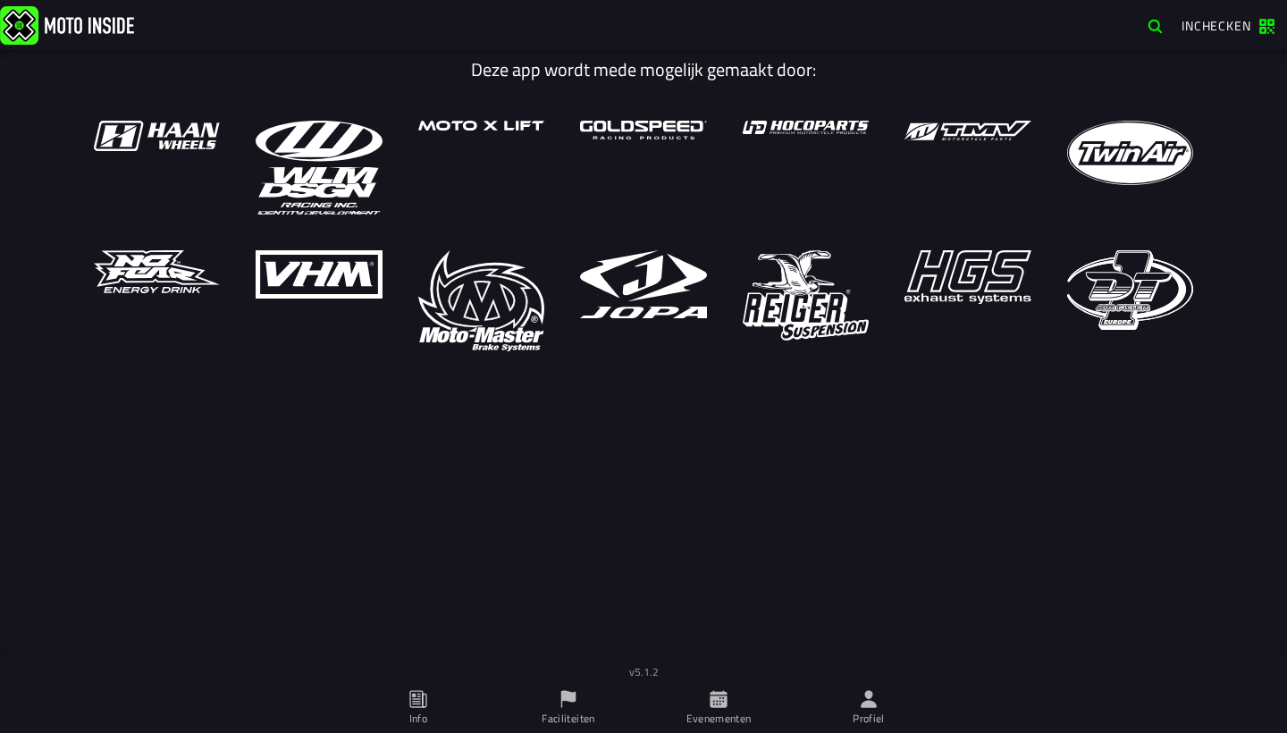
click at [96, 33] on img at bounding box center [67, 24] width 134 height 38
click at [613, 712] on span "Faciliteiten" at bounding box center [568, 708] width 129 height 50
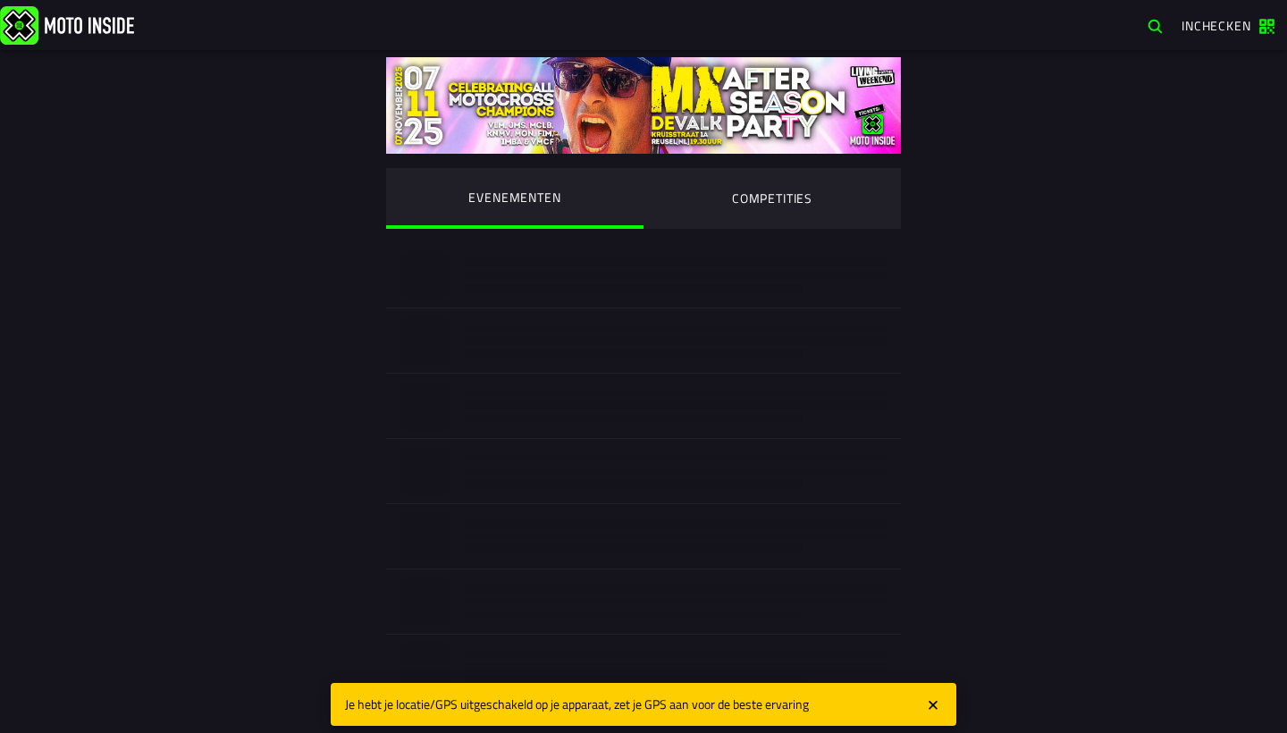
click at [734, 197] on ion-segment-button "COMPETITIES" at bounding box center [772, 198] width 257 height 61
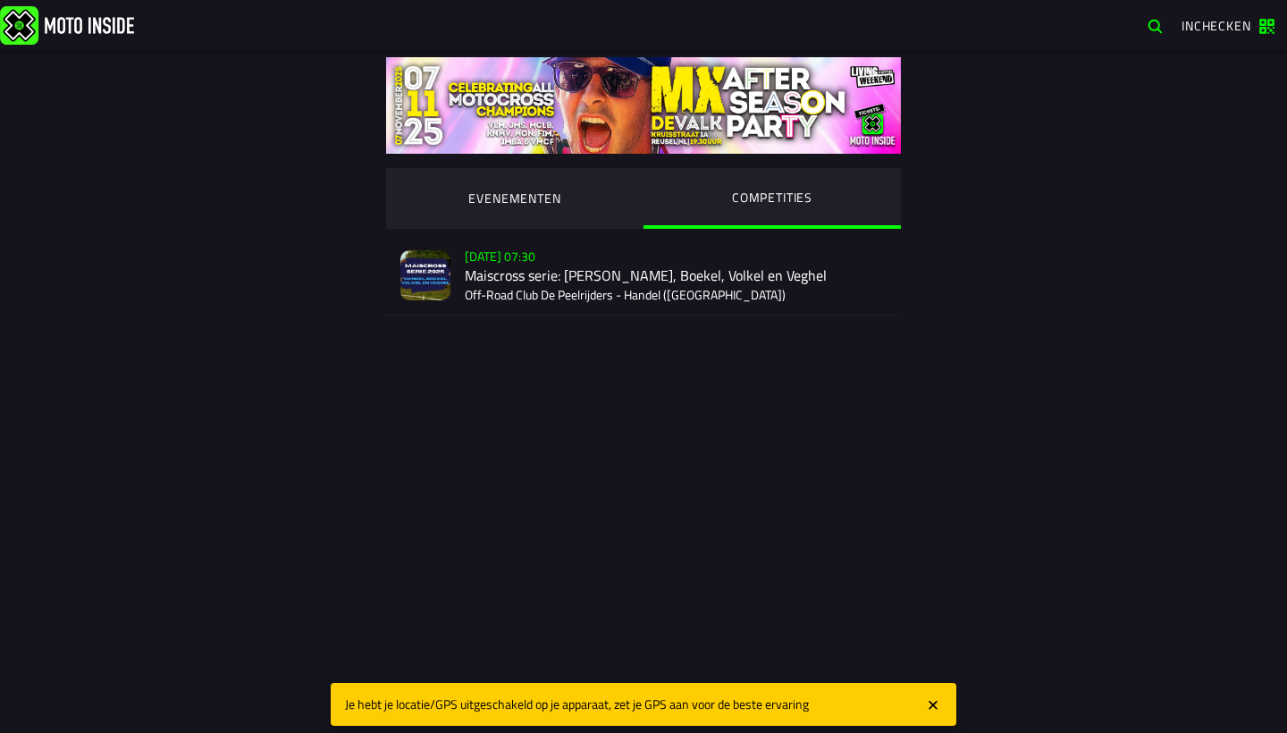
click at [621, 280] on div "Su 2 Nov - 07:30 Maiscross serie: Handel, Boekel, Volkel en Veghel Off-Road Clu…" at bounding box center [676, 275] width 422 height 79
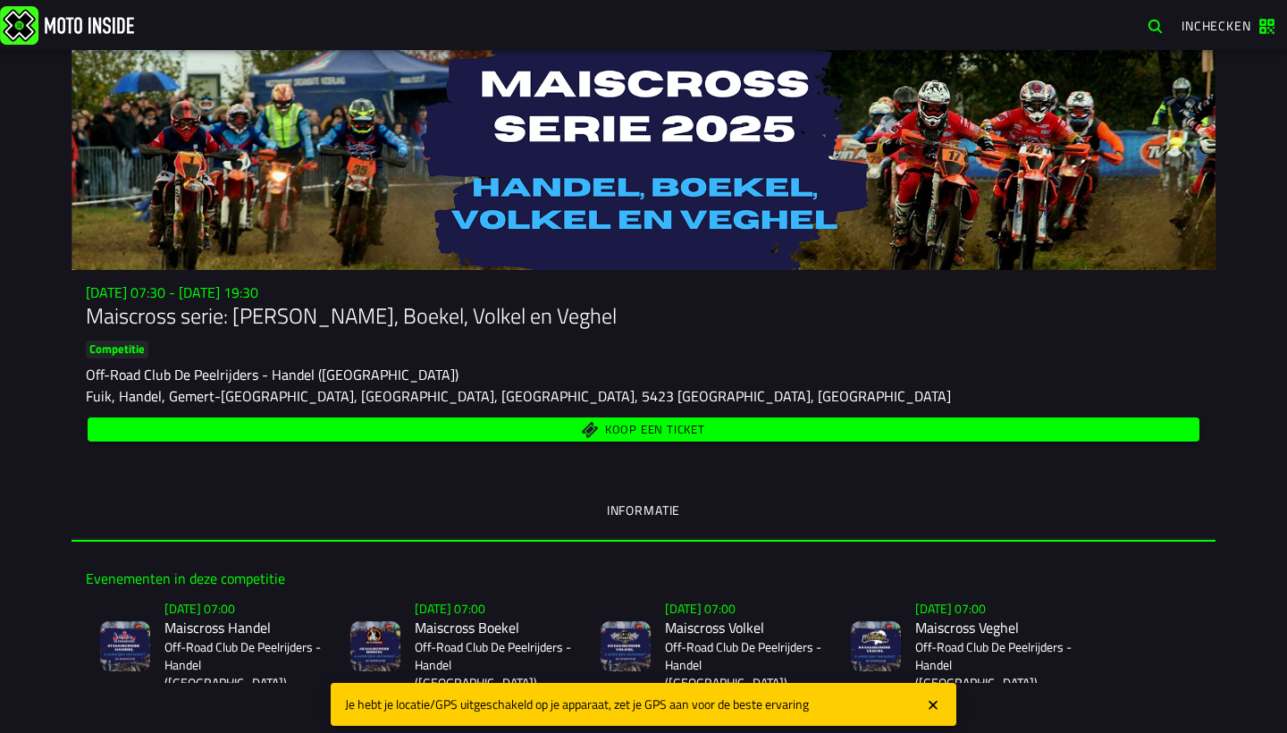
click at [770, 454] on div "Su 2 Nov - 07:30 - Su 23 Nov - 19:30 Maiscross serie: Handel, Boekel, Volkel en…" at bounding box center [644, 412] width 1144 height 257
click at [767, 419] on button "Koop een ticket" at bounding box center [644, 430] width 1112 height 24
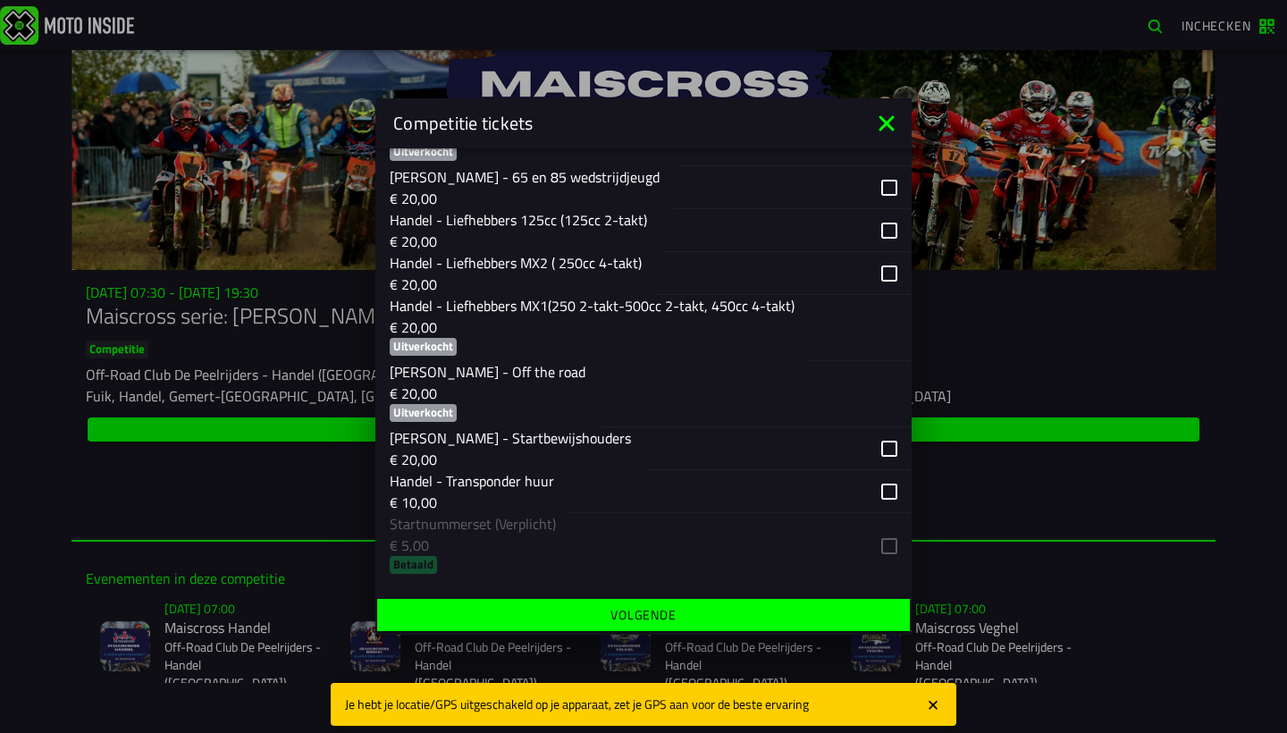
scroll to position [492, 0]
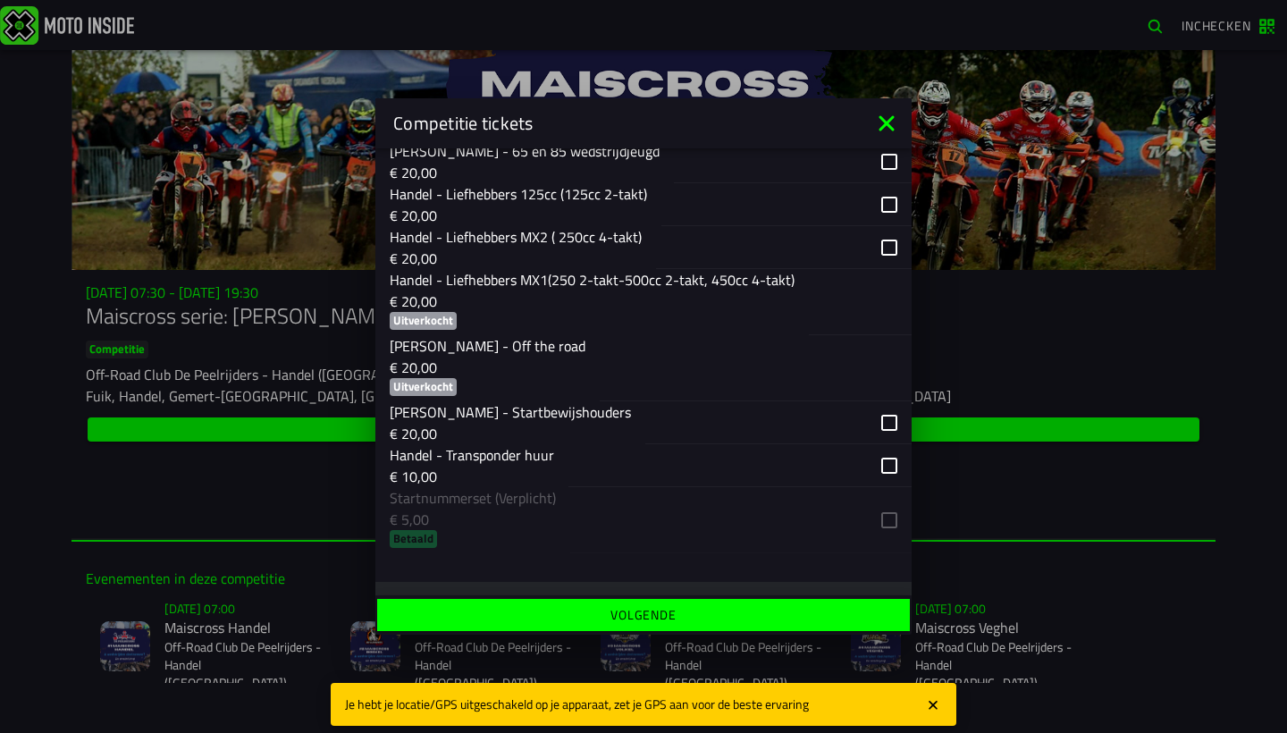
click at [730, 291] on p "€ 20,00" at bounding box center [592, 301] width 405 height 21
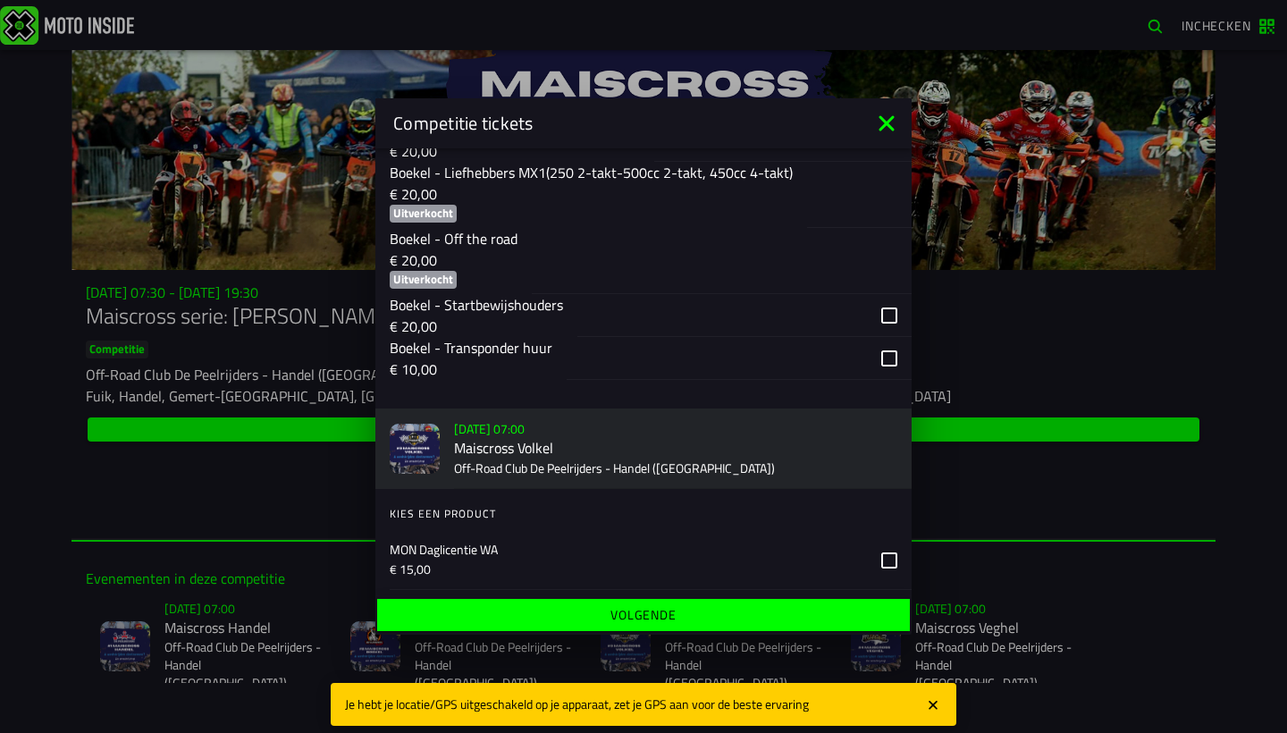
scroll to position [17, 0]
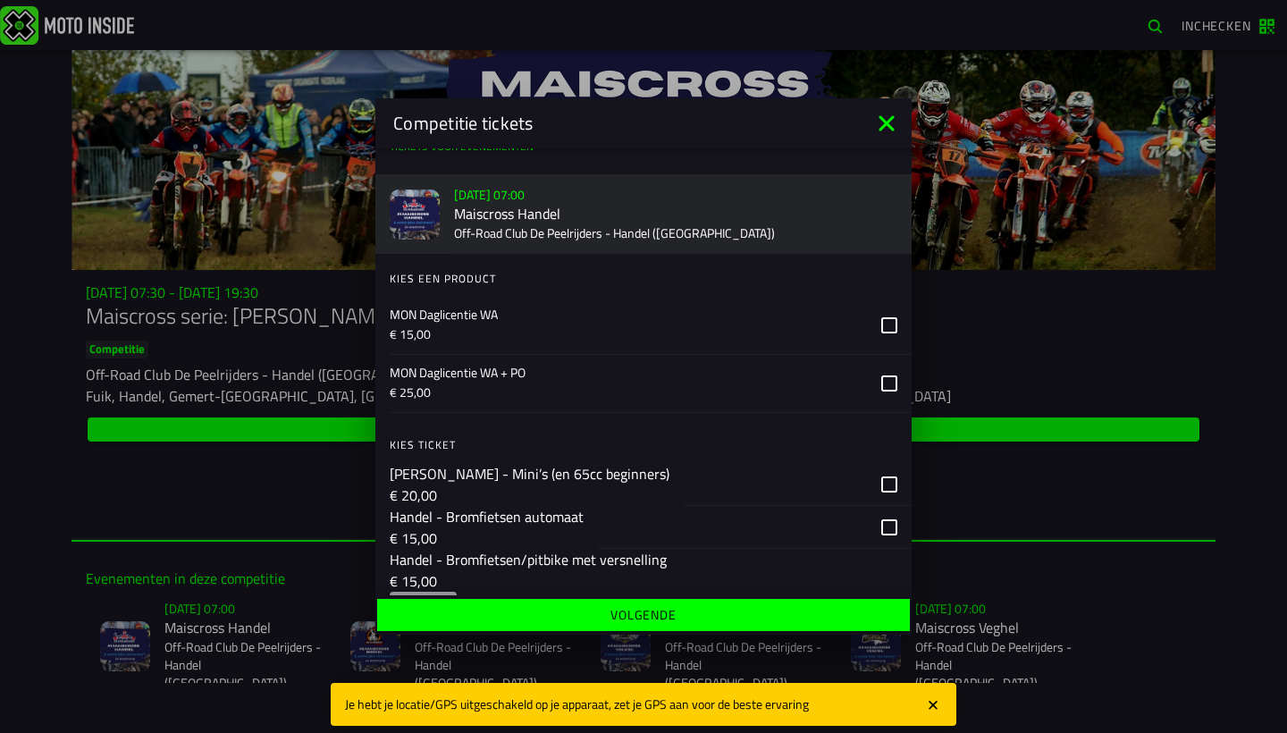
click at [890, 113] on icon at bounding box center [887, 123] width 29 height 29
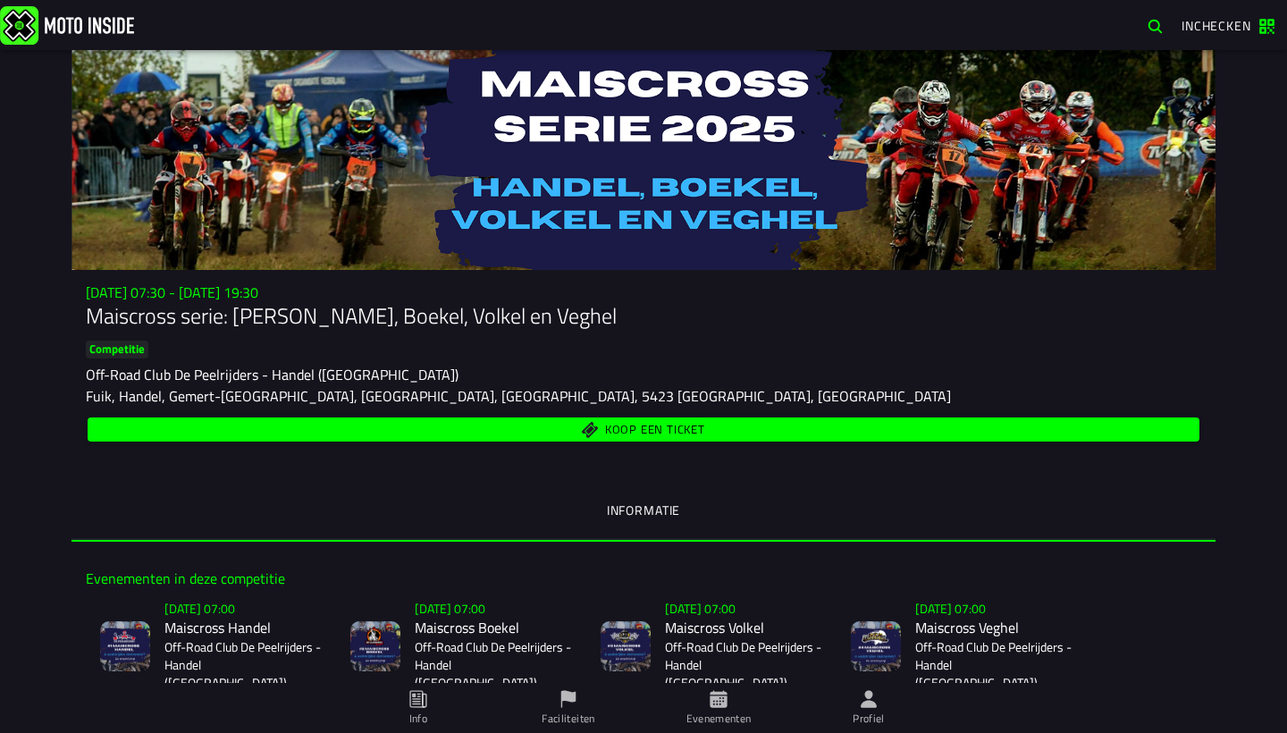
click at [654, 431] on span "Koop een ticket" at bounding box center [655, 430] width 100 height 12
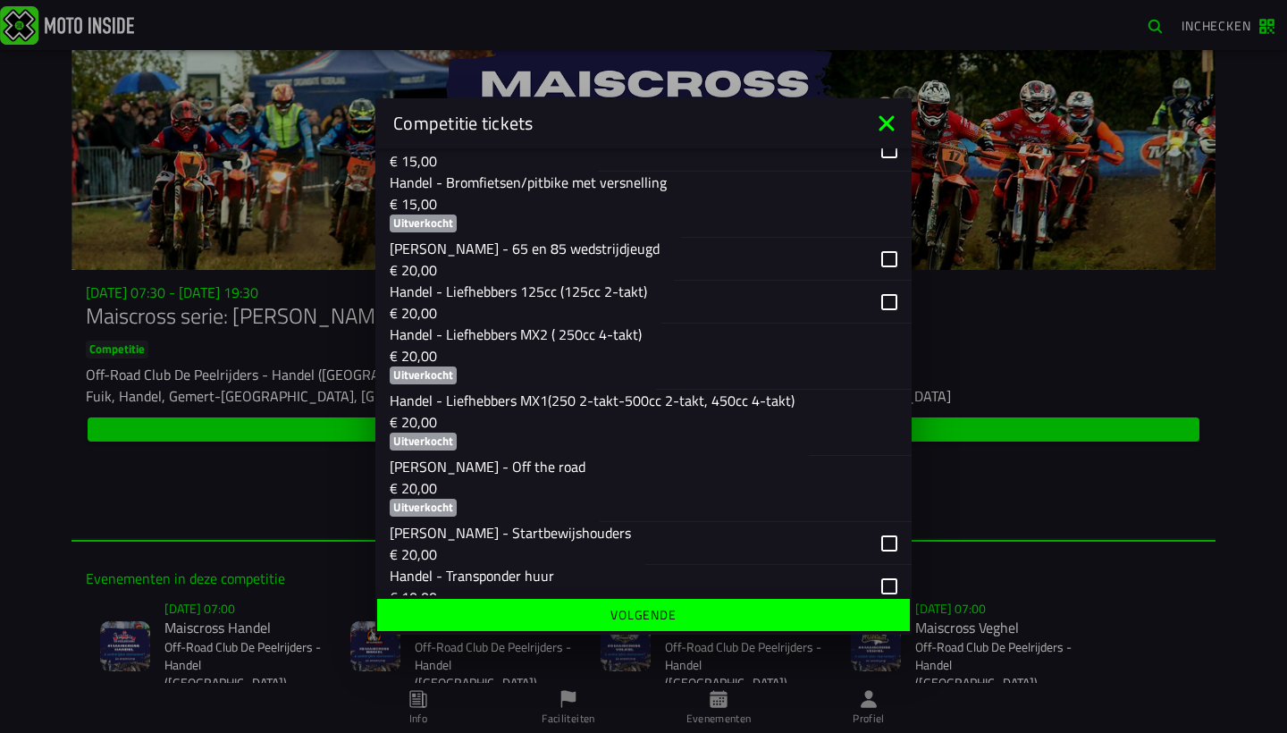
scroll to position [397, 0]
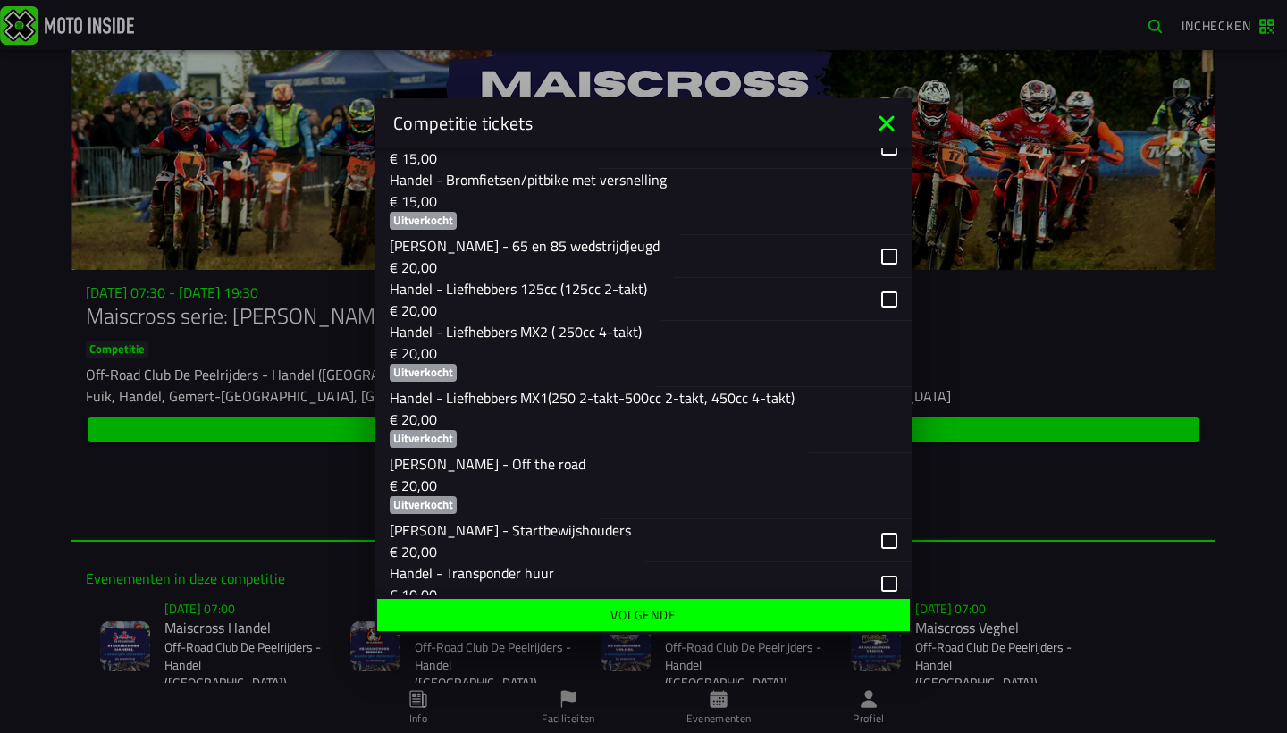
click at [891, 114] on icon at bounding box center [887, 123] width 29 height 29
